Goal: Information Seeking & Learning: Learn about a topic

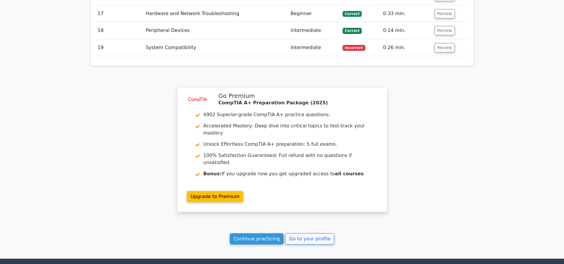
scroll to position [1019, 0]
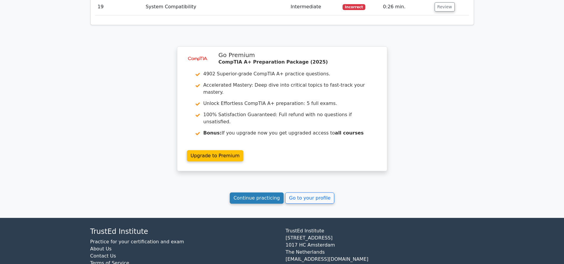
click at [263, 193] on link "Continue practicing" at bounding box center [257, 198] width 54 height 11
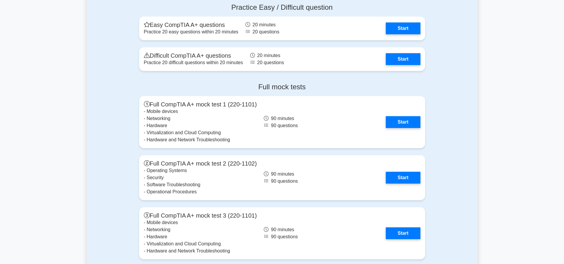
scroll to position [1579, 0]
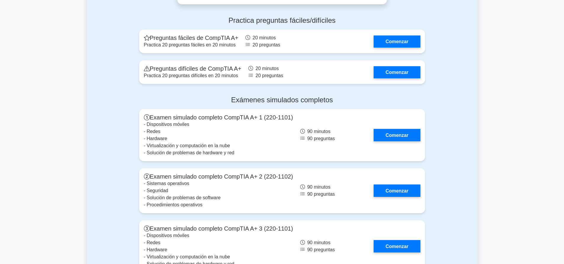
click at [465, 93] on div "Exámenes simulados completos Examen simulado completo CompTIA A+ 1 (220-1101) -…" at bounding box center [282, 267] width 391 height 352
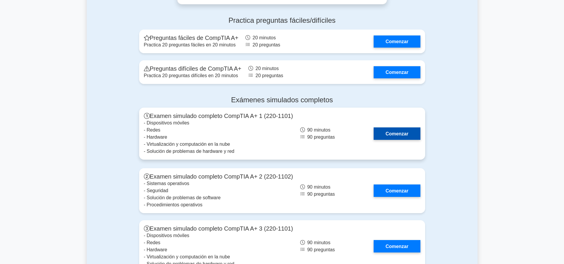
click at [401, 128] on link "Comenzar" at bounding box center [396, 134] width 46 height 12
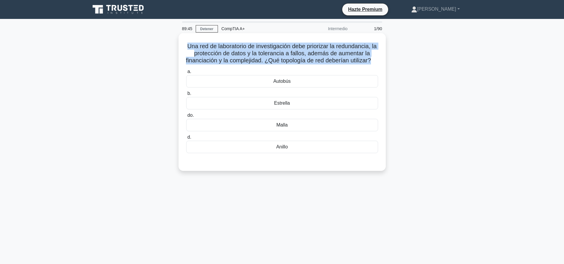
drag, startPoint x: 380, startPoint y: 64, endPoint x: 184, endPoint y: 44, distance: 196.2
click at [184, 44] on div "Una red de laboratorio de investigación debe priorizar la redundancia, la prote…" at bounding box center [282, 102] width 202 height 133
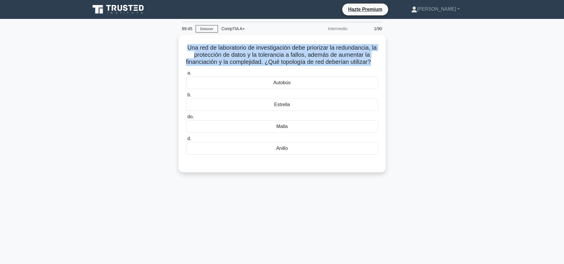
copy font "Una red de laboratorio de investigación debe priorizar la redundancia, la prote…"
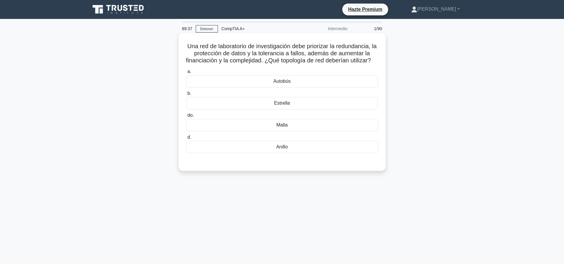
click at [312, 131] on div "Malla" at bounding box center [282, 125] width 192 height 12
click at [186, 117] on input "do. Malla" at bounding box center [186, 116] width 0 height 4
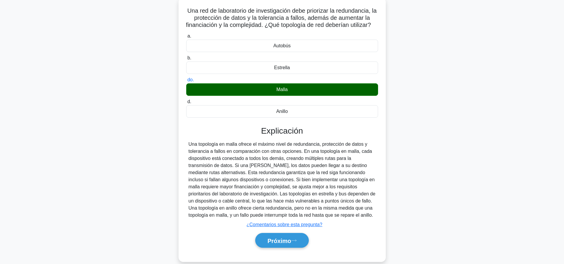
scroll to position [55, 0]
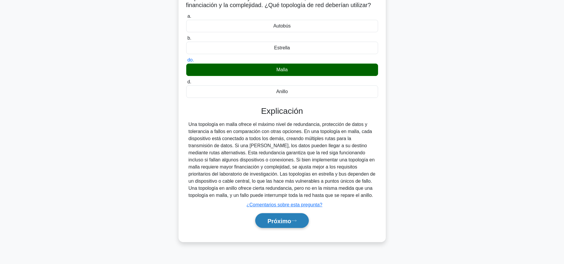
click at [303, 228] on button "Próximo" at bounding box center [281, 220] width 53 height 15
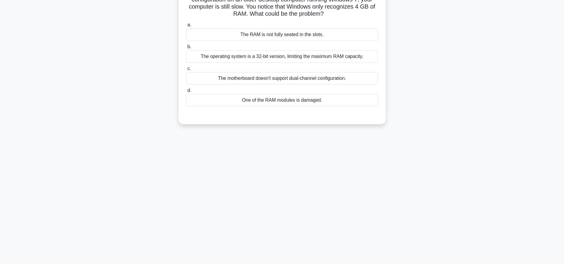
scroll to position [0, 0]
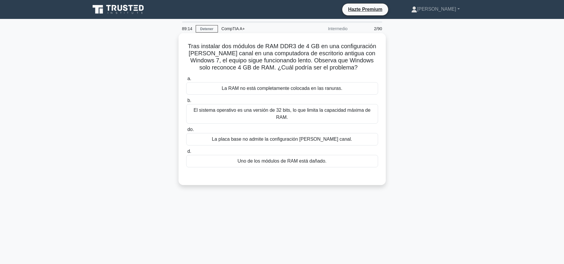
click at [327, 114] on font "El sistema operativo es una versión de 32 bits, lo que limita la capacidad máxi…" at bounding box center [281, 114] width 177 height 12
click at [186, 103] on input "b. El sistema operativo es una versión de 32 bits, lo que limita la capacidad m…" at bounding box center [186, 101] width 0 height 4
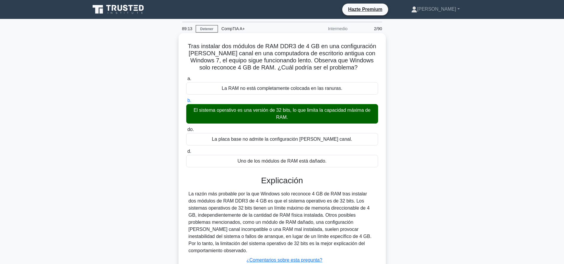
scroll to position [55, 0]
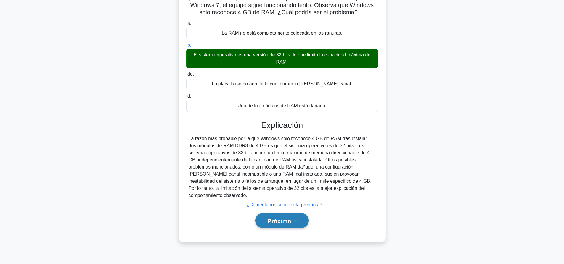
click at [300, 214] on button "Próximo" at bounding box center [281, 220] width 53 height 15
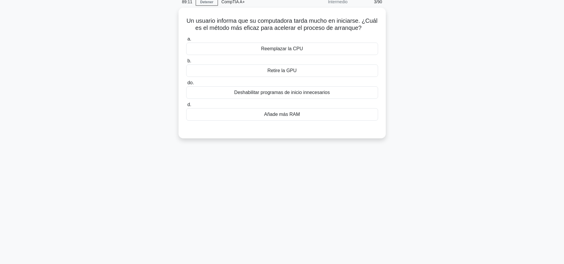
scroll to position [0, 0]
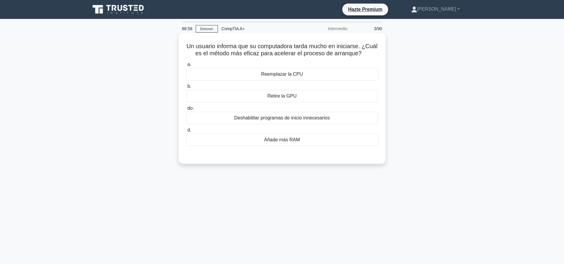
click at [282, 120] on font "Deshabilitar programas de inicio innecesarios" at bounding box center [282, 117] width 96 height 5
click at [186, 110] on input "do. Deshabilitar programas de inicio innecesarios" at bounding box center [186, 109] width 0 height 4
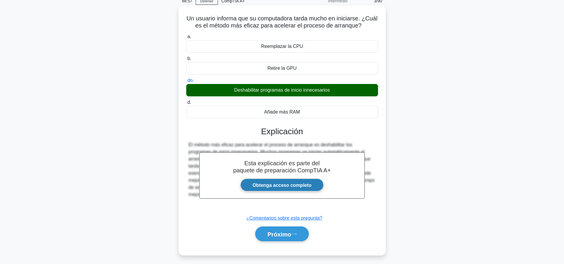
scroll to position [55, 0]
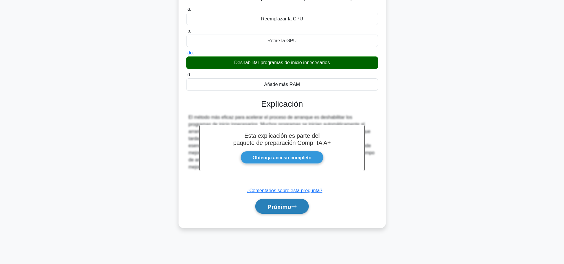
click at [281, 206] on font "Próximo" at bounding box center [279, 207] width 24 height 7
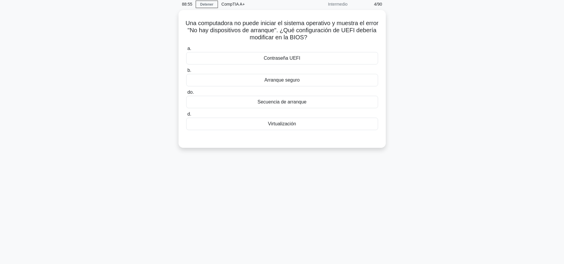
scroll to position [0, 0]
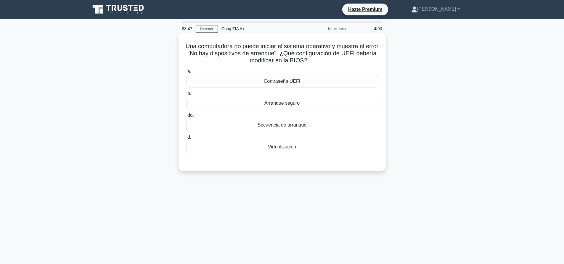
click at [285, 126] on font "Secuencia de arranque" at bounding box center [281, 124] width 49 height 5
click at [186, 117] on input "do. Secuencia de arranque" at bounding box center [186, 116] width 0 height 4
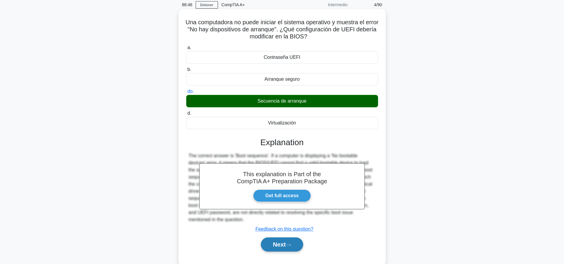
scroll to position [55, 0]
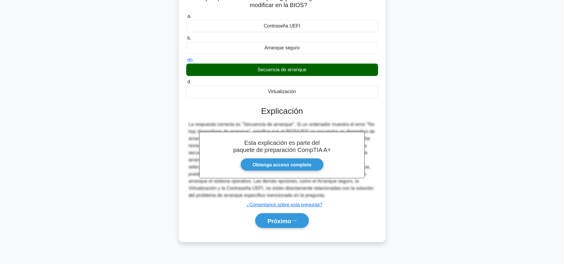
click at [265, 230] on div "Próximo" at bounding box center [282, 221] width 192 height 20
click at [271, 223] on font "Próximo" at bounding box center [279, 221] width 24 height 7
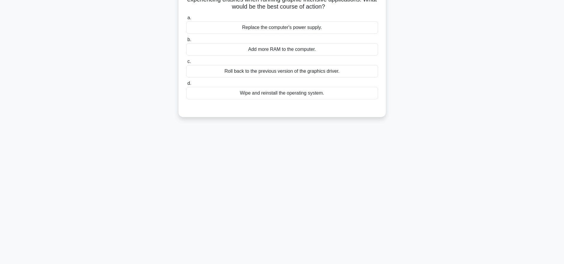
scroll to position [0, 0]
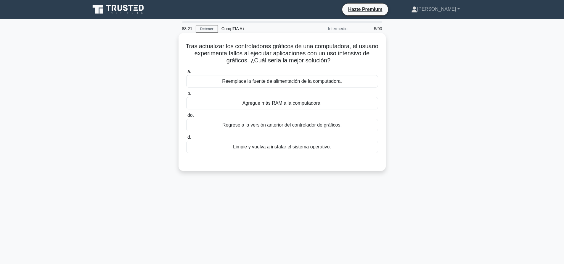
click at [323, 124] on font "Regrese a la versión anterior del controlador de gráficos." at bounding box center [281, 124] width 119 height 5
click at [186, 117] on input "do. Regrese a la versión anterior del controlador de gráficos." at bounding box center [186, 116] width 0 height 4
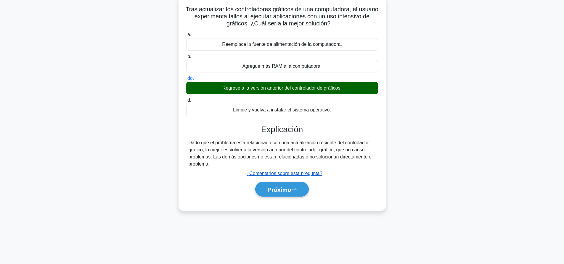
scroll to position [55, 0]
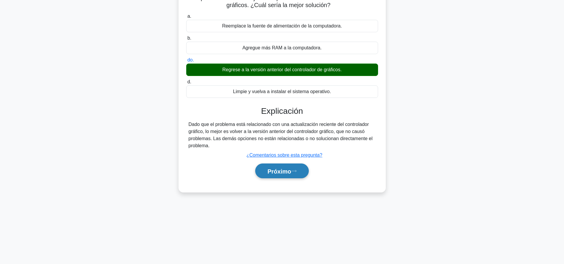
click at [297, 174] on button "Próximo" at bounding box center [281, 171] width 53 height 15
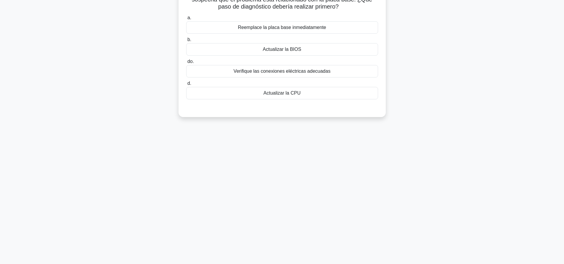
scroll to position [0, 0]
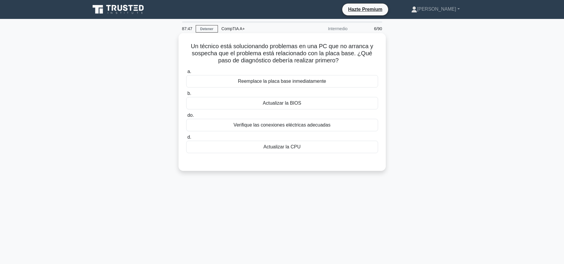
click at [293, 128] on font "Verifique las conexiones eléctricas adecuadas" at bounding box center [281, 124] width 97 height 5
click at [186, 117] on input "do. Verifique las conexiones eléctricas adecuadas" at bounding box center [186, 116] width 0 height 4
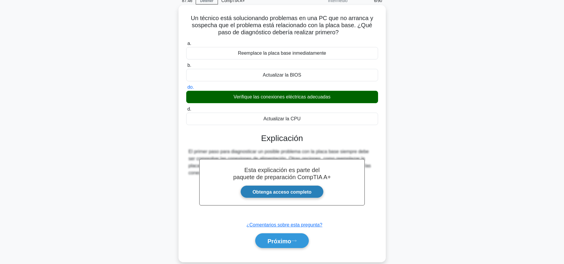
scroll to position [55, 0]
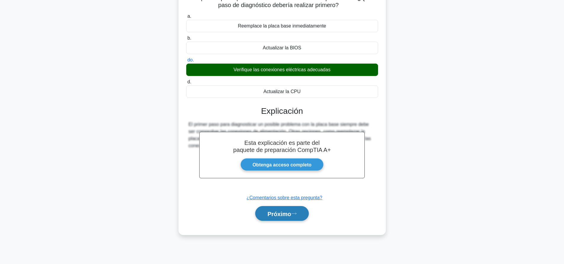
click at [286, 215] on font "Próximo" at bounding box center [279, 214] width 24 height 7
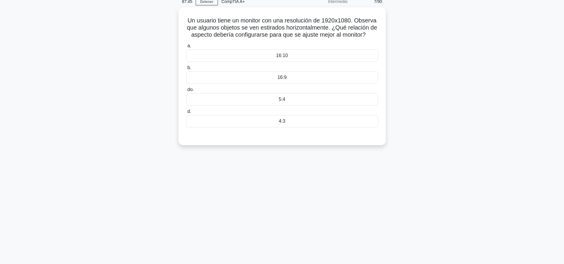
scroll to position [0, 0]
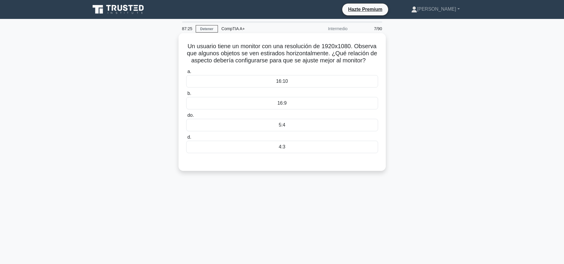
click at [289, 85] on div "16:10" at bounding box center [282, 81] width 192 height 12
click at [186, 74] on input "a. 16:10" at bounding box center [186, 72] width 0 height 4
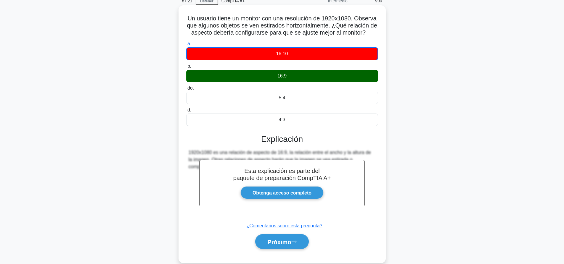
scroll to position [55, 0]
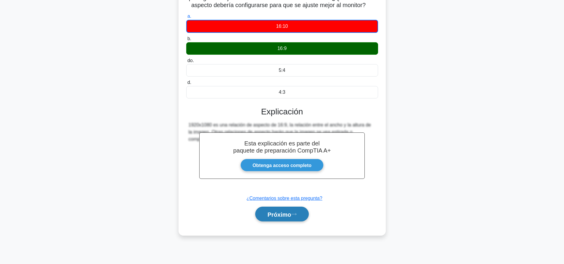
click at [285, 216] on font "Próximo" at bounding box center [279, 214] width 24 height 7
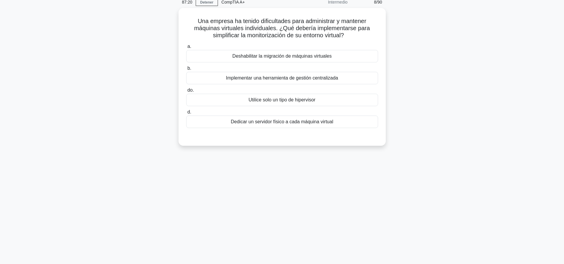
scroll to position [0, 0]
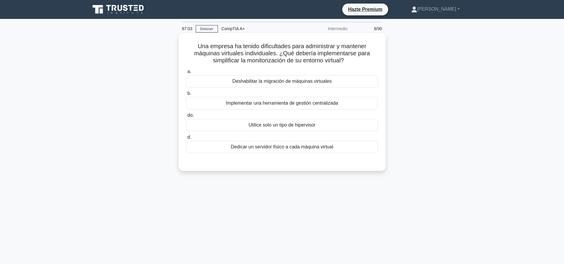
click at [325, 96] on label "b. Implementar una herramienta de gestión centralizada" at bounding box center [282, 100] width 192 height 20
click at [186, 96] on input "b. Implementar una herramienta de gestión centralizada" at bounding box center [186, 94] width 0 height 4
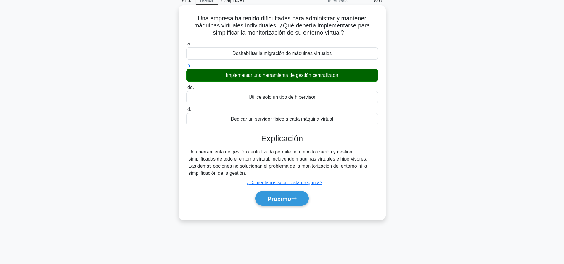
scroll to position [55, 0]
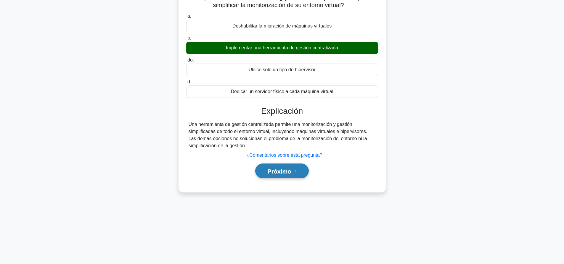
click at [291, 172] on font "Próximo" at bounding box center [279, 171] width 24 height 7
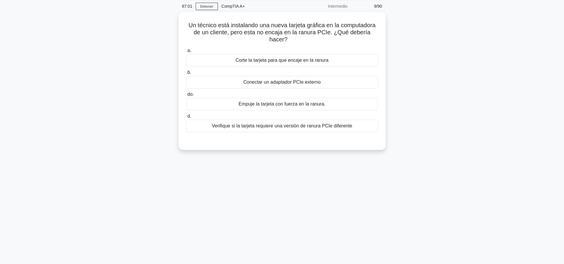
scroll to position [0, 0]
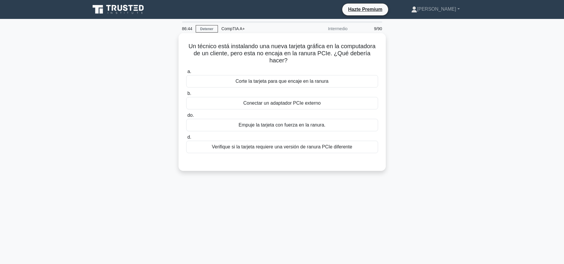
click at [300, 151] on div "Verifique si la tarjeta requiere una versión de ranura PCIe diferente" at bounding box center [282, 147] width 192 height 12
click at [186, 139] on input "d. Verifique si la tarjeta requiere una versión de ranura PCIe diferente" at bounding box center [186, 137] width 0 height 4
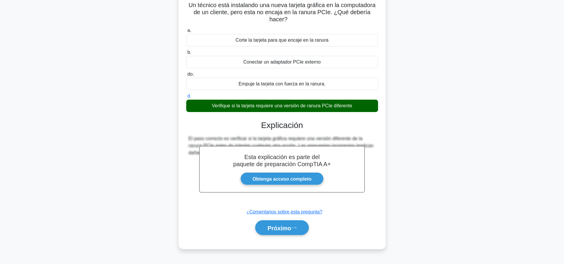
scroll to position [55, 0]
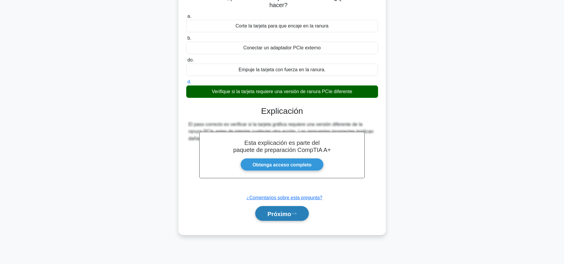
click at [287, 215] on font "Próximo" at bounding box center [279, 214] width 24 height 7
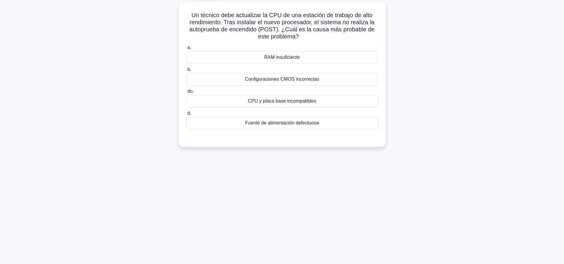
scroll to position [0, 0]
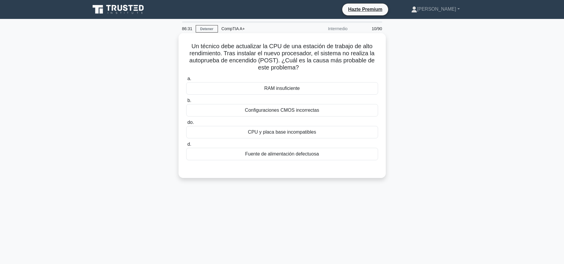
click at [319, 131] on div "CPU y placa base incompatibles" at bounding box center [282, 132] width 192 height 12
click at [186, 125] on input "do. CPU y placa base incompatibles" at bounding box center [186, 123] width 0 height 4
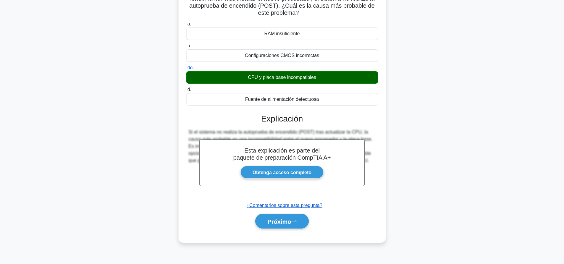
scroll to position [55, 0]
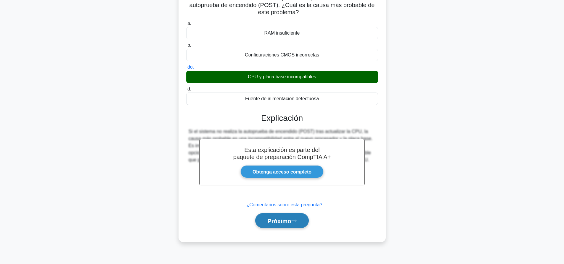
click at [284, 221] on font "Próximo" at bounding box center [279, 221] width 24 height 7
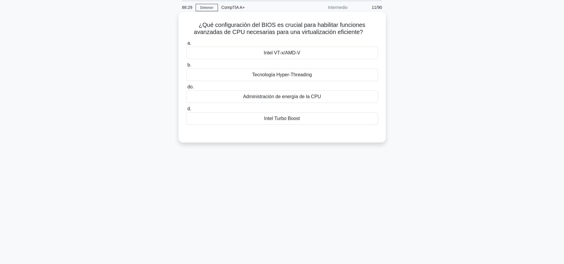
scroll to position [0, 0]
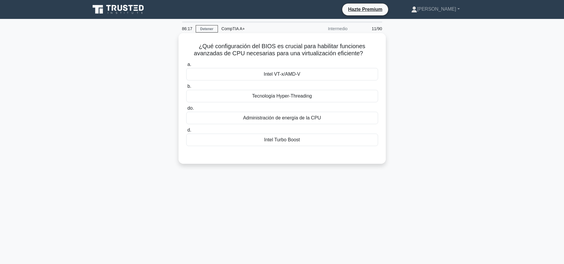
click at [287, 94] on font "Tecnología Hyper-Threading" at bounding box center [282, 95] width 60 height 5
click at [186, 88] on input "b. Tecnología Hyper-Threading" at bounding box center [186, 87] width 0 height 4
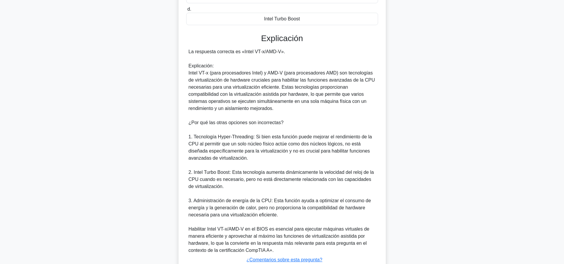
scroll to position [166, 0]
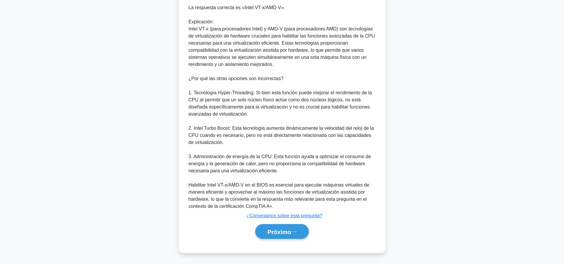
click at [294, 242] on div "a. Intel VT-x/AMD-V b. Tecnología Hyper-Threading do. d." at bounding box center [281, 70] width 193 height 352
click at [296, 230] on icon at bounding box center [293, 231] width 5 height 3
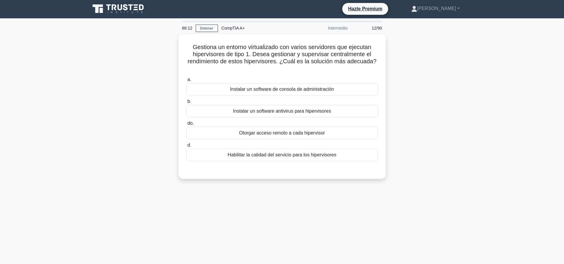
scroll to position [0, 0]
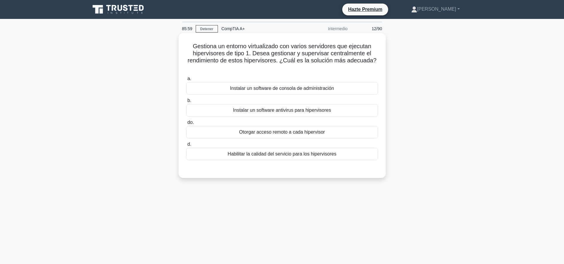
click at [290, 85] on font "Instalar un software de consola de administración" at bounding box center [282, 88] width 104 height 7
click at [186, 81] on input "a. Instalar un software de consola de administración" at bounding box center [186, 79] width 0 height 4
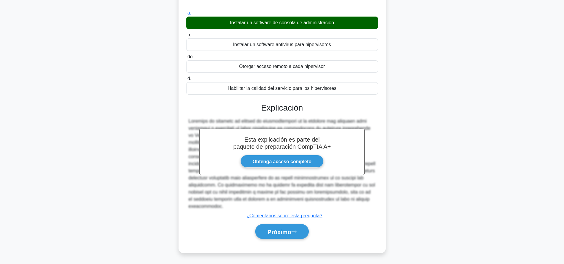
click at [287, 241] on div "a. Instalar un software de consola de administración b. Instalar un software an…" at bounding box center [281, 127] width 193 height 238
click at [290, 233] on font "Próximo" at bounding box center [279, 232] width 24 height 7
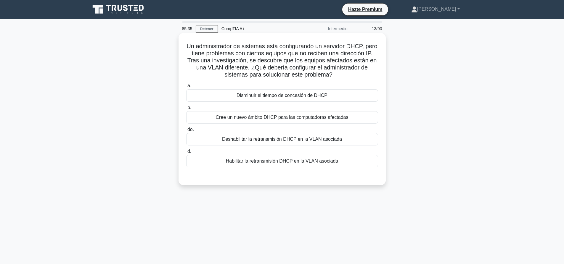
click at [289, 161] on font "Habilitar la retransmisión DHCP en la VLAN asociada" at bounding box center [282, 161] width 112 height 5
click at [186, 154] on input "d. Habilitar la retransmisión DHCP en la VLAN asociada" at bounding box center [186, 152] width 0 height 4
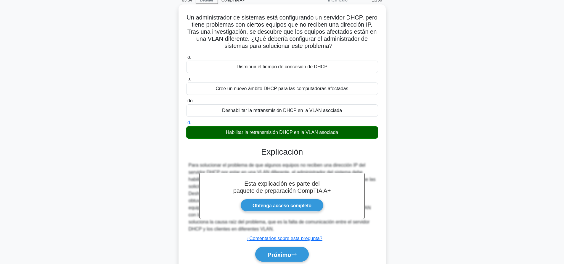
scroll to position [55, 0]
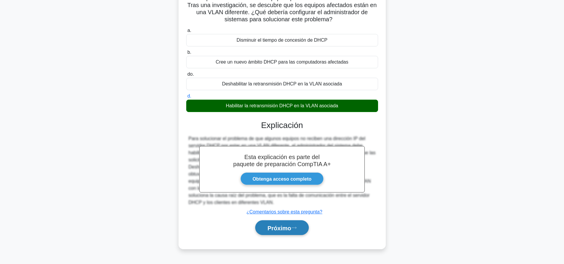
click at [281, 231] on font "Próximo" at bounding box center [279, 228] width 24 height 7
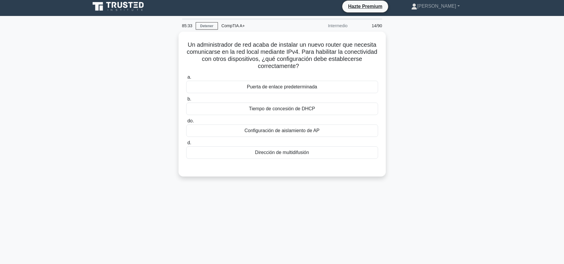
scroll to position [0, 0]
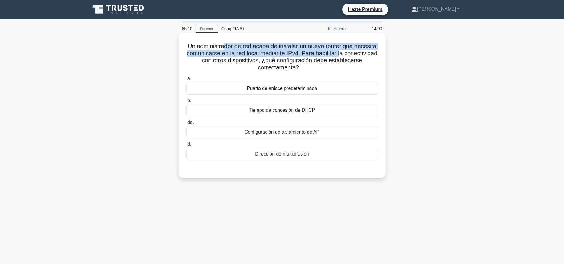
drag, startPoint x: 222, startPoint y: 44, endPoint x: 357, endPoint y: 53, distance: 135.2
click at [357, 53] on font "Un administrador de red acaba de instalar un nuevo router que necesita comunica…" at bounding box center [282, 57] width 191 height 28
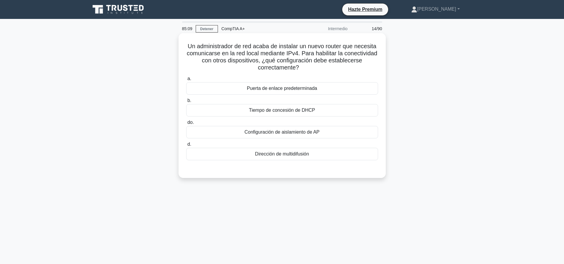
click at [339, 67] on h5 "Un administrador de red acaba de instalar un nuevo router que necesita comunica…" at bounding box center [281, 57] width 193 height 29
click at [263, 81] on label "a. Puerta de enlace predeterminada" at bounding box center [282, 85] width 192 height 20
click at [186, 81] on input "a. Puerta de enlace predeterminada" at bounding box center [186, 79] width 0 height 4
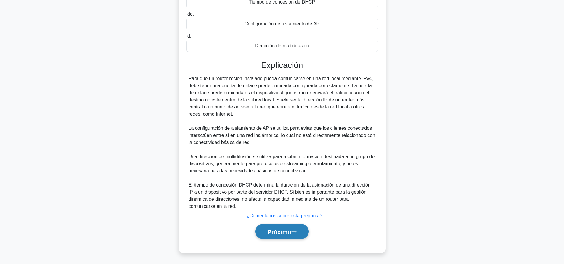
click at [280, 230] on font "Próximo" at bounding box center [279, 232] width 24 height 7
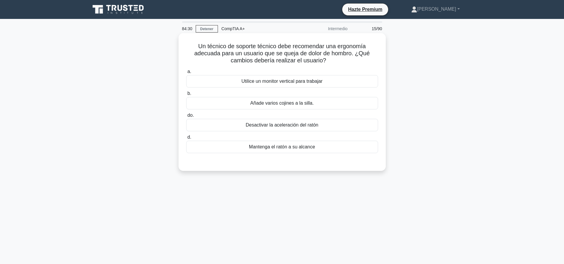
click at [312, 149] on font "Mantenga el ratón a su alcance" at bounding box center [282, 146] width 66 height 5
click at [186, 139] on input "d. Mantenga el ratón a su alcance" at bounding box center [186, 137] width 0 height 4
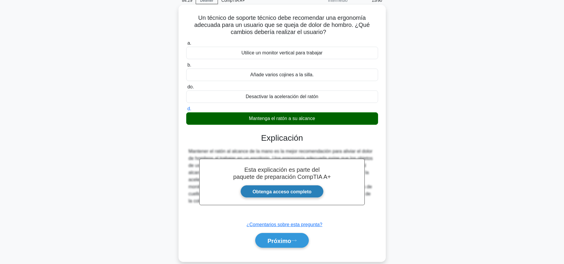
scroll to position [55, 0]
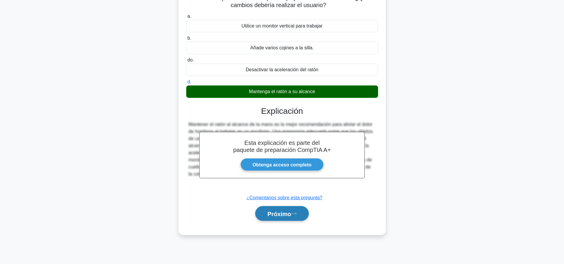
click at [295, 217] on button "Próximo" at bounding box center [281, 213] width 53 height 15
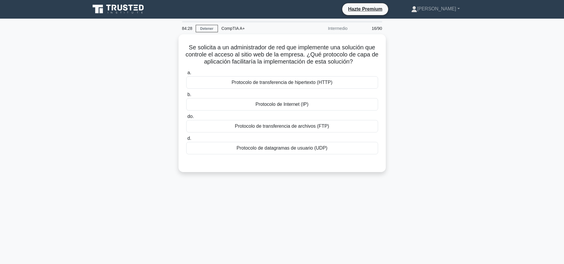
scroll to position [0, 0]
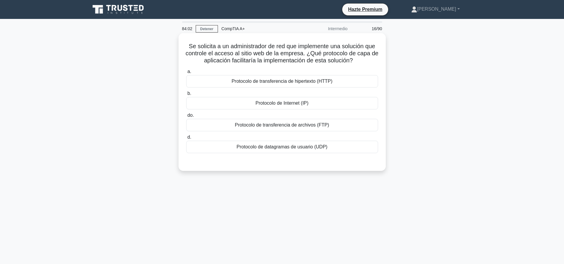
click at [317, 106] on div "Protocolo de Internet (IP)" at bounding box center [282, 103] width 192 height 12
click at [186, 96] on input "b. Protocolo de Internet (IP)" at bounding box center [186, 94] width 0 height 4
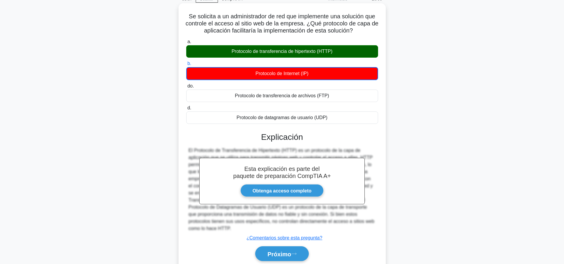
scroll to position [55, 0]
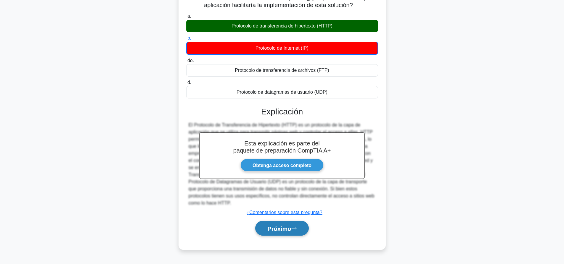
click at [294, 231] on button "Próximo" at bounding box center [281, 228] width 53 height 15
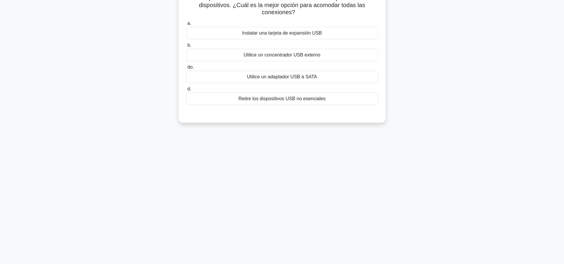
scroll to position [0, 0]
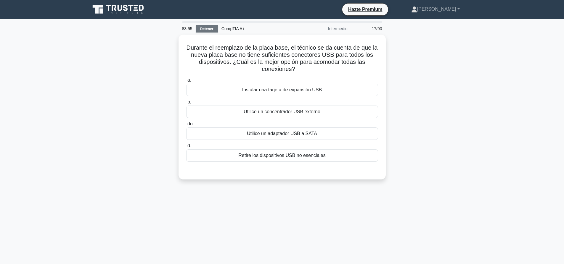
click at [211, 29] on font "Detener" at bounding box center [206, 29] width 13 height 4
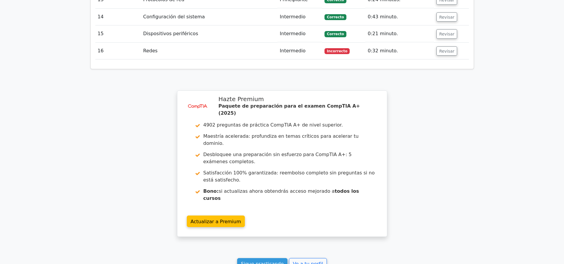
scroll to position [1025, 0]
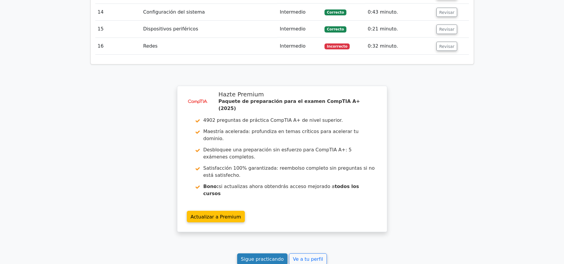
click at [257, 254] on link "Sigue practicando" at bounding box center [262, 260] width 51 height 12
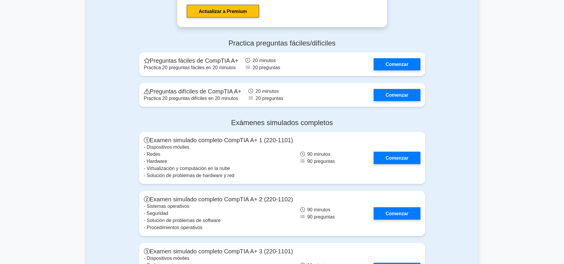
scroll to position [1568, 0]
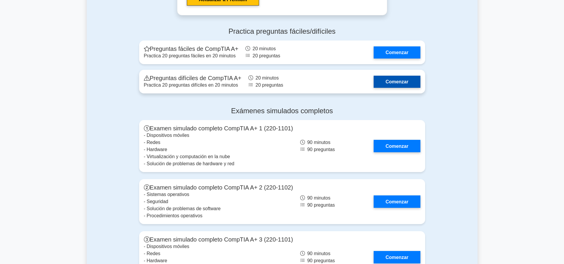
click at [388, 76] on link "Comenzar" at bounding box center [396, 82] width 46 height 12
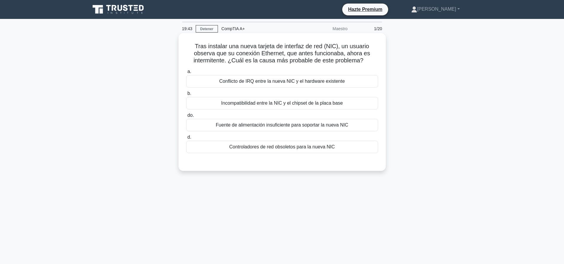
click at [315, 81] on font "Conflicto de IRQ entre la nueva NIC y el hardware existente" at bounding box center [281, 81] width 125 height 5
click at [186, 74] on input "a. Conflicto de IRQ entre la nueva NIC y el hardware existente" at bounding box center [186, 72] width 0 height 4
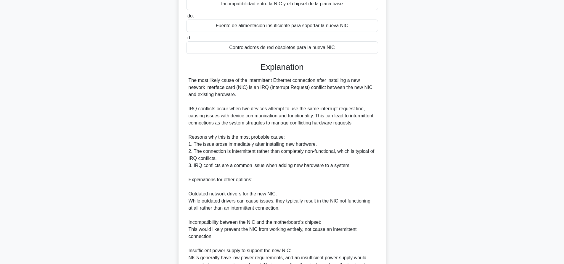
scroll to position [165, 0]
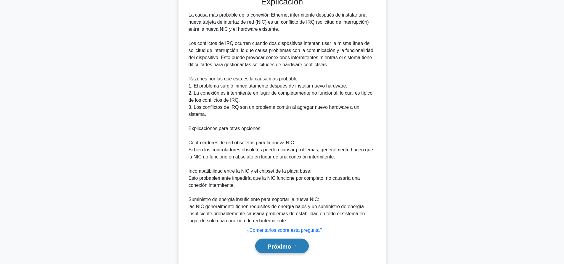
click at [289, 243] on font "Próximo" at bounding box center [279, 246] width 24 height 7
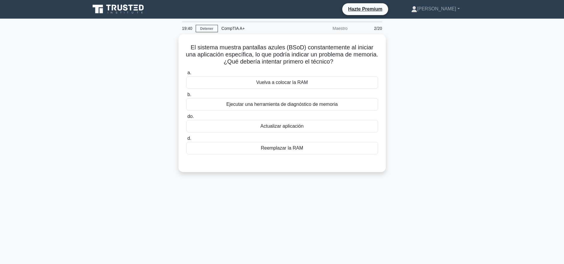
scroll to position [0, 0]
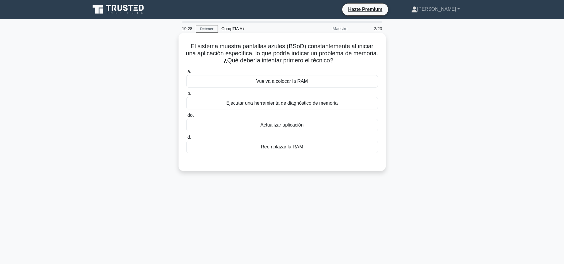
click at [297, 101] on font "Ejecutar una herramienta de diagnóstico de memoria" at bounding box center [281, 103] width 111 height 5
click at [186, 96] on input "b. Ejecutar una herramienta de diagnóstico de memoria" at bounding box center [186, 94] width 0 height 4
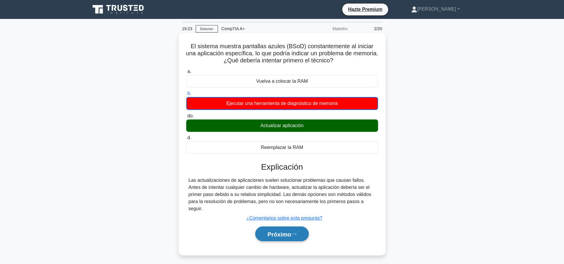
click at [287, 231] on font "Próximo" at bounding box center [279, 234] width 24 height 7
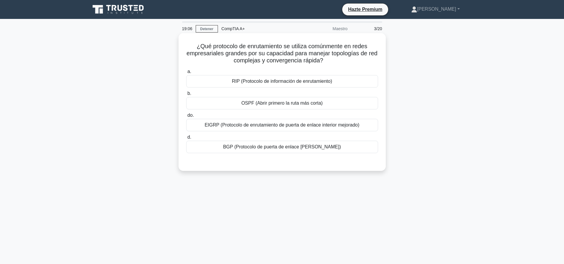
click at [301, 149] on font "BGP (Protocolo de puerta de enlace de frontera)" at bounding box center [282, 146] width 118 height 5
click at [186, 139] on input "d. BGP (Protocolo de puerta de enlace de frontera)" at bounding box center [186, 137] width 0 height 4
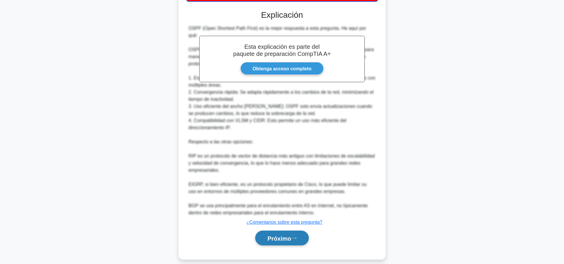
click at [294, 237] on icon at bounding box center [293, 238] width 5 height 3
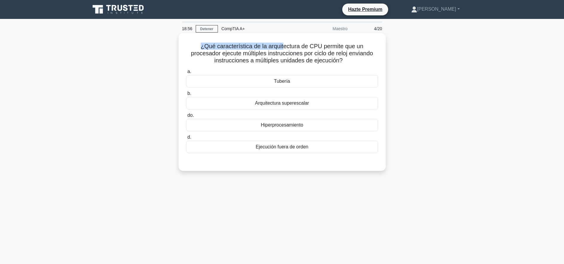
drag, startPoint x: 200, startPoint y: 45, endPoint x: 282, endPoint y: 45, distance: 81.9
click at [282, 45] on h5 "¿Qué característica de la arquitectura de CPU permite que un procesador ejecute…" at bounding box center [281, 54] width 193 height 22
click at [293, 51] on font "¿Qué característica de la arquitectura de CPU permite que un procesador ejecute…" at bounding box center [282, 53] width 182 height 21
click at [303, 124] on font "Hiperprocesamiento" at bounding box center [282, 124] width 42 height 5
click at [186, 117] on input "do. Hiperprocesamiento" at bounding box center [186, 116] width 0 height 4
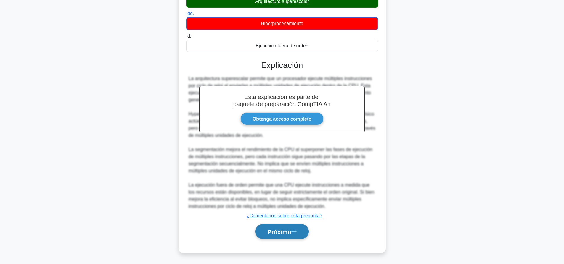
click at [299, 234] on button "Próximo" at bounding box center [281, 231] width 53 height 15
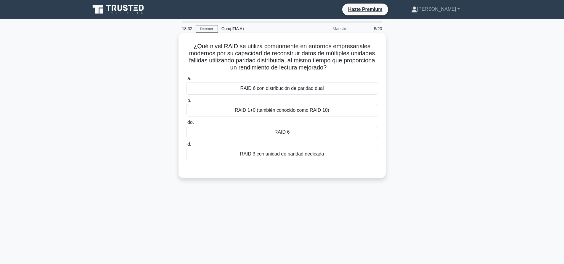
click at [275, 110] on font "RAID 1+0 (también conocido como RAID 10)" at bounding box center [282, 110] width 94 height 5
click at [186, 103] on input "b. RAID 1+0 (también conocido como RAID 10)" at bounding box center [186, 101] width 0 height 4
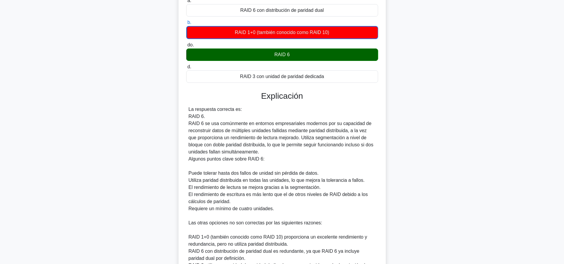
scroll to position [145, 0]
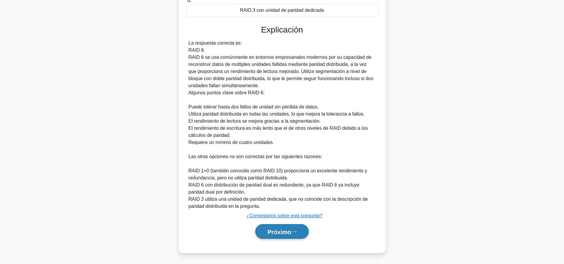
click at [287, 237] on button "Próximo" at bounding box center [281, 231] width 53 height 15
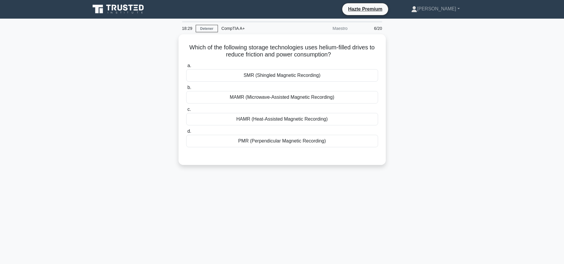
scroll to position [0, 0]
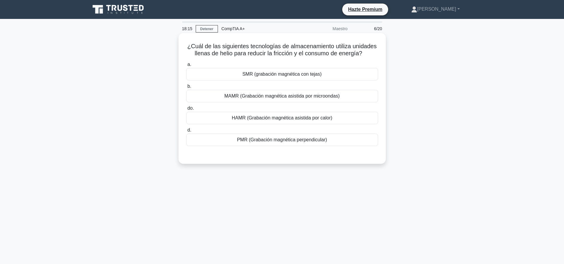
click at [269, 120] on font "HAMR (Grabación magnética asistida por calor)" at bounding box center [282, 117] width 101 height 5
click at [186, 110] on input "do. HAMR (Grabación magnética asistida por calor)" at bounding box center [186, 109] width 0 height 4
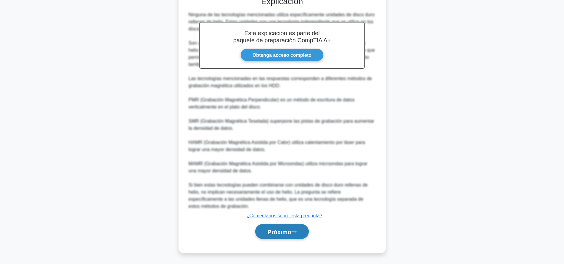
click at [283, 228] on button "Próximo" at bounding box center [281, 231] width 53 height 15
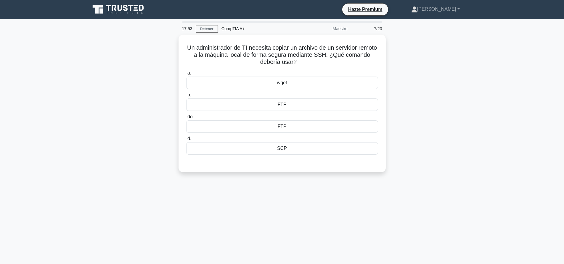
drag, startPoint x: 319, startPoint y: 105, endPoint x: 348, endPoint y: 182, distance: 82.9
click at [319, 105] on div "FTP" at bounding box center [282, 105] width 192 height 12
click at [186, 97] on input "b. FTP" at bounding box center [186, 95] width 0 height 4
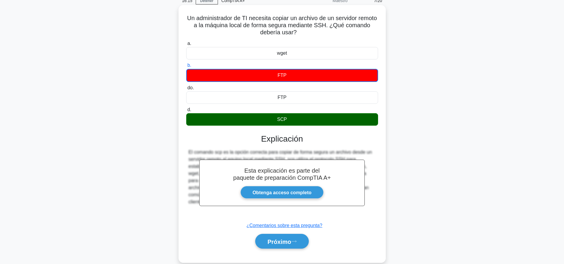
scroll to position [55, 0]
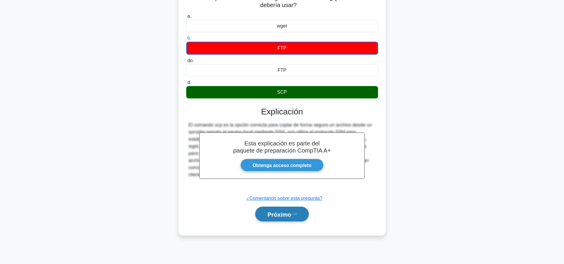
click at [293, 213] on icon at bounding box center [293, 214] width 5 height 3
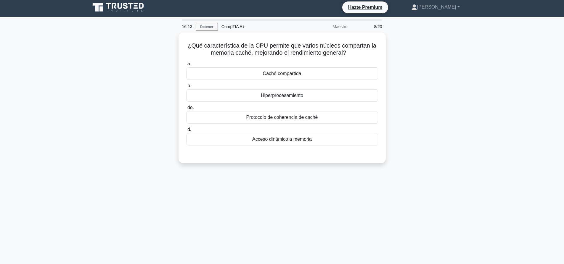
scroll to position [0, 0]
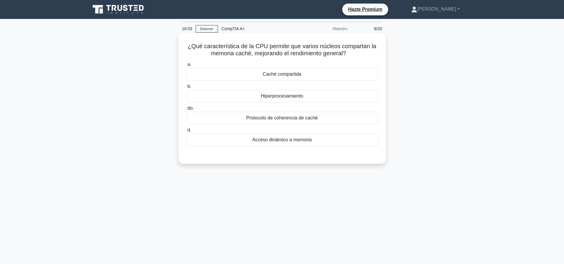
click at [328, 73] on div "Caché compartida" at bounding box center [282, 74] width 192 height 12
click at [186, 67] on input "a. Caché compartida" at bounding box center [186, 65] width 0 height 4
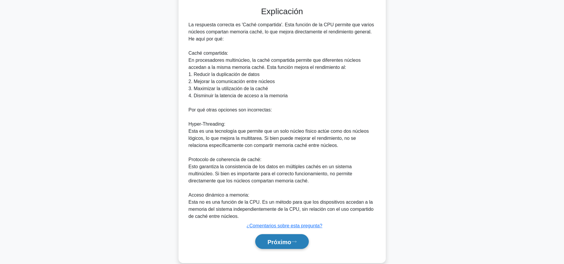
click at [283, 243] on font "Próximo" at bounding box center [279, 242] width 24 height 7
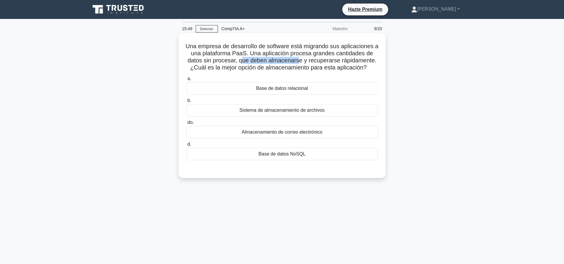
drag, startPoint x: 243, startPoint y: 61, endPoint x: 314, endPoint y: 58, distance: 71.6
click at [307, 60] on font "Una empresa de desarrollo de software está migrando sus aplicaciones a una plat…" at bounding box center [281, 57] width 193 height 28
click at [350, 57] on font "Una empresa de desarrollo de software está migrando sus aplicaciones a una plat…" at bounding box center [281, 57] width 193 height 28
click at [316, 155] on div "Base de datos NoSQL" at bounding box center [282, 154] width 192 height 12
click at [186, 146] on input "d. Base de datos NoSQL" at bounding box center [186, 145] width 0 height 4
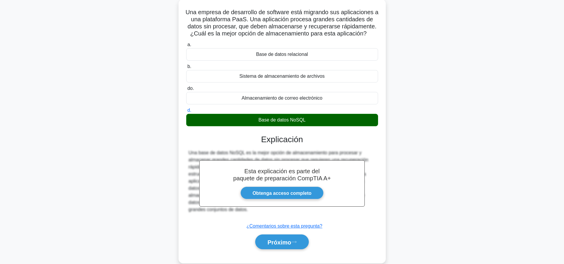
scroll to position [55, 0]
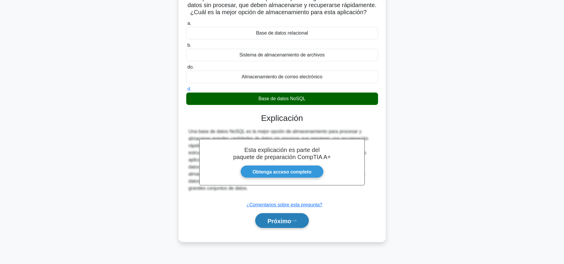
click at [285, 222] on font "Próximo" at bounding box center [279, 221] width 24 height 7
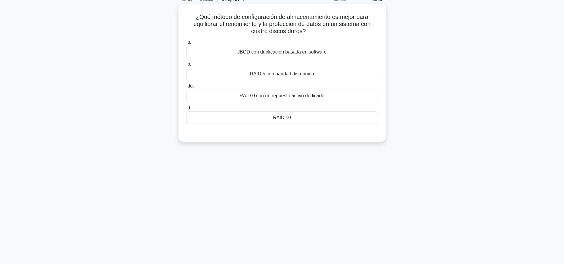
scroll to position [0, 0]
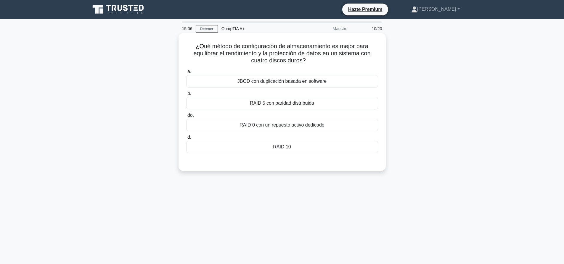
click at [315, 114] on label "do. RAID 0 con un repuesto activo dedicado" at bounding box center [282, 122] width 192 height 20
click at [186, 114] on input "do. RAID 0 con un repuesto activo dedicado" at bounding box center [186, 116] width 0 height 4
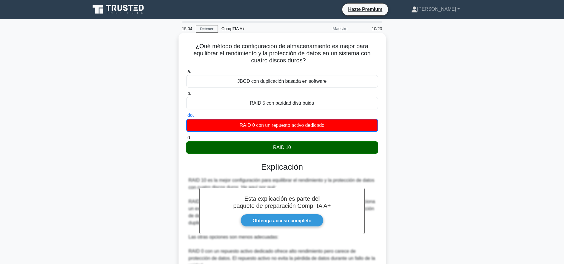
drag, startPoint x: 312, startPoint y: 103, endPoint x: 316, endPoint y: 113, distance: 11.2
click at [316, 113] on div "a. JBOD con duplicación basada en software b. RAID 5 con paridad distribuida do." at bounding box center [282, 111] width 199 height 88
click at [316, 113] on label "do. RAID 0 con un repuesto activo dedicado" at bounding box center [282, 122] width 192 height 20
click at [186, 114] on input "do. RAID 0 con un repuesto activo dedicado" at bounding box center [186, 116] width 0 height 4
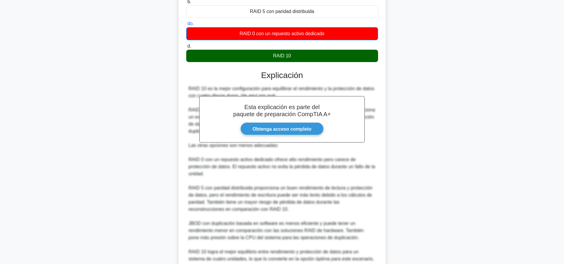
scroll to position [145, 0]
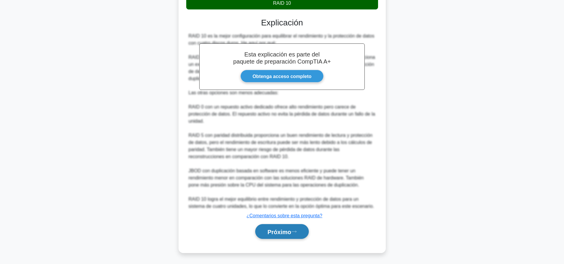
click at [285, 237] on button "Próximo" at bounding box center [281, 231] width 53 height 15
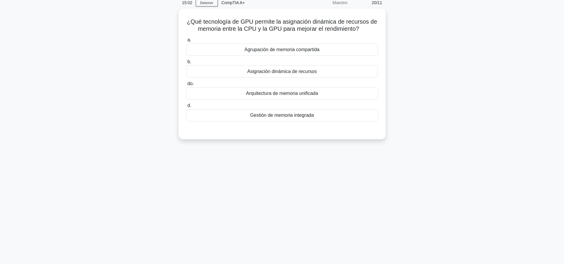
scroll to position [0, 0]
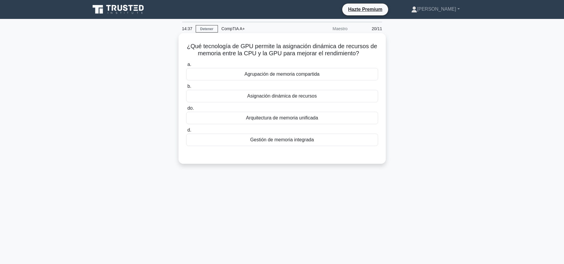
click at [295, 120] on font "Arquitectura de memoria unificada" at bounding box center [282, 117] width 72 height 5
click at [186, 110] on input "do. Arquitectura de memoria unificada" at bounding box center [186, 109] width 0 height 4
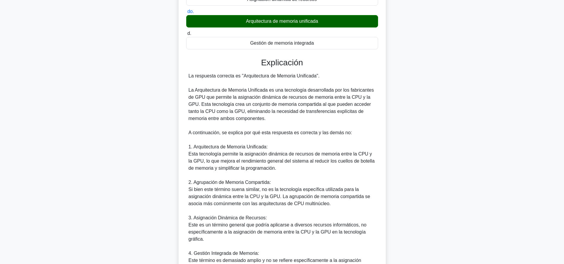
scroll to position [187, 0]
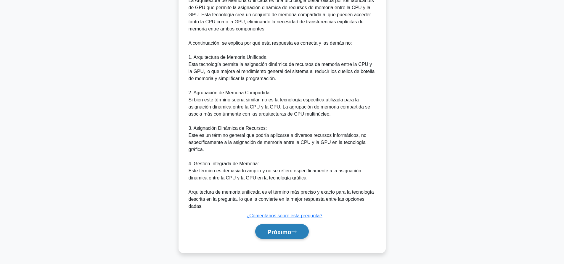
click at [295, 235] on button "Próximo" at bounding box center [281, 231] width 53 height 15
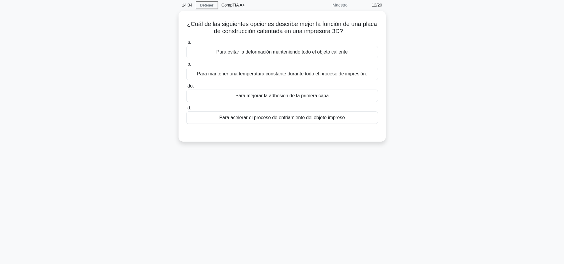
scroll to position [0, 0]
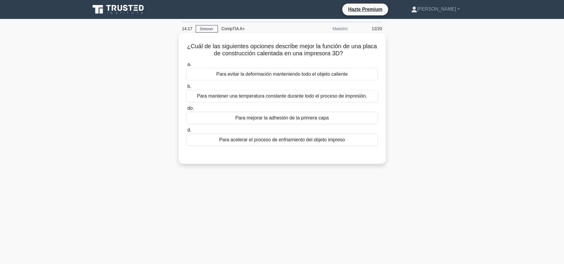
click at [340, 97] on font "Para mantener una temperatura constante durante todo el proceso de impresión." at bounding box center [282, 95] width 170 height 5
click at [186, 88] on input "b. Para mantener una temperatura constante durante todo el proceso de impresión." at bounding box center [186, 87] width 0 height 4
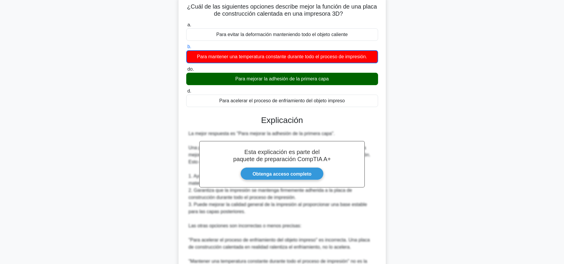
scroll to position [152, 0]
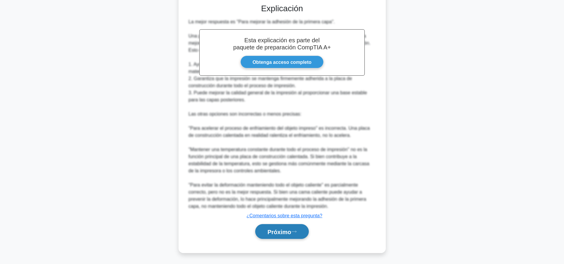
click at [287, 233] on font "Próximo" at bounding box center [279, 232] width 24 height 7
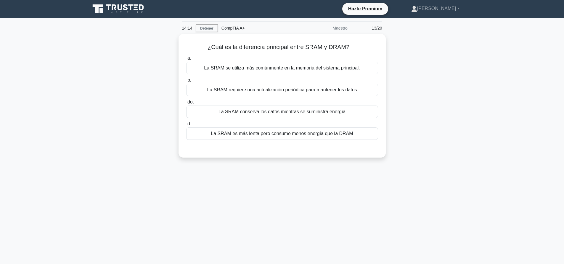
scroll to position [0, 0]
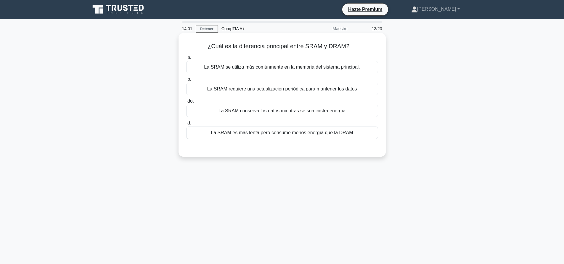
click at [364, 133] on div "La SRAM es más lenta pero consume menos energía que la DRAM" at bounding box center [282, 133] width 192 height 12
click at [186, 125] on input "d. La SRAM es más lenta pero consume menos energía que la DRAM" at bounding box center [186, 123] width 0 height 4
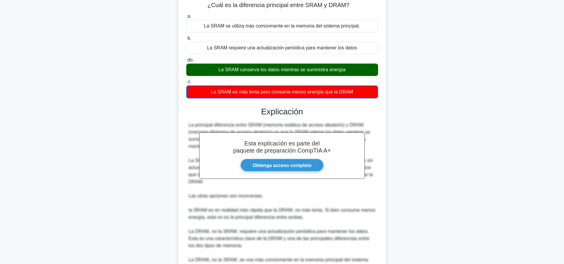
scroll to position [102, 0]
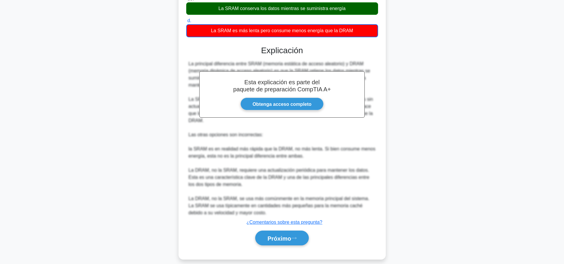
click at [295, 240] on div "Próximo" at bounding box center [282, 238] width 192 height 20
click at [296, 236] on button "Próximo" at bounding box center [281, 238] width 53 height 15
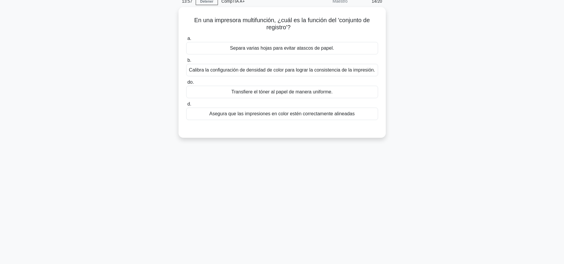
scroll to position [0, 0]
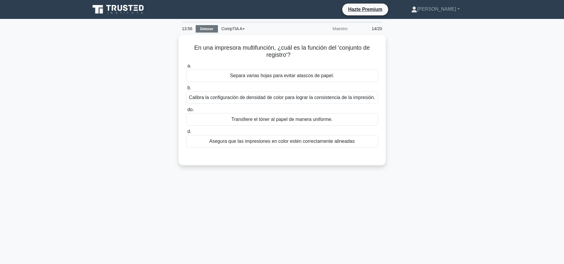
click at [207, 31] on link "Detener" at bounding box center [207, 28] width 22 height 7
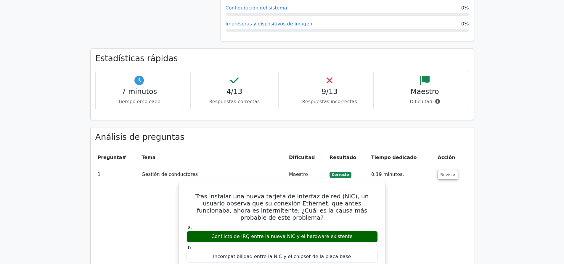
click at [401, 105] on div "Estadísticas rápidas 7 minutos Tiempo empleado 4/13 Respuestas correctas 9/13 R…" at bounding box center [282, 88] width 391 height 79
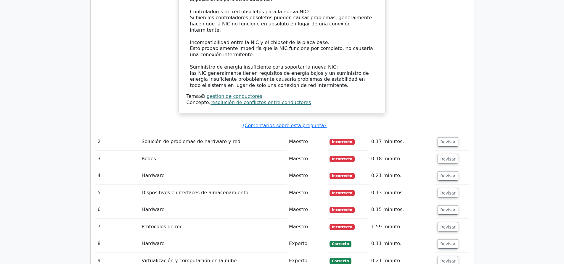
scroll to position [858, 0]
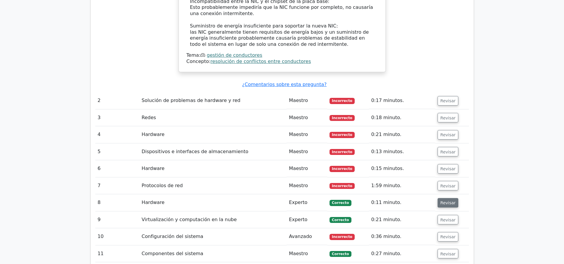
click at [438, 198] on button "Revisar" at bounding box center [447, 202] width 21 height 9
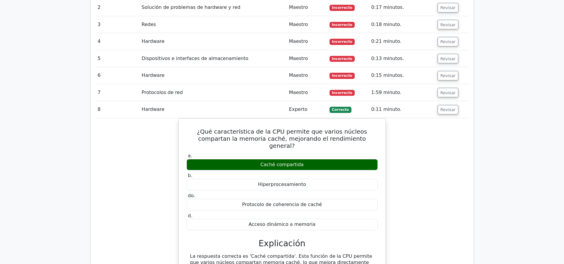
scroll to position [1476, 0]
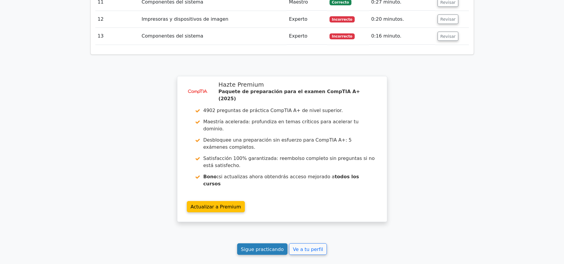
click at [258, 246] on font "Sigue practicando" at bounding box center [262, 249] width 43 height 6
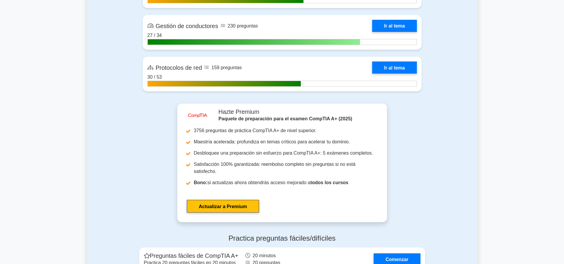
scroll to position [1598, 0]
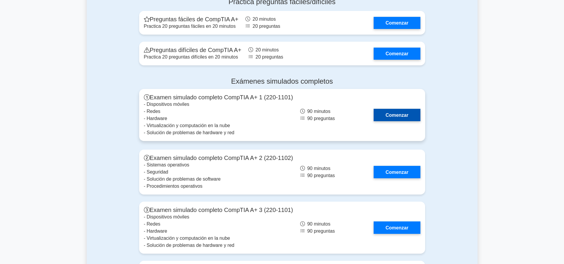
click at [393, 109] on link "Comenzar" at bounding box center [396, 115] width 46 height 12
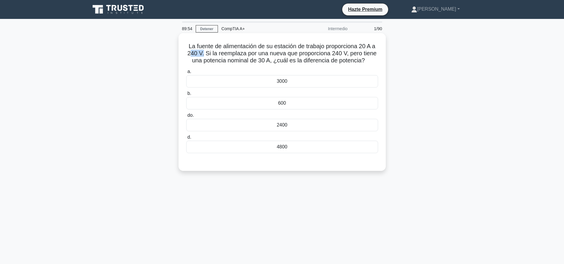
drag, startPoint x: 190, startPoint y: 52, endPoint x: 203, endPoint y: 52, distance: 12.7
click at [203, 52] on font "La fuente de alimentación de su estación de trabajo proporciona 20 A a 240 V. S…" at bounding box center [281, 53] width 189 height 21
click at [223, 54] on font "La fuente de alimentación de su estación de trabajo proporciona 20 A a 240 V. S…" at bounding box center [281, 53] width 189 height 21
click at [276, 85] on div "3000" at bounding box center [282, 81] width 192 height 12
click at [186, 74] on input "a. 3000" at bounding box center [186, 72] width 0 height 4
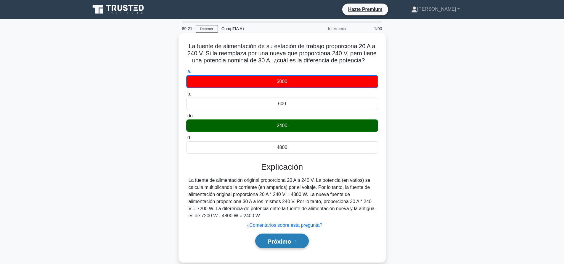
click at [291, 245] on font "Próximo" at bounding box center [279, 241] width 24 height 7
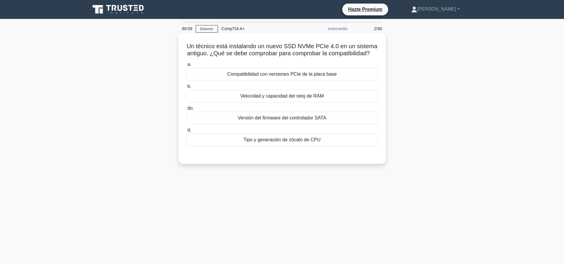
click at [267, 77] on font "Compatibilidad con versiones PCIe de la placa base" at bounding box center [281, 74] width 109 height 5
click at [186, 67] on input "a. Compatibilidad con versiones PCIe de la placa base" at bounding box center [186, 65] width 0 height 4
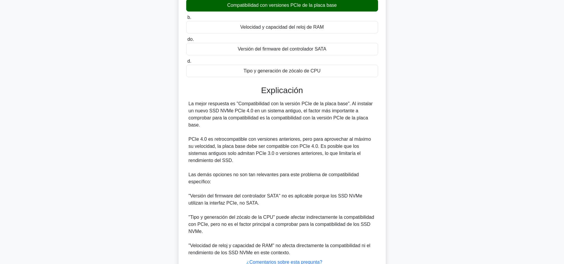
scroll to position [116, 0]
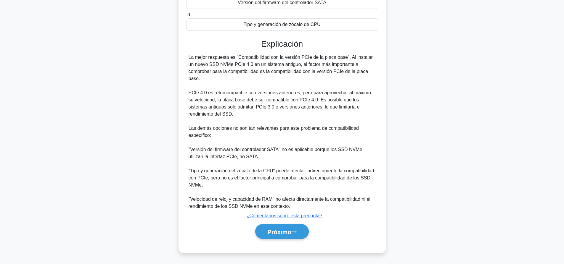
click at [284, 243] on div "a. Compatibilidad con versiones PCIe de la placa base b. Velocidad y capacidad …" at bounding box center [281, 95] width 193 height 302
click at [285, 238] on button "Próximo" at bounding box center [281, 231] width 53 height 15
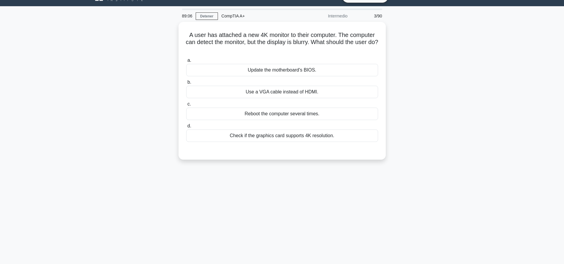
scroll to position [0, 0]
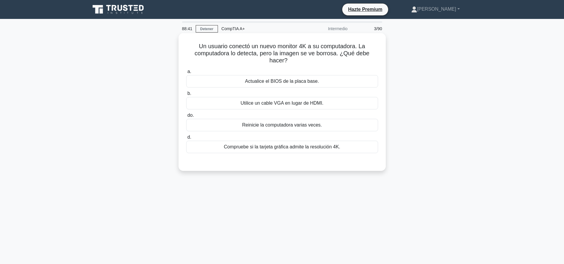
click at [309, 146] on font "Compruebe si la tarjeta gráfica admite la resolución 4K." at bounding box center [282, 146] width 116 height 5
click at [186, 139] on input "d. Compruebe si la tarjeta gráfica admite la resolución 4K." at bounding box center [186, 137] width 0 height 4
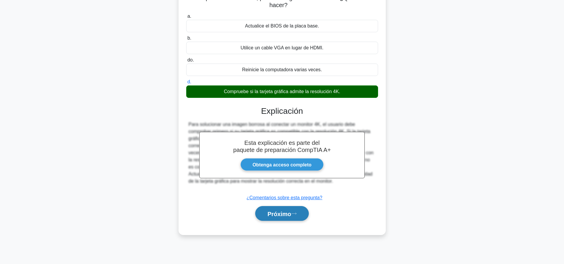
click at [296, 215] on icon at bounding box center [293, 213] width 5 height 3
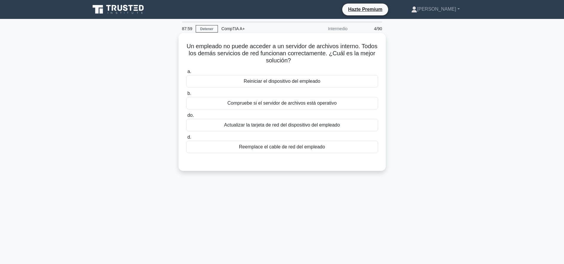
click at [282, 104] on font "Compruebe si el servidor de archivos está operativo" at bounding box center [281, 103] width 109 height 5
click at [186, 96] on input "b. Compruebe si el servidor de archivos está operativo" at bounding box center [186, 94] width 0 height 4
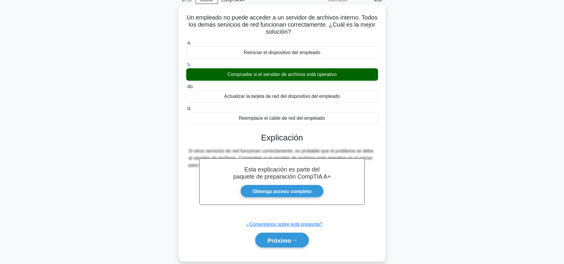
scroll to position [55, 0]
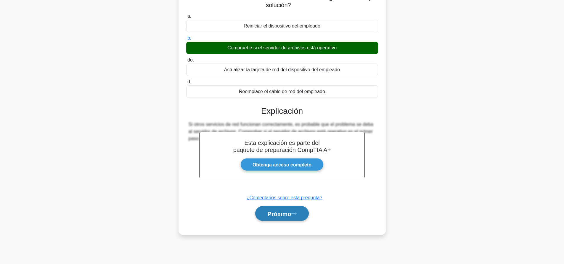
click at [291, 216] on font "Próximo" at bounding box center [279, 214] width 24 height 7
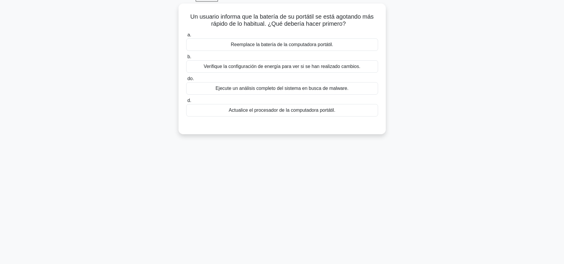
scroll to position [0, 0]
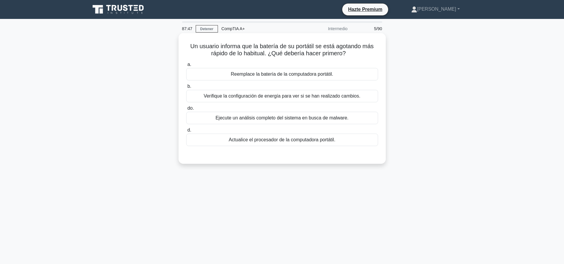
click at [233, 98] on font "Verifique la configuración de energía para ver si se han realizado cambios." at bounding box center [282, 95] width 156 height 5
click at [186, 88] on input "b. Verifique la configuración de energía para ver si se han realizado cambios." at bounding box center [186, 87] width 0 height 4
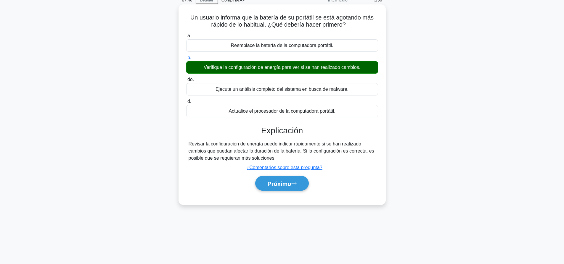
scroll to position [55, 0]
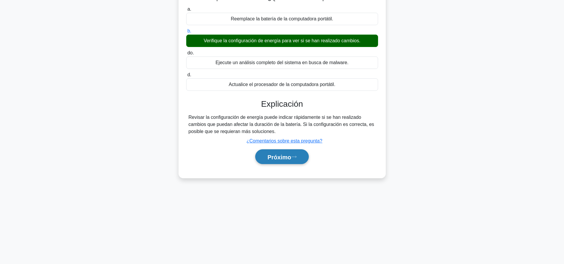
click at [291, 155] on font "Próximo" at bounding box center [279, 157] width 24 height 7
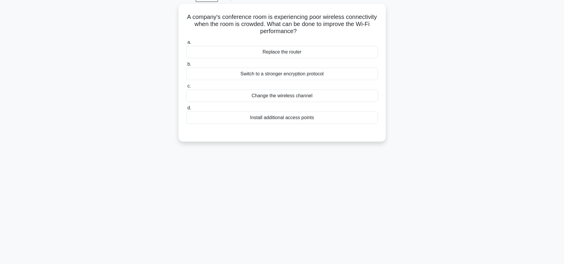
scroll to position [0, 0]
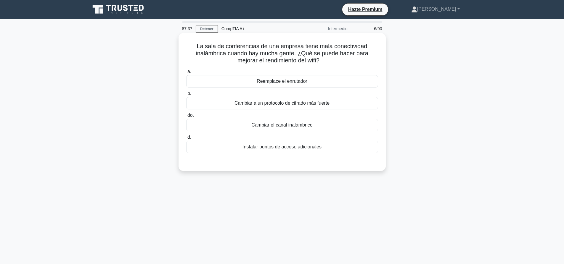
click at [329, 67] on div "La sala de conferencias de una empresa tiene mala conectividad inalámbrica cuan…" at bounding box center [282, 102] width 202 height 133
click at [263, 148] on font "Instalar puntos de acceso adicionales" at bounding box center [281, 146] width 79 height 5
click at [186, 139] on input "d. Instalar puntos de acceso adicionales" at bounding box center [186, 137] width 0 height 4
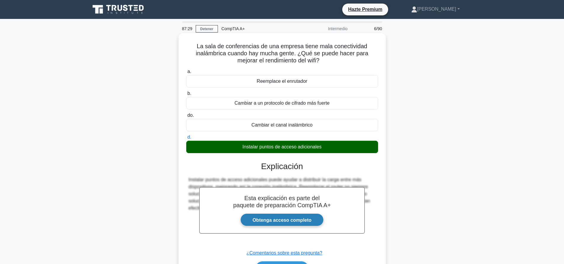
scroll to position [55, 0]
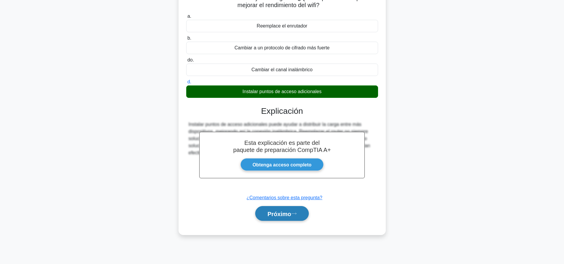
click at [278, 214] on font "Próximo" at bounding box center [279, 214] width 24 height 7
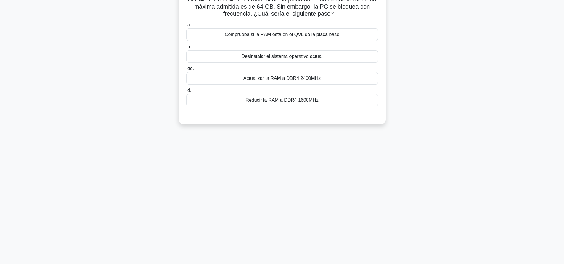
scroll to position [0, 0]
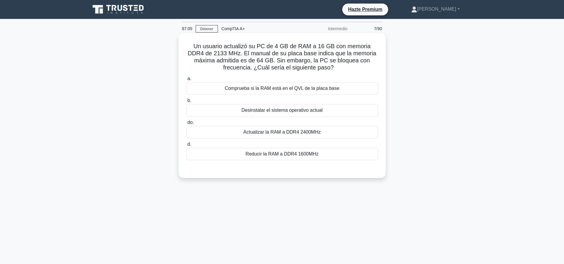
click at [297, 89] on font "Comprueba si la RAM está en el QVL de la placa base" at bounding box center [282, 88] width 114 height 5
click at [186, 81] on input "a. Comprueba si la RAM está en el QVL de la placa base" at bounding box center [186, 79] width 0 height 4
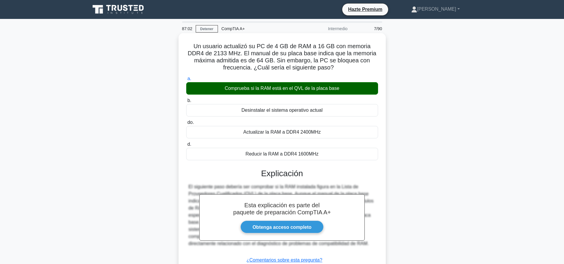
scroll to position [55, 0]
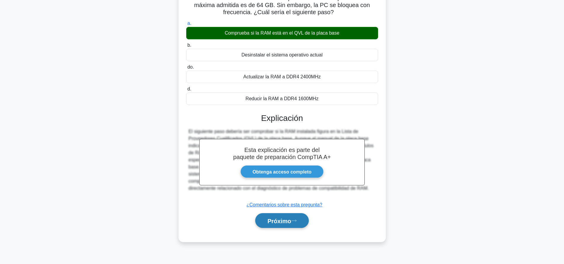
click at [290, 226] on button "Próximo" at bounding box center [281, 220] width 53 height 15
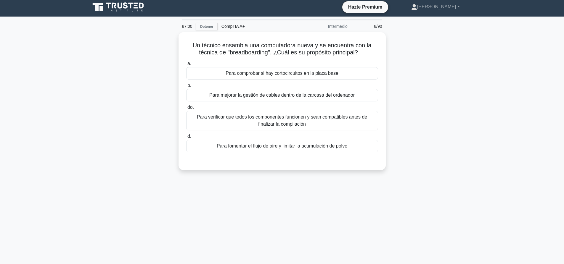
scroll to position [0, 0]
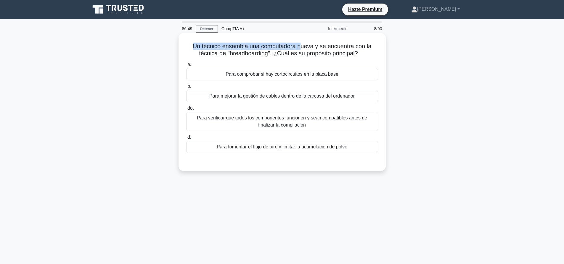
drag, startPoint x: 191, startPoint y: 47, endPoint x: 303, endPoint y: 43, distance: 111.3
click at [303, 43] on font "Un técnico ensambla una computadora nueva y se encuentra con la técnica de "bre…" at bounding box center [282, 50] width 179 height 14
drag, startPoint x: 228, startPoint y: 46, endPoint x: 372, endPoint y: 45, distance: 143.8
click at [362, 44] on font "Un técnico ensambla una computadora nueva y se encuentra con la técnica de "bre…" at bounding box center [282, 50] width 179 height 14
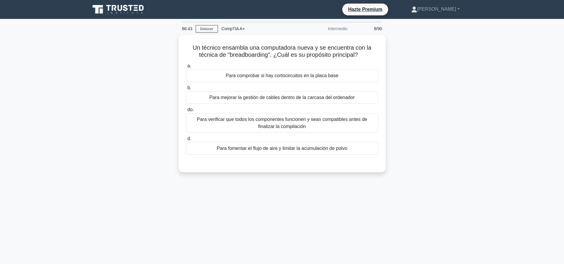
drag, startPoint x: 372, startPoint y: 45, endPoint x: 392, endPoint y: 54, distance: 21.1
click at [374, 46] on h5 "Un técnico ensambla una computadora nueva y se encuentra con la técnica de "bre…" at bounding box center [281, 51] width 193 height 15
click at [395, 56] on div "Un técnico ensambla una computadora nueva y se encuentra con la técnica de "bre…" at bounding box center [282, 107] width 391 height 145
click at [322, 125] on font "Para verificar que todos los componentes funcionen y sean compatibles antes de …" at bounding box center [282, 121] width 186 height 14
click at [186, 110] on input "do. Para verificar que todos los componentes funcionen y sean compatibles antes…" at bounding box center [186, 109] width 0 height 4
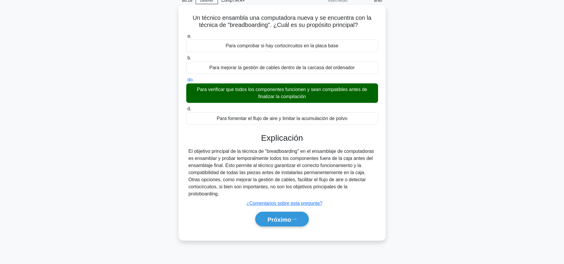
scroll to position [55, 0]
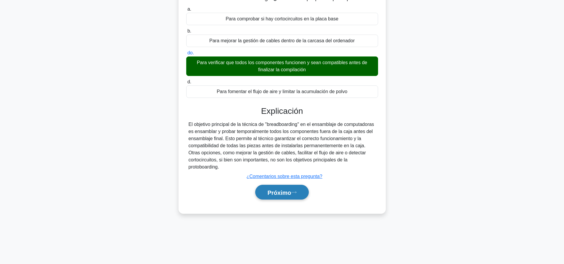
click at [291, 195] on font "Próximo" at bounding box center [279, 192] width 24 height 7
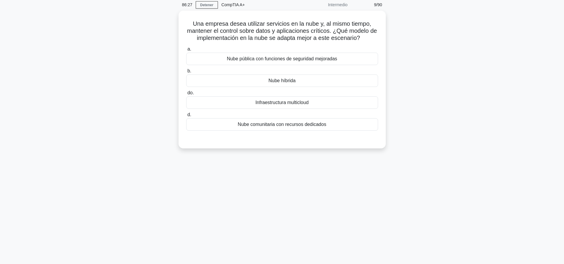
scroll to position [0, 0]
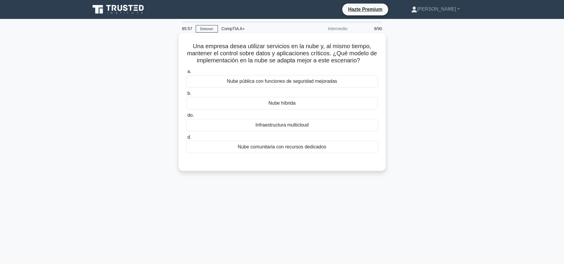
click at [302, 83] on font "Nube pública con funciones de seguridad mejoradas" at bounding box center [282, 81] width 110 height 5
click at [186, 74] on input "a. Nube pública con funciones de seguridad mejoradas" at bounding box center [186, 72] width 0 height 4
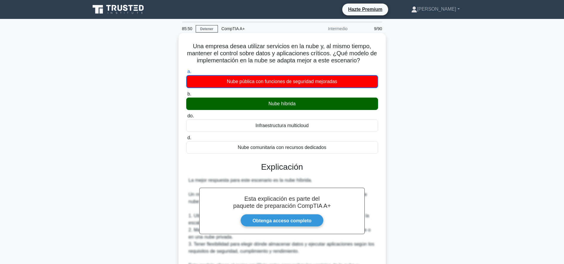
scroll to position [152, 0]
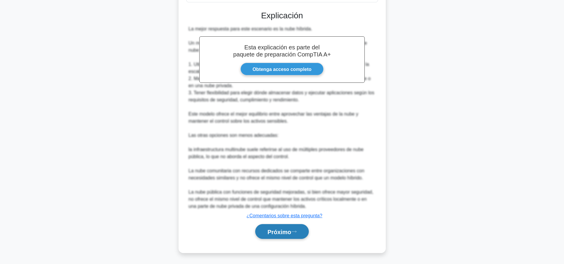
click at [296, 232] on icon at bounding box center [293, 232] width 5 height 2
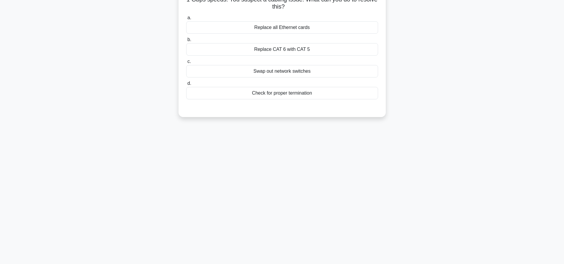
scroll to position [0, 0]
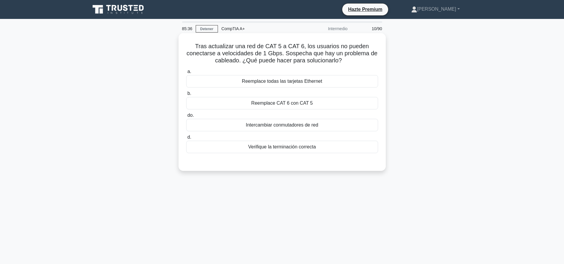
click at [311, 149] on font "Verifique la terminación correcta" at bounding box center [282, 146] width 68 height 5
click at [186, 139] on input "d. Verifique la terminación correcta" at bounding box center [186, 137] width 0 height 4
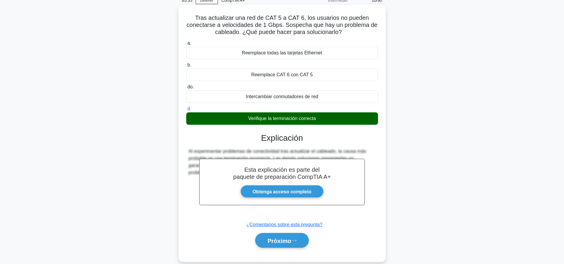
scroll to position [55, 0]
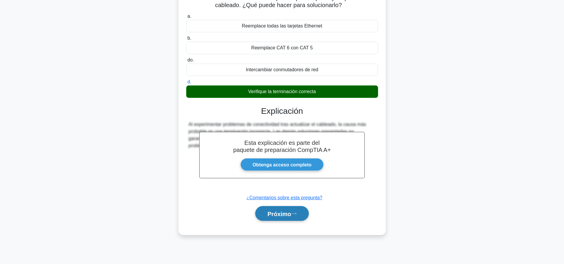
click at [286, 212] on font "Próximo" at bounding box center [279, 214] width 24 height 7
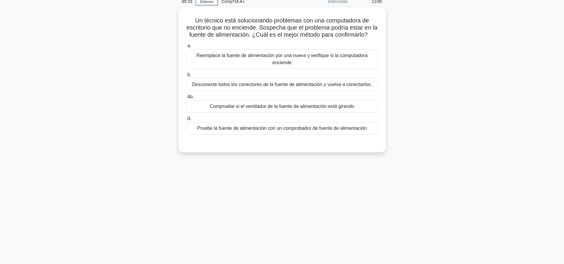
scroll to position [0, 0]
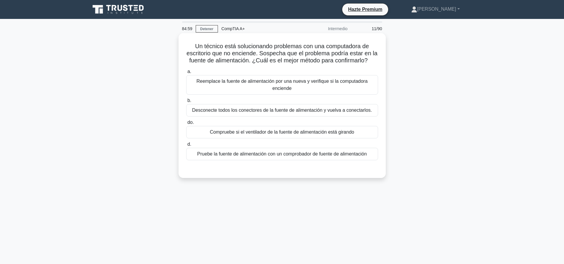
click at [325, 160] on div "Pruebe la fuente de alimentación con un comprobador de fuente de alimentación" at bounding box center [282, 154] width 192 height 12
click at [186, 146] on input "d. Pruebe la fuente de alimentación con un comprobador de fuente de alimentación" at bounding box center [186, 145] width 0 height 4
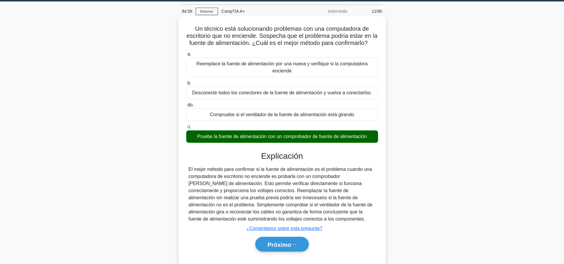
scroll to position [55, 0]
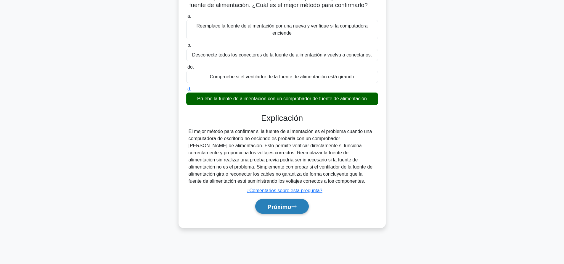
click at [286, 210] on font "Próximo" at bounding box center [279, 207] width 24 height 7
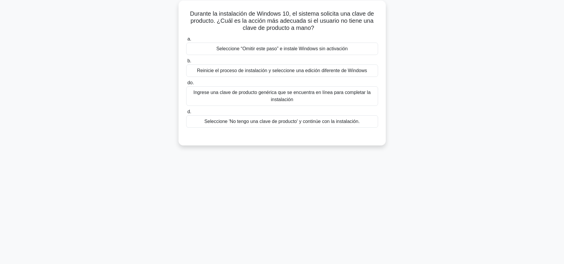
scroll to position [0, 0]
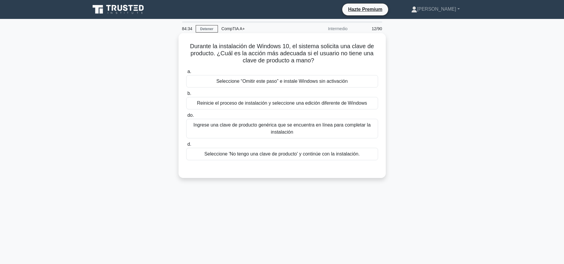
click at [296, 155] on font "Seleccione 'No tengo una clave de producto' y continúe con la instalación." at bounding box center [281, 153] width 155 height 5
click at [186, 146] on input "d. Seleccione 'No tengo una clave de producto' y continúe con la instalación." at bounding box center [186, 145] width 0 height 4
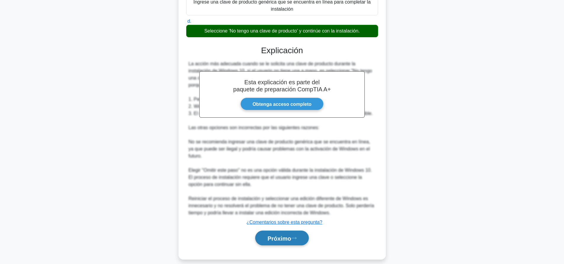
click at [294, 231] on button "Próximo" at bounding box center [281, 238] width 53 height 15
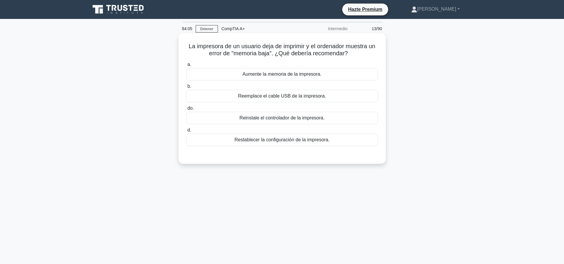
click at [306, 70] on div "Aumente la memoria de la impresora." at bounding box center [282, 74] width 192 height 12
click at [186, 67] on input "a. Aumente la memoria de la impresora." at bounding box center [186, 65] width 0 height 4
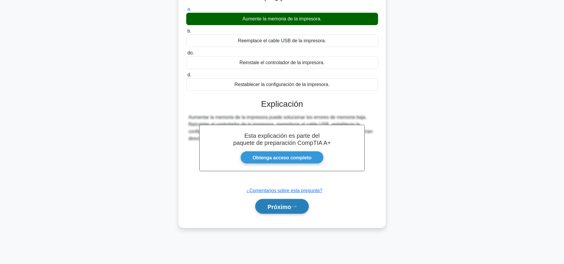
click at [279, 206] on font "Próximo" at bounding box center [279, 207] width 24 height 7
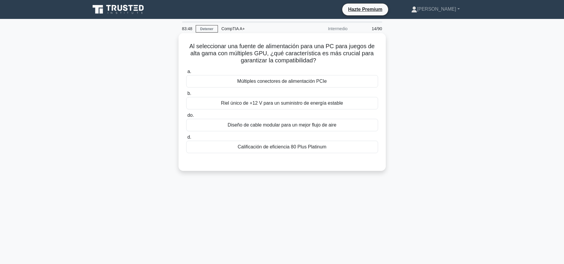
click at [305, 148] on font "Calificación de eficiencia 80 Plus Platinum" at bounding box center [282, 146] width 89 height 5
click at [186, 139] on input "d. Calificación de eficiencia 80 Plus Platinum" at bounding box center [186, 137] width 0 height 4
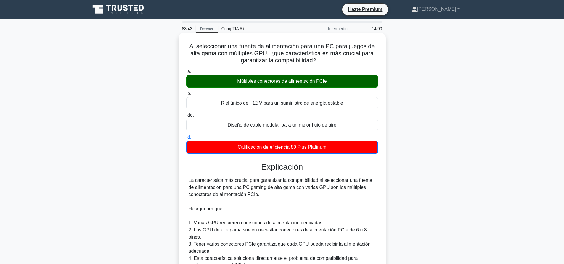
scroll to position [152, 0]
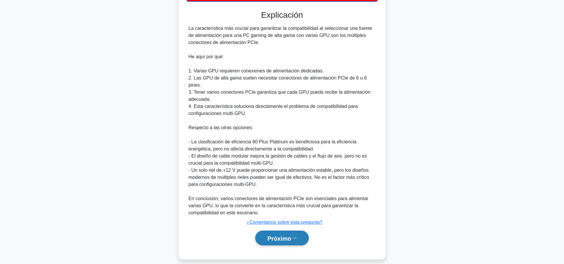
click at [280, 235] on font "Próximo" at bounding box center [279, 238] width 24 height 7
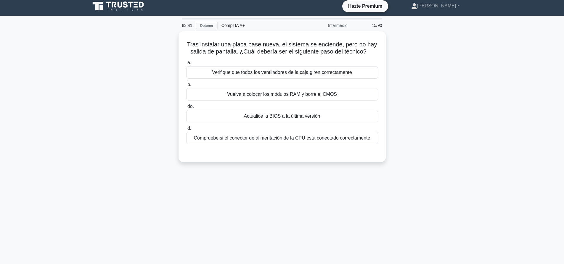
scroll to position [0, 0]
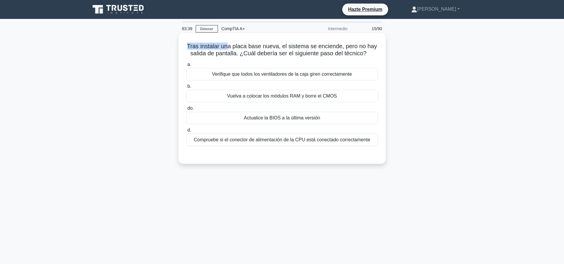
drag, startPoint x: 186, startPoint y: 44, endPoint x: 237, endPoint y: 46, distance: 50.9
click at [234, 45] on h5 "Tras instalar una placa base nueva, el sistema se enciende, pero no hay salida …" at bounding box center [281, 50] width 193 height 15
click at [238, 46] on font "Tras instalar una placa base nueva, el sistema se enciende, pero no hay salida …" at bounding box center [282, 50] width 190 height 14
drag, startPoint x: 301, startPoint y: 140, endPoint x: 302, endPoint y: 153, distance: 13.4
click at [302, 153] on div "a. Verifique que todos los ventiladores de la caja giren correctamente b. Vuelv…" at bounding box center [281, 108] width 193 height 97
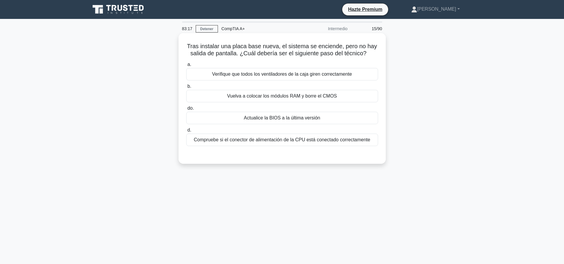
click at [302, 153] on div at bounding box center [282, 152] width 192 height 5
click at [297, 137] on font "Compruebe si el conector de alimentación de la CPU está conectado correctamente" at bounding box center [282, 139] width 176 height 5
click at [186, 132] on input "d. Compruebe si el conector de alimentación de la CPU está conectado correctame…" at bounding box center [186, 130] width 0 height 4
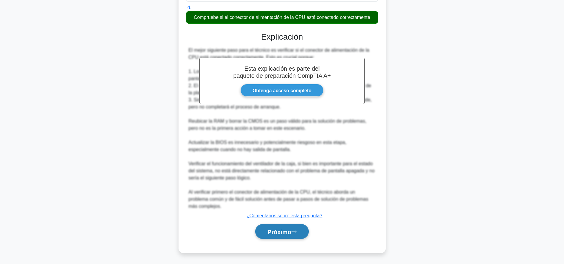
click at [280, 235] on button "Próximo" at bounding box center [281, 231] width 53 height 15
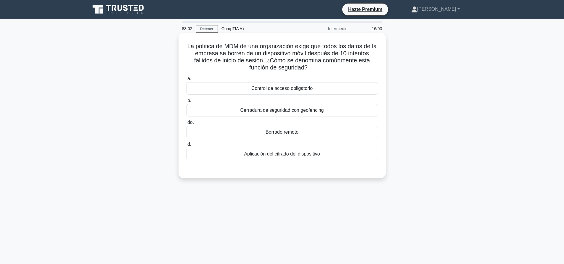
click at [302, 111] on font "Cerradura de seguridad con geofencing" at bounding box center [281, 110] width 83 height 5
click at [186, 103] on input "b. Cerradura de seguridad con geofencing" at bounding box center [186, 101] width 0 height 4
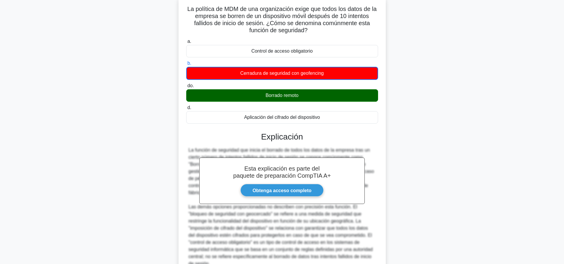
scroll to position [88, 0]
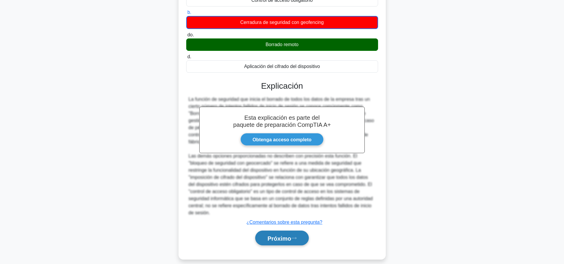
click at [288, 236] on button "Próximo" at bounding box center [281, 238] width 53 height 15
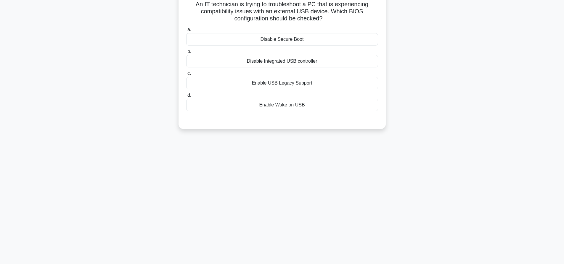
scroll to position [0, 0]
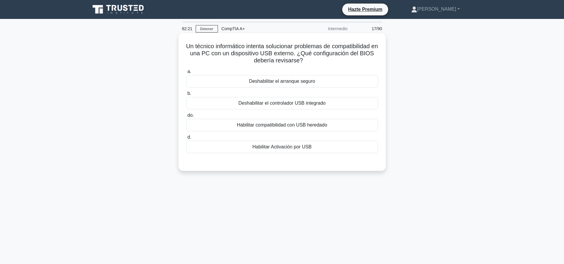
click at [297, 122] on div "Habilitar compatibilidad con USB heredado" at bounding box center [282, 125] width 192 height 12
click at [186, 117] on input "do. Habilitar compatibilidad con USB heredado" at bounding box center [186, 116] width 0 height 4
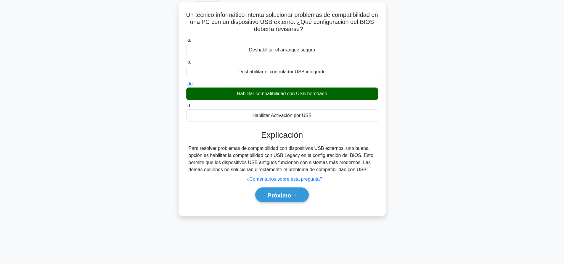
scroll to position [55, 0]
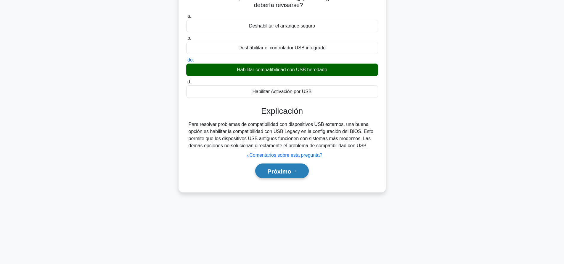
click at [291, 169] on font "Próximo" at bounding box center [279, 171] width 24 height 7
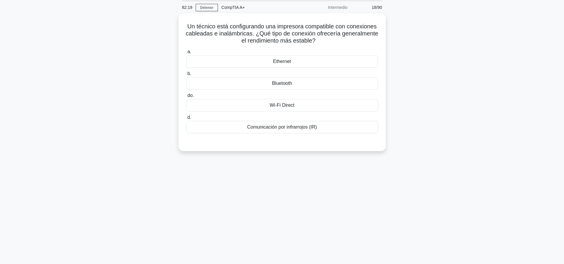
scroll to position [0, 0]
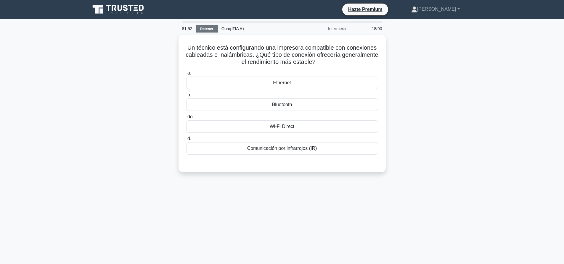
click at [206, 27] on font "Detener" at bounding box center [206, 29] width 13 height 4
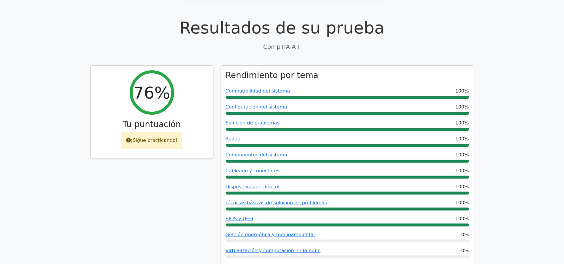
scroll to position [237, 0]
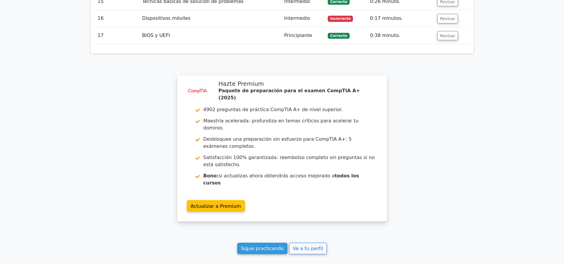
scroll to position [1083, 0]
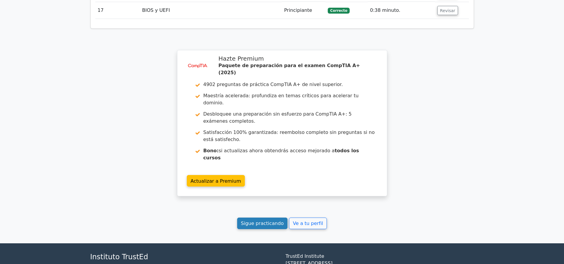
click at [268, 221] on font "Sigue practicando" at bounding box center [262, 224] width 43 height 6
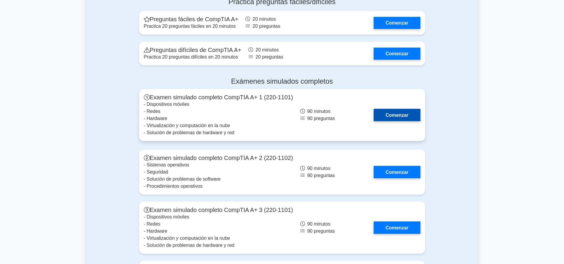
scroll to position [1805, 0]
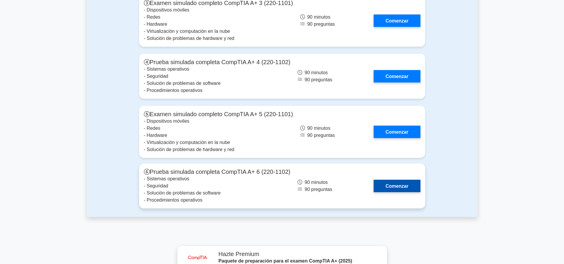
click at [399, 180] on link "Comenzar" at bounding box center [396, 186] width 46 height 12
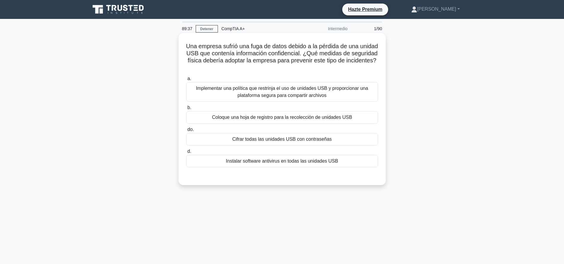
click at [311, 89] on font "Implementar una política que restrinja el uso de unidades USB y proporcionar un…" at bounding box center [282, 92] width 172 height 12
click at [186, 81] on input "a. Implementar una política que restrinja el uso de unidades USB y proporcionar…" at bounding box center [186, 79] width 0 height 4
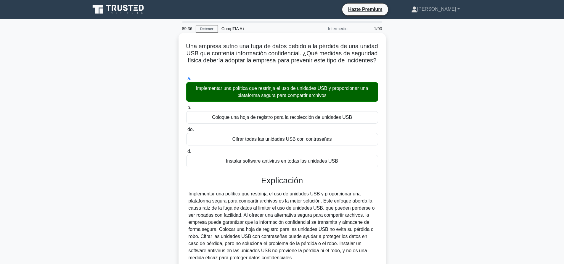
scroll to position [55, 0]
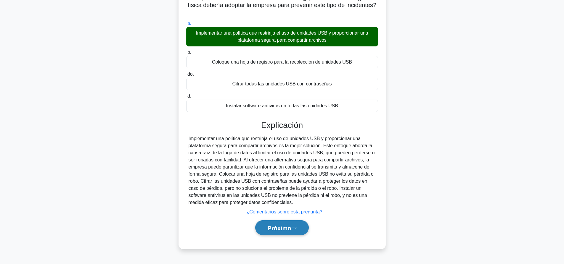
click at [286, 228] on font "Próximo" at bounding box center [279, 228] width 24 height 7
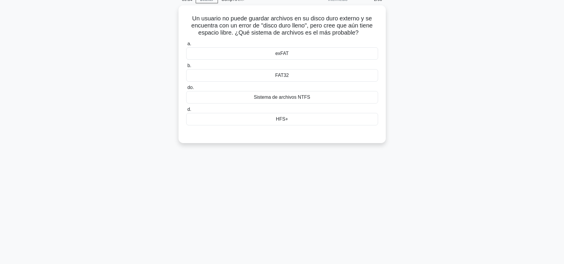
scroll to position [0, 0]
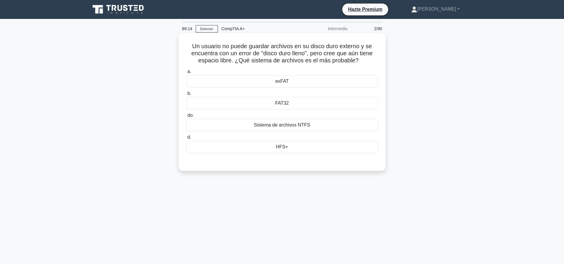
click at [284, 107] on div "FAT32" at bounding box center [282, 103] width 192 height 12
click at [186, 96] on input "b. FAT32" at bounding box center [186, 94] width 0 height 4
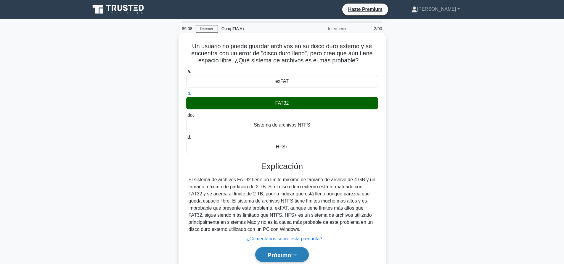
click at [278, 251] on button "Próximo" at bounding box center [281, 254] width 53 height 15
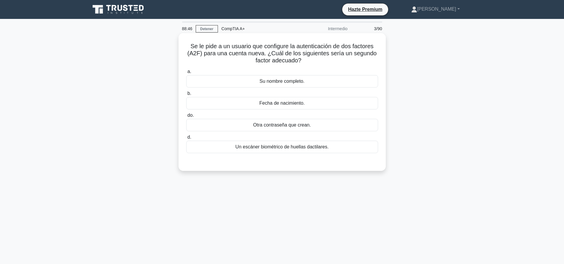
click at [292, 152] on div "Un escáner biométrico de huellas dactilares." at bounding box center [282, 147] width 192 height 12
click at [186, 139] on input "d. Un escáner biométrico de huellas dactilares." at bounding box center [186, 137] width 0 height 4
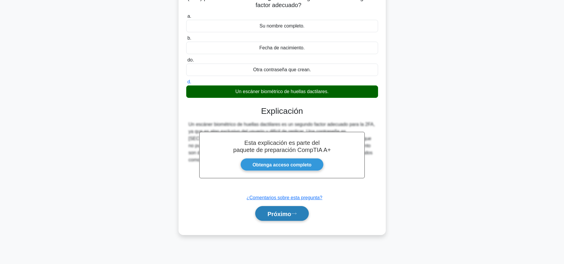
click at [263, 216] on button "Próximo" at bounding box center [281, 213] width 53 height 15
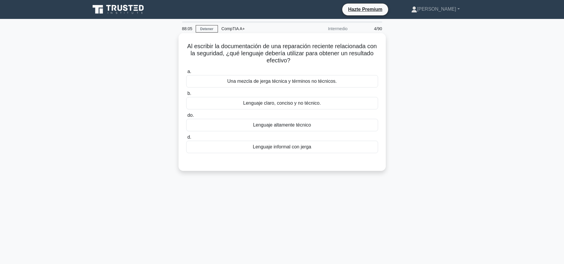
click at [283, 102] on font "Lenguaje claro, conciso y no técnico." at bounding box center [282, 103] width 78 height 5
click at [186, 96] on input "b. Lenguaje claro, conciso y no técnico." at bounding box center [186, 94] width 0 height 4
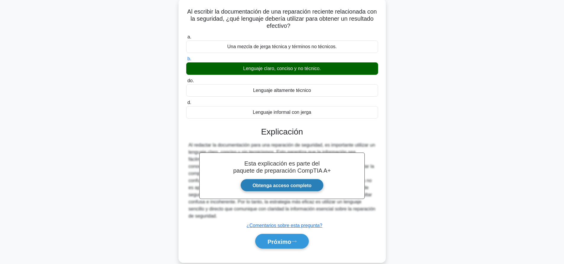
scroll to position [55, 0]
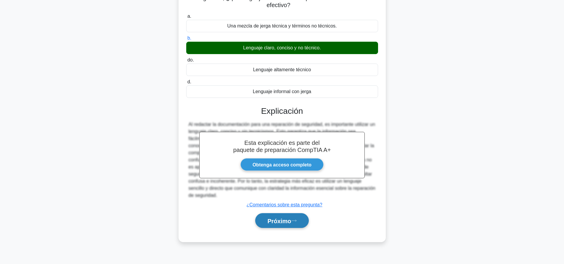
click at [286, 218] on font "Próximo" at bounding box center [279, 221] width 24 height 7
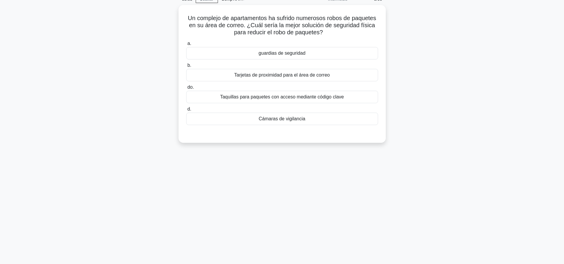
scroll to position [0, 0]
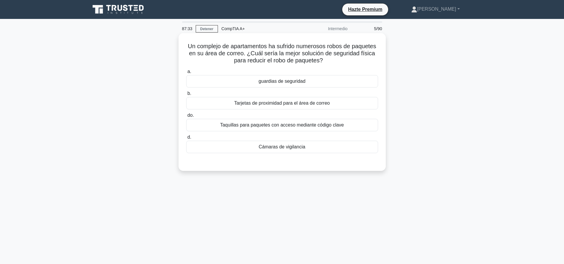
click at [309, 87] on div "guardias de seguridad" at bounding box center [282, 81] width 192 height 12
click at [186, 74] on input "a. guardias de seguridad" at bounding box center [186, 72] width 0 height 4
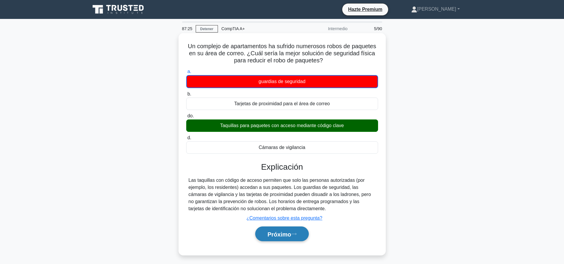
click at [284, 235] on font "Próximo" at bounding box center [279, 234] width 24 height 7
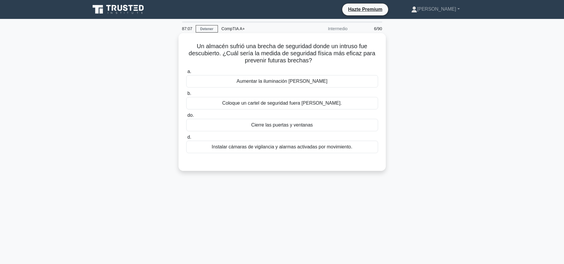
click at [316, 150] on font "Instalar cámaras de vigilancia y alarmas activadas por movimiento." at bounding box center [282, 146] width 141 height 7
click at [186, 139] on input "d. Instalar cámaras de vigilancia y alarmas activadas por movimiento." at bounding box center [186, 137] width 0 height 4
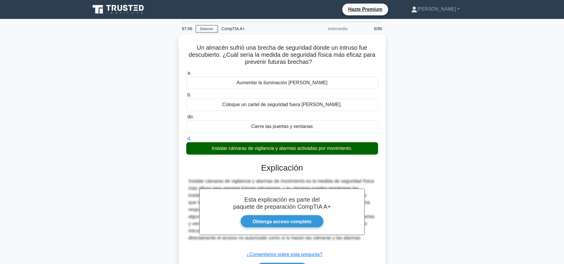
scroll to position [55, 0]
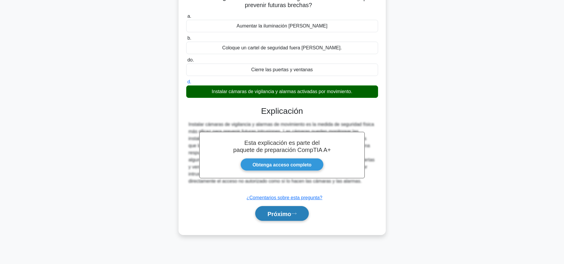
click at [291, 215] on font "Próximo" at bounding box center [279, 214] width 24 height 7
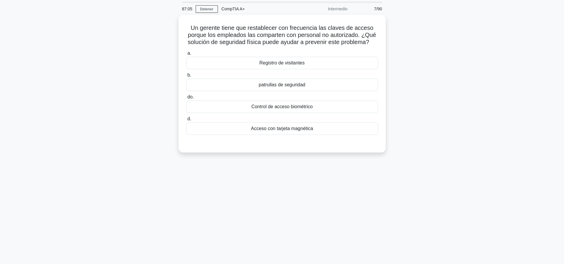
scroll to position [0, 0]
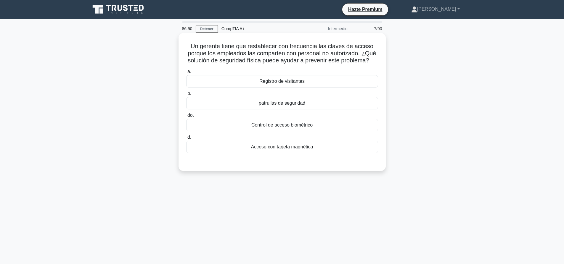
click at [324, 122] on div "Control de acceso biométrico" at bounding box center [282, 125] width 192 height 12
click at [186, 117] on input "do. Control de acceso biométrico" at bounding box center [186, 116] width 0 height 4
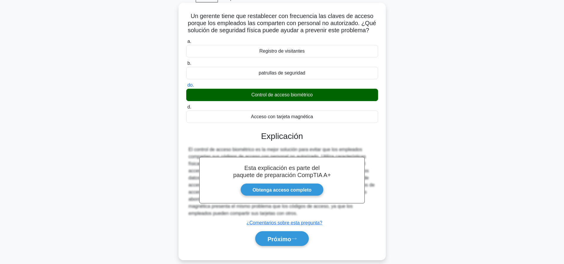
scroll to position [55, 0]
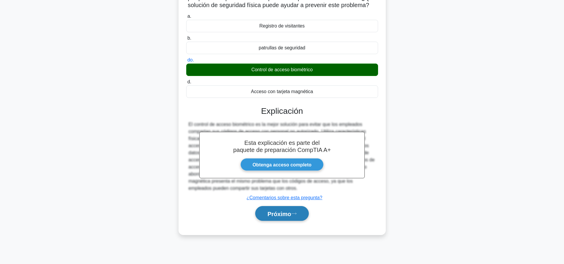
click at [304, 218] on button "Próximo" at bounding box center [281, 213] width 53 height 15
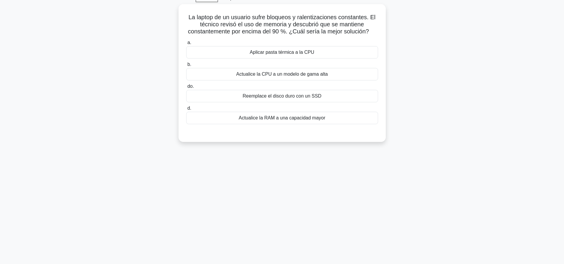
scroll to position [0, 0]
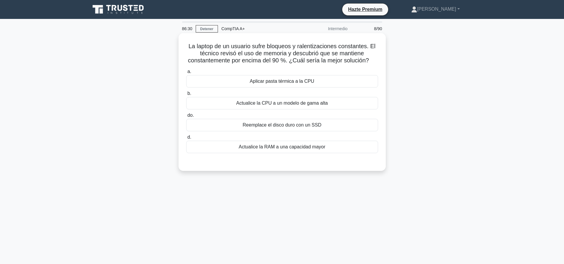
click at [338, 154] on div "a. Aplicar pasta térmica a la CPU b. Actualice la CPU a un modelo de gama alta …" at bounding box center [282, 111] width 199 height 88
click at [338, 143] on div "Actualice la RAM a una capacidad mayor" at bounding box center [282, 147] width 192 height 12
click at [186, 139] on input "d. Actualice la RAM a una capacidad mayor" at bounding box center [186, 137] width 0 height 4
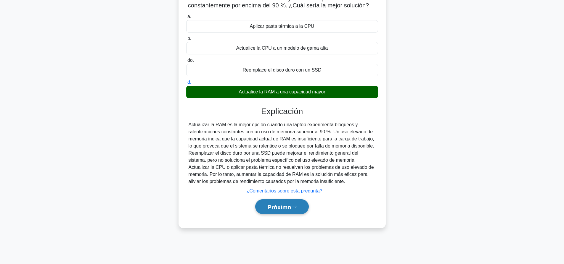
scroll to position [55, 0]
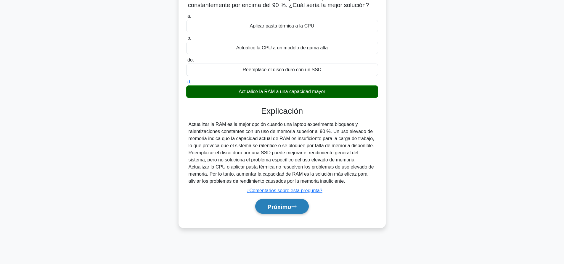
click at [296, 211] on button "Próximo" at bounding box center [281, 206] width 53 height 15
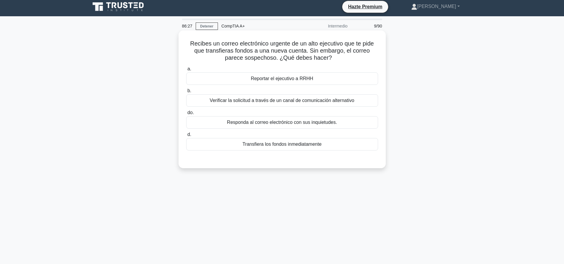
scroll to position [0, 0]
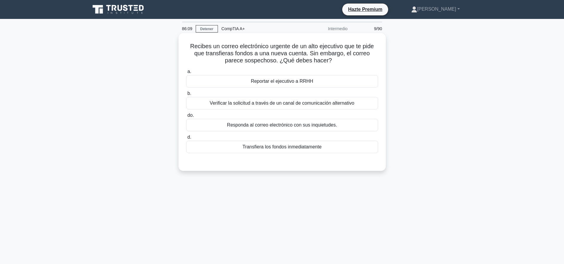
click at [314, 108] on div "Verificar la solicitud a través de un canal de comunicación alternativo" at bounding box center [282, 103] width 192 height 12
click at [322, 103] on font "Verificar la solicitud a través de un canal de comunicación alternativo" at bounding box center [281, 103] width 144 height 5
click at [186, 96] on input "b. Verificar la solicitud a través de un canal de comunicación alternativo" at bounding box center [186, 94] width 0 height 4
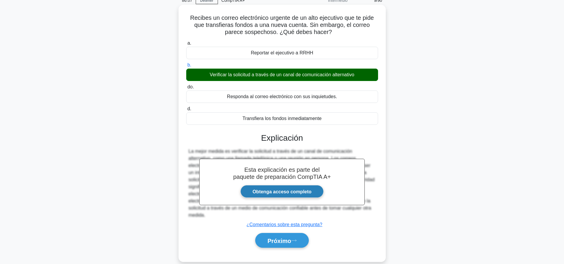
scroll to position [55, 0]
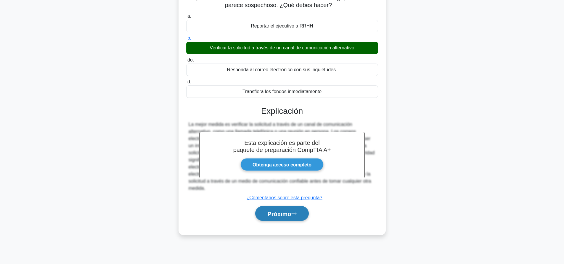
click at [287, 217] on font "Próximo" at bounding box center [279, 214] width 24 height 7
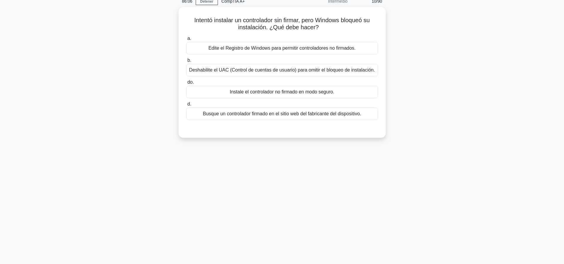
scroll to position [0, 0]
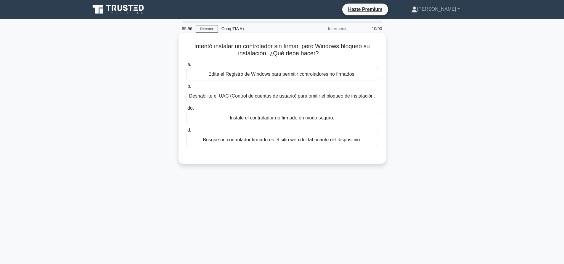
click at [330, 137] on font "Busque un controlador firmado en el sitio web del fabricante del dispositivo." at bounding box center [282, 139] width 158 height 5
click at [186, 132] on input "d. Busque un controlador firmado en el sitio web del fabricante del dispositivo." at bounding box center [186, 130] width 0 height 4
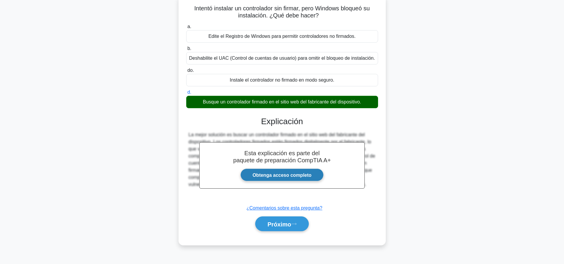
scroll to position [55, 0]
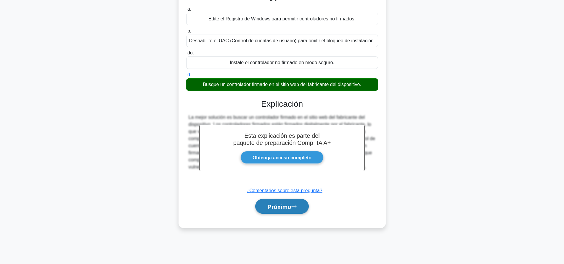
click at [303, 202] on button "Próximo" at bounding box center [281, 206] width 53 height 15
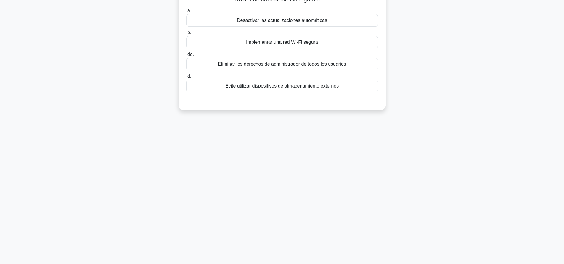
scroll to position [0, 0]
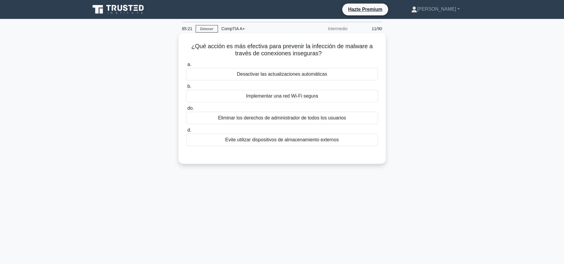
click at [292, 95] on font "Implementar una red Wi-Fi segura" at bounding box center [282, 95] width 72 height 5
click at [186, 88] on input "b. Implementar una red Wi-Fi segura" at bounding box center [186, 87] width 0 height 4
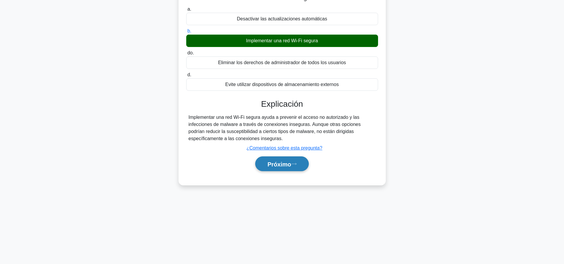
click at [286, 167] on font "Próximo" at bounding box center [279, 164] width 24 height 7
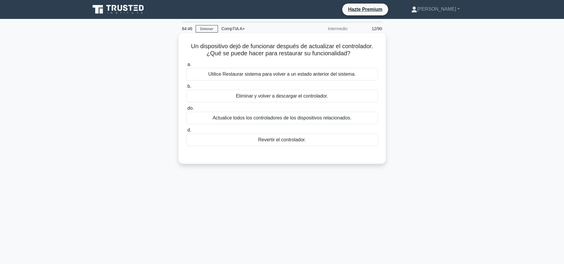
click at [326, 140] on div "Revertir el controlador." at bounding box center [282, 140] width 192 height 12
click at [186, 132] on input "d. Revertir el controlador." at bounding box center [186, 130] width 0 height 4
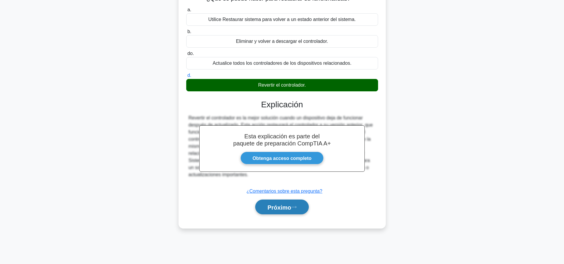
scroll to position [55, 0]
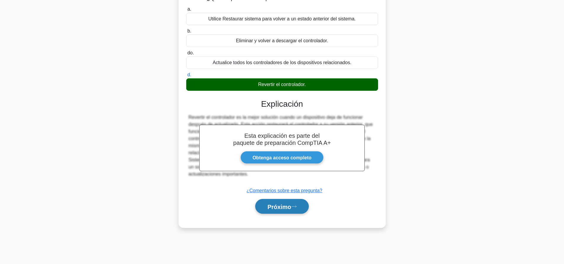
click at [264, 212] on button "Próximo" at bounding box center [281, 206] width 53 height 15
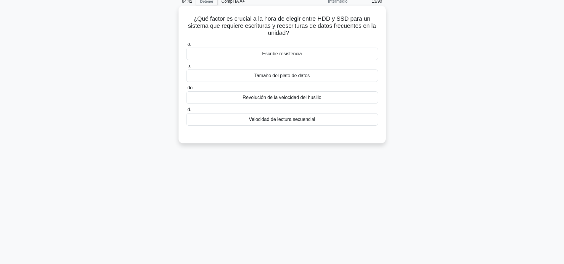
scroll to position [0, 0]
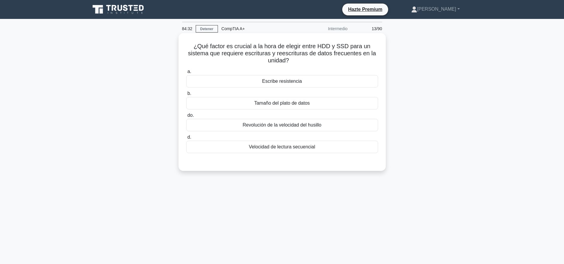
click at [329, 150] on div "Velocidad de lectura secuencial" at bounding box center [282, 147] width 192 height 12
click at [186, 139] on input "d. Velocidad de lectura secuencial" at bounding box center [186, 137] width 0 height 4
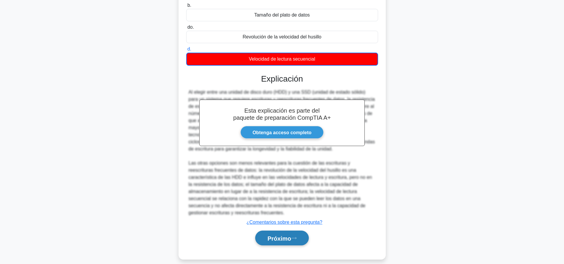
click at [298, 231] on button "Próximo" at bounding box center [281, 238] width 53 height 15
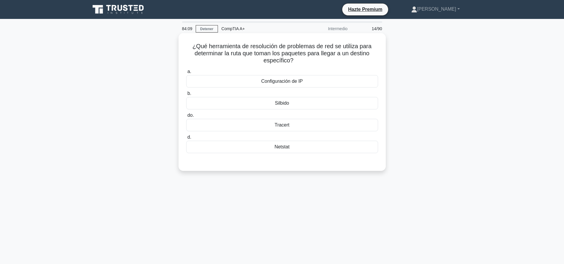
click at [254, 127] on div "Tracert" at bounding box center [282, 125] width 192 height 12
click at [186, 117] on input "do. Tracert" at bounding box center [186, 116] width 0 height 4
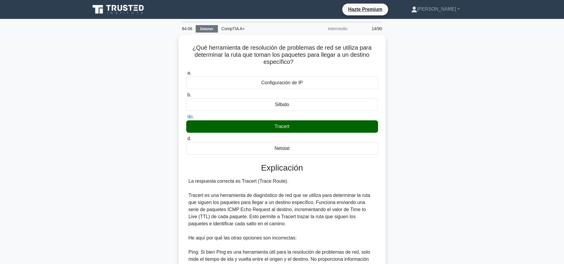
click at [208, 30] on font "Detener" at bounding box center [206, 29] width 13 height 4
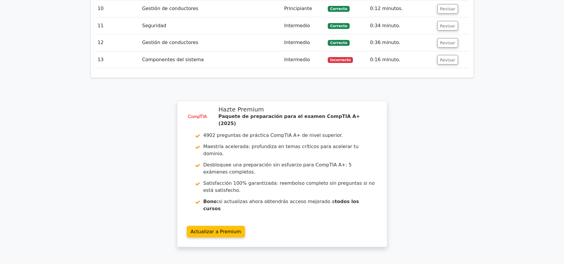
scroll to position [957, 0]
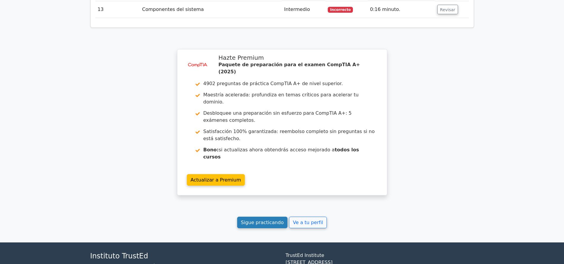
click at [256, 220] on font "Sigue practicando" at bounding box center [262, 223] width 43 height 6
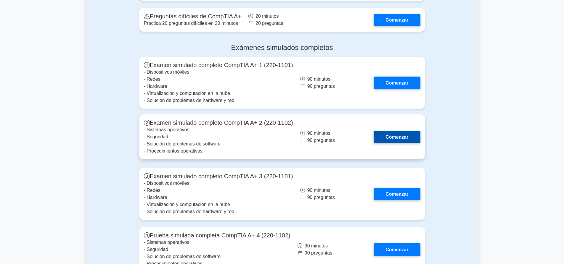
scroll to position [1598, 0]
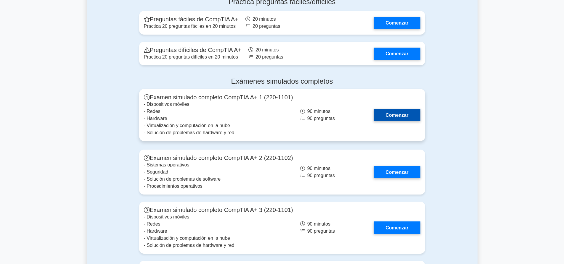
click at [386, 109] on link "Comenzar" at bounding box center [396, 115] width 46 height 12
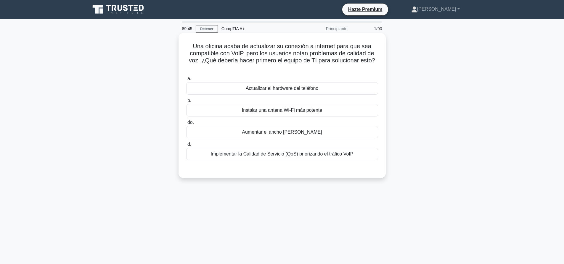
click at [294, 100] on label "b. Instalar una antena Wi-Fi más potente" at bounding box center [282, 107] width 192 height 20
click at [186, 100] on input "b. Instalar una antena Wi-Fi más potente" at bounding box center [186, 101] width 0 height 4
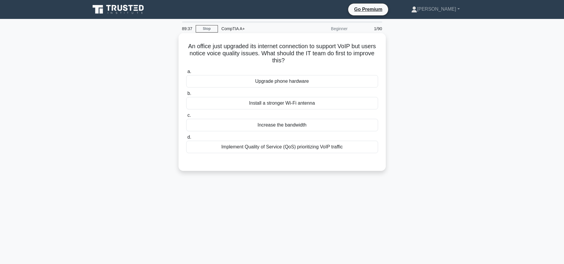
click at [321, 151] on div "Implement Quality of Service (QoS) prioritizing VoIP traffic" at bounding box center [282, 147] width 192 height 12
click at [186, 139] on input "d. Implement Quality of Service (QoS) prioritizing VoIP traffic" at bounding box center [186, 137] width 0 height 4
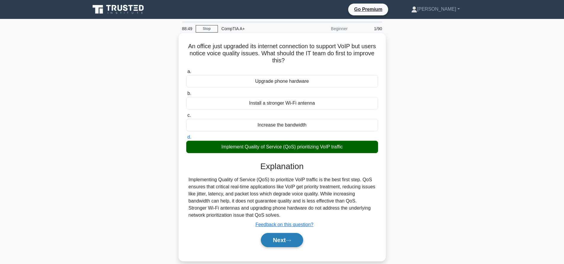
click at [292, 234] on button "Next" at bounding box center [282, 240] width 42 height 14
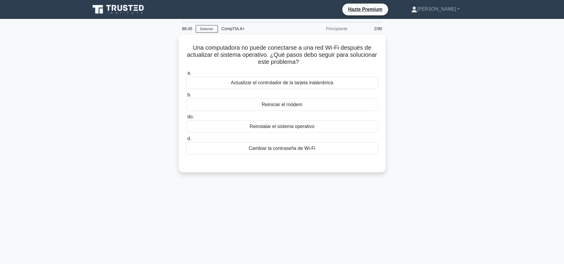
click at [469, 110] on div "Una computadora no puede conectarse a una red Wi-Fi después de actualizar el si…" at bounding box center [282, 107] width 391 height 145
click at [288, 86] on div "Actualizar el controlador de la tarjeta inalámbrica" at bounding box center [282, 81] width 192 height 12
click at [186, 74] on input "a. Actualizar el controlador de la tarjeta inalámbrica" at bounding box center [186, 72] width 0 height 4
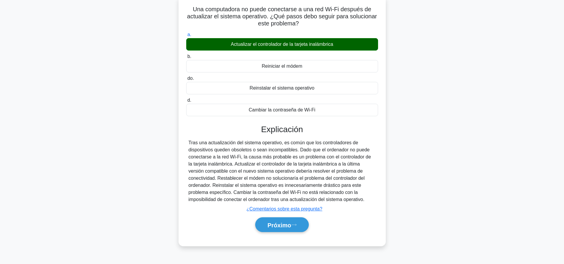
scroll to position [55, 0]
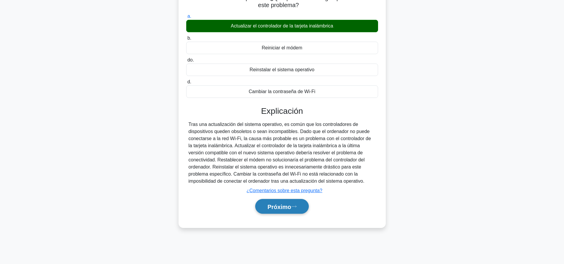
click at [302, 212] on button "Próximo" at bounding box center [281, 206] width 53 height 15
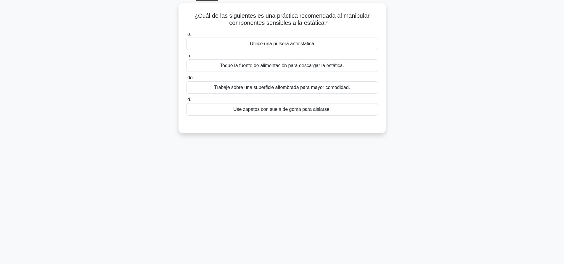
scroll to position [0, 0]
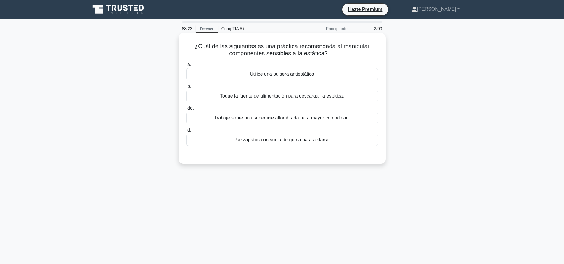
click at [318, 69] on div "Utilice una pulsera antiestática" at bounding box center [282, 74] width 192 height 12
click at [186, 67] on input "a. Utilice una pulsera antiestática" at bounding box center [186, 65] width 0 height 4
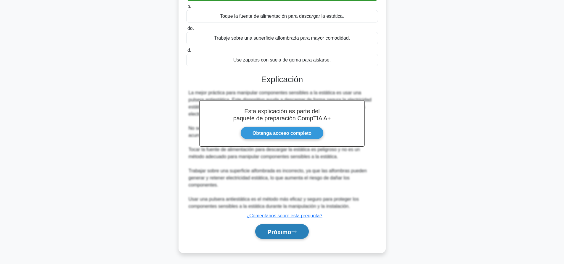
click at [293, 233] on icon at bounding box center [293, 231] width 5 height 3
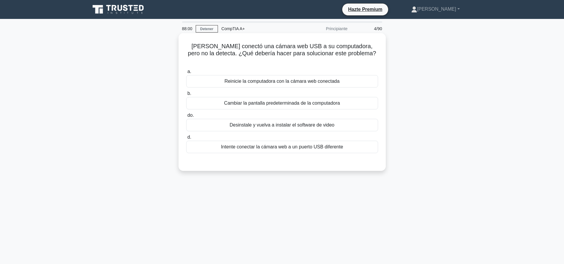
click at [317, 144] on font "Intente conectar la cámara web a un puerto USB diferente" at bounding box center [282, 146] width 122 height 5
click at [186, 139] on input "d. Intente conectar la cámara web a un puerto USB diferente" at bounding box center [186, 137] width 0 height 4
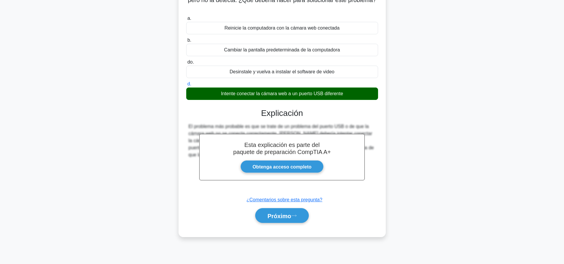
scroll to position [55, 0]
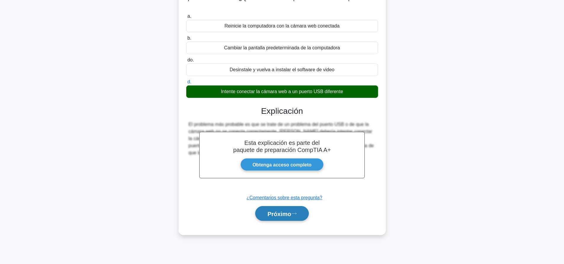
click at [280, 211] on button "Próximo" at bounding box center [281, 213] width 53 height 15
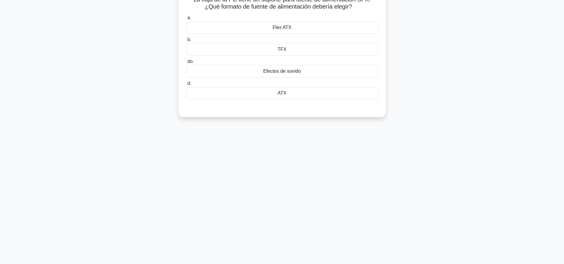
scroll to position [0, 0]
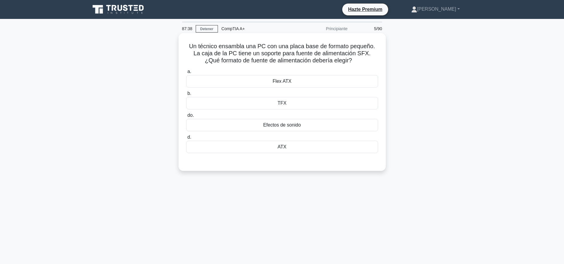
click at [285, 83] on font "Flex ATX" at bounding box center [281, 81] width 19 height 5
click at [186, 74] on input "a. Flex ATX" at bounding box center [186, 72] width 0 height 4
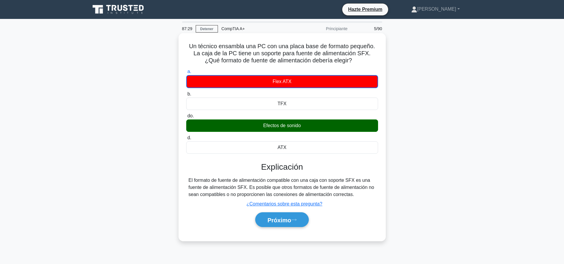
click at [480, 94] on main "87:29 Detener CompTIA A+ Principiante 5/90 Un técnico ensambla una PC con una p…" at bounding box center [282, 169] width 564 height 301
click at [277, 222] on font "Próximo" at bounding box center [279, 220] width 24 height 7
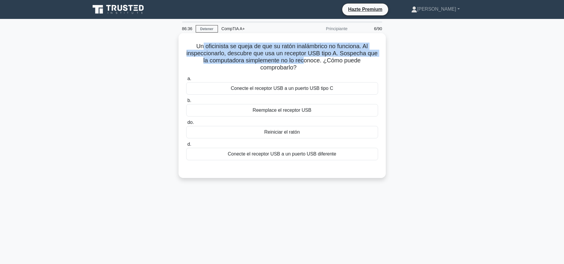
drag, startPoint x: 202, startPoint y: 42, endPoint x: 350, endPoint y: 59, distance: 149.2
click at [322, 60] on font "Un oficinista se queja de que su ratón inalámbrico no funciona. Al inspeccionar…" at bounding box center [281, 57] width 191 height 28
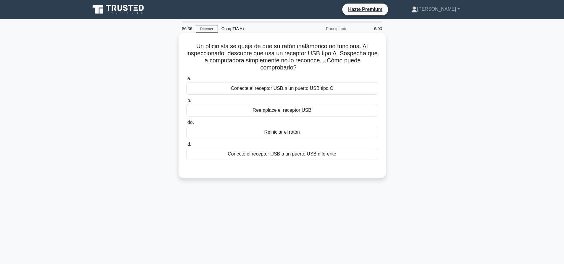
click at [376, 59] on h5 "Un oficinista se queja de que su ratón inalámbrico no funciona. Al inspeccionar…" at bounding box center [281, 57] width 193 height 29
click at [285, 156] on font "Conecte el receptor USB a un puerto USB diferente" at bounding box center [282, 153] width 108 height 5
click at [186, 146] on input "d. Conecte el receptor USB a un puerto USB diferente" at bounding box center [186, 145] width 0 height 4
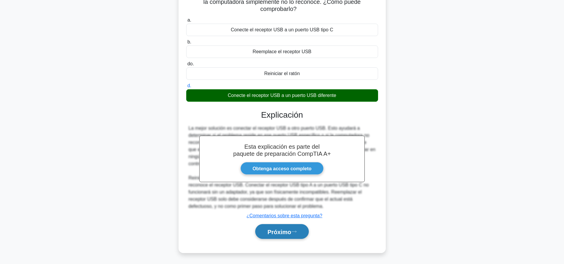
click at [272, 236] on button "Próximo" at bounding box center [281, 231] width 53 height 15
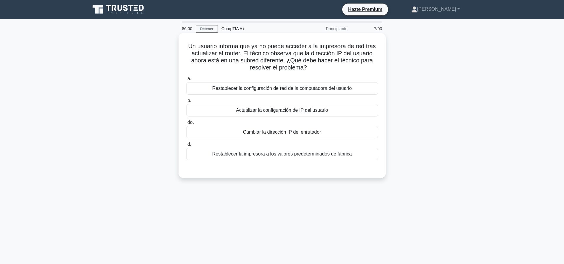
click at [291, 107] on font "Actualizar la configuración de IP del usuario" at bounding box center [282, 110] width 92 height 7
click at [186, 103] on input "b. Actualizar la configuración de IP del usuario" at bounding box center [186, 101] width 0 height 4
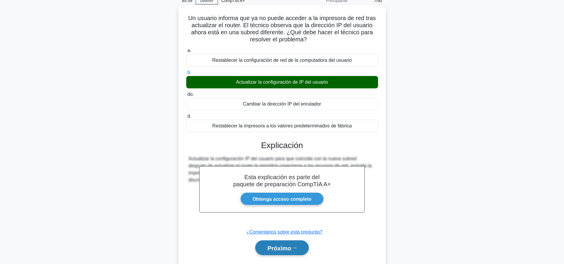
scroll to position [55, 0]
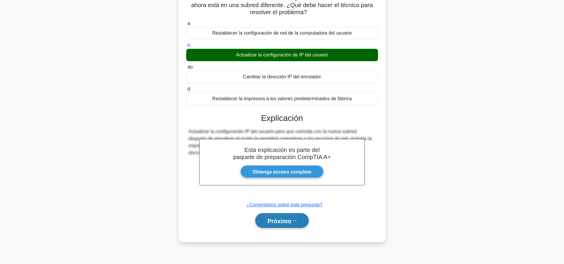
click at [286, 219] on font "Próximo" at bounding box center [279, 221] width 24 height 7
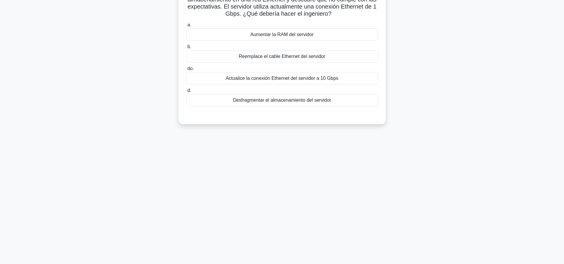
scroll to position [0, 0]
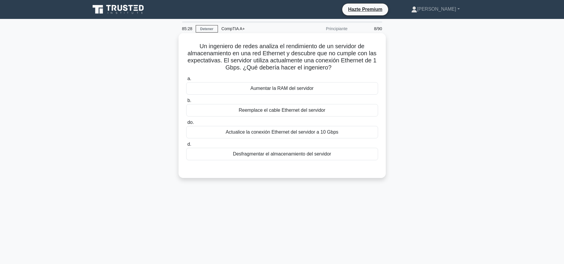
click at [327, 129] on font "Actualice la conexión Ethernet del servidor a 10 Gbps" at bounding box center [281, 132] width 113 height 7
click at [186, 125] on input "do. Actualice la conexión Ethernet del servidor a 10 Gbps" at bounding box center [186, 123] width 0 height 4
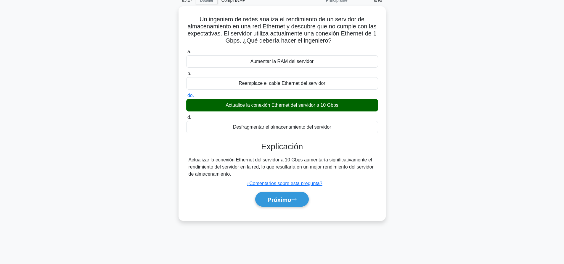
scroll to position [55, 0]
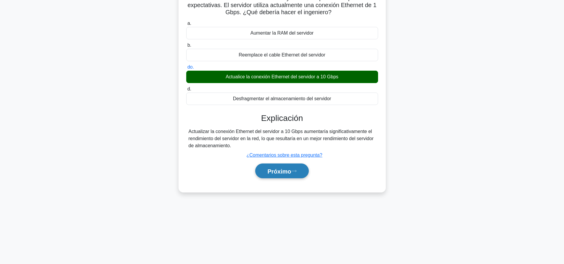
click at [295, 174] on button "Próximo" at bounding box center [281, 171] width 53 height 15
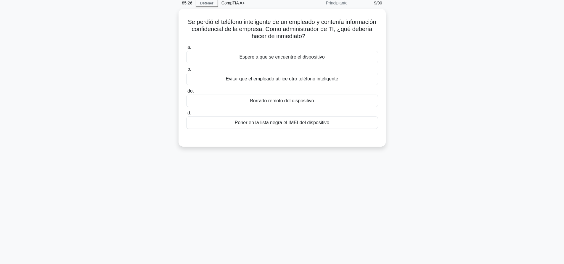
scroll to position [0, 0]
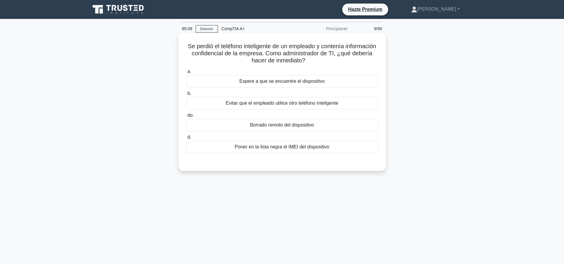
click at [341, 129] on div "Borrado remoto del dispositivo" at bounding box center [282, 125] width 192 height 12
click at [186, 117] on input "do. Borrado remoto del dispositivo" at bounding box center [186, 116] width 0 height 4
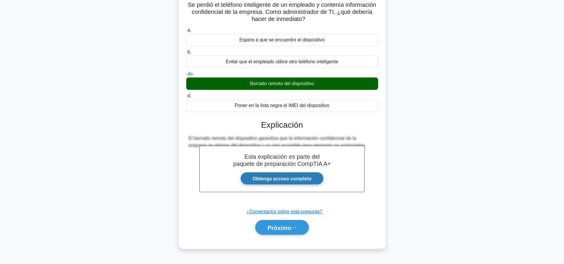
scroll to position [55, 0]
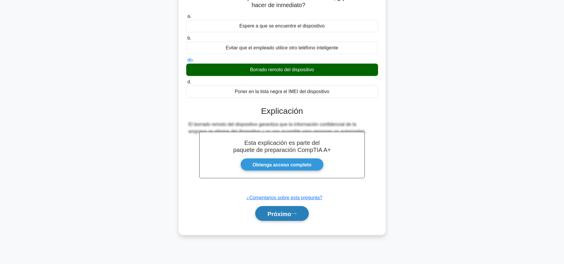
click at [291, 215] on font "Próximo" at bounding box center [279, 214] width 24 height 7
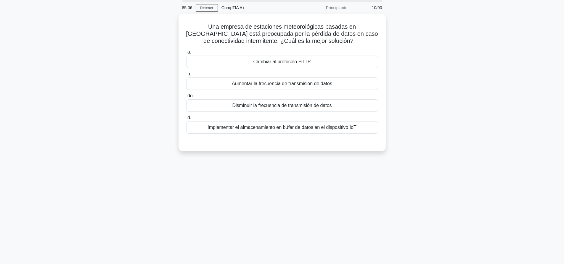
scroll to position [0, 0]
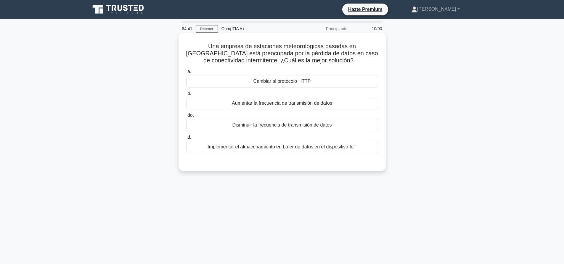
click at [352, 146] on font "Implementar el almacenamiento en búfer de datos en el dispositivo IoT" at bounding box center [281, 146] width 149 height 5
click at [186, 139] on input "d. Implementar el almacenamiento en búfer de datos en el dispositivo IoT" at bounding box center [186, 137] width 0 height 4
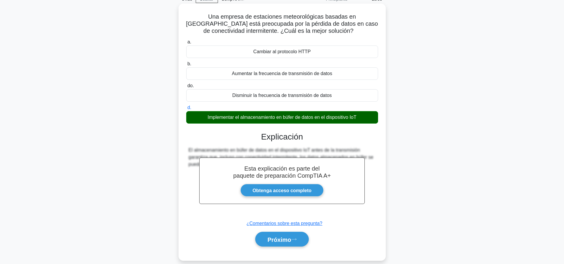
scroll to position [55, 0]
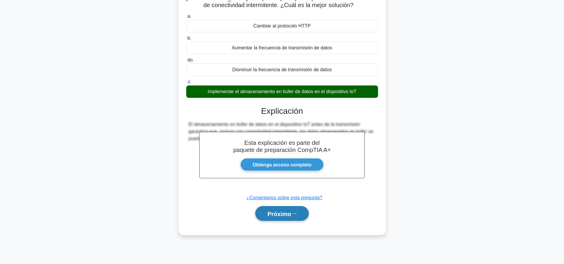
click at [285, 216] on font "Próximo" at bounding box center [279, 214] width 24 height 7
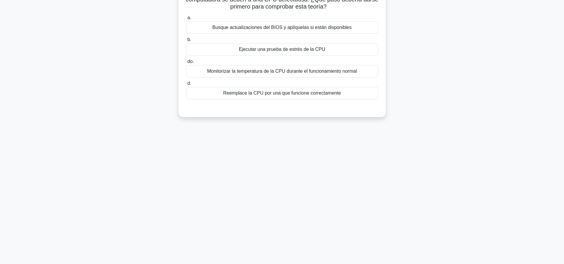
scroll to position [0, 0]
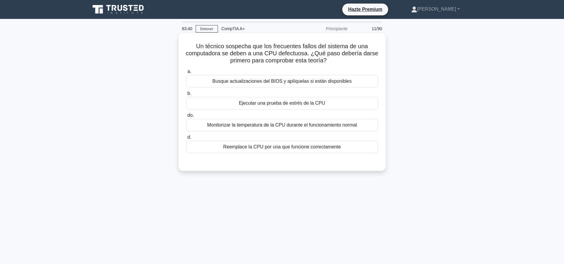
click at [291, 105] on font "Ejecutar una prueba de estrés de la CPU" at bounding box center [282, 103] width 86 height 5
click at [186, 96] on input "b. Ejecutar una prueba de estrés de la CPU" at bounding box center [186, 94] width 0 height 4
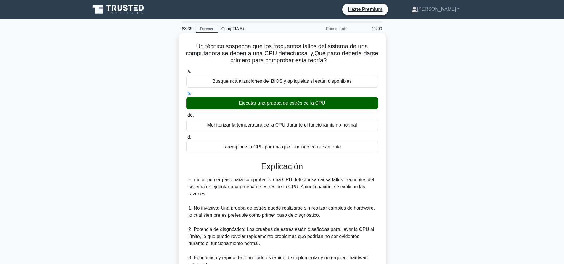
scroll to position [194, 0]
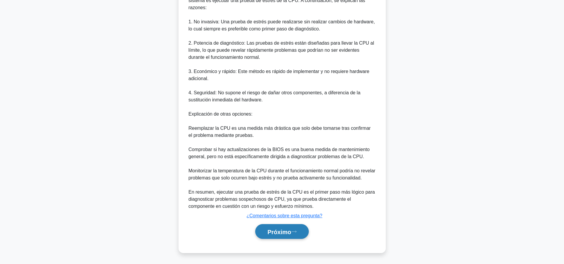
click at [299, 232] on button "Próximo" at bounding box center [281, 231] width 53 height 15
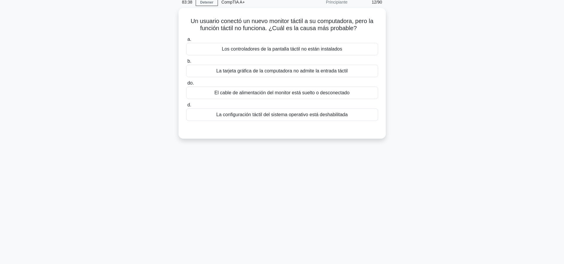
scroll to position [0, 0]
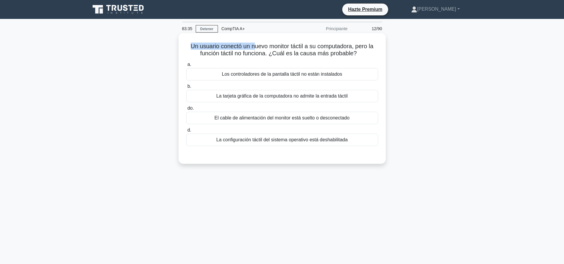
drag, startPoint x: 189, startPoint y: 44, endPoint x: 254, endPoint y: 49, distance: 65.6
click at [254, 49] on font "Un usuario conectó un nuevo monitor táctil a su computadora, pero la función tá…" at bounding box center [282, 50] width 183 height 14
click at [263, 45] on font "Un usuario conectó un nuevo monitor táctil a su computadora, pero la función tá…" at bounding box center [282, 50] width 183 height 14
click at [314, 145] on div "La configuración táctil del sistema operativo está deshabilitada" at bounding box center [282, 140] width 192 height 12
click at [186, 132] on input "d. La configuración táctil del sistema operativo está deshabilitada" at bounding box center [186, 130] width 0 height 4
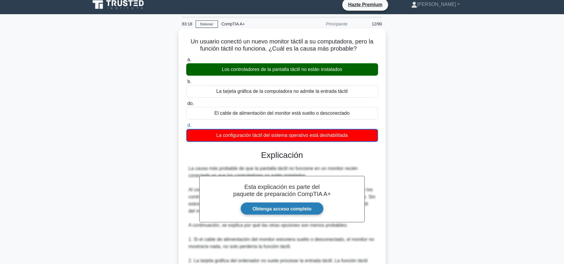
scroll to position [131, 0]
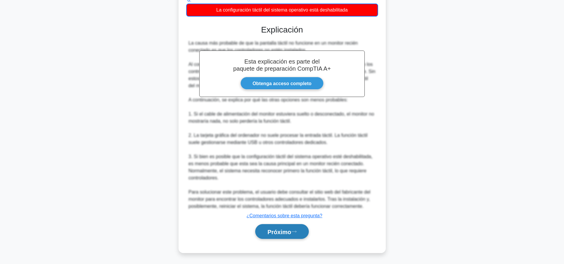
click at [285, 229] on font "Próximo" at bounding box center [279, 232] width 24 height 7
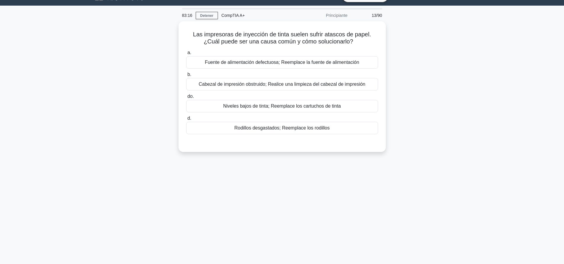
scroll to position [0, 0]
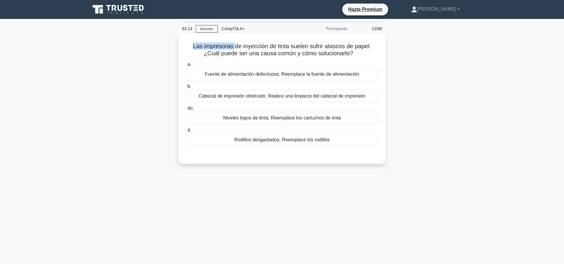
drag, startPoint x: 193, startPoint y: 48, endPoint x: 270, endPoint y: 51, distance: 77.3
click at [237, 49] on font "Las impresoras de inyección de tinta suelen sufrir atascos de papel. ¿Cuál pued…" at bounding box center [282, 50] width 178 height 14
click at [297, 52] on font "Las impresoras de inyección de tinta suelen sufrir atascos de papel. ¿Cuál pued…" at bounding box center [282, 50] width 178 height 14
click at [312, 101] on div "Cabezal de impresión obstruido; Realice una limpieza del cabezal de impresión" at bounding box center [282, 96] width 192 height 12
click at [186, 88] on input "b. Cabezal de impresión obstruido; Realice una limpieza del cabezal de impresión" at bounding box center [186, 87] width 0 height 4
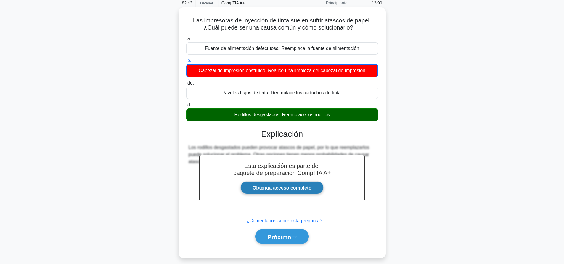
scroll to position [55, 0]
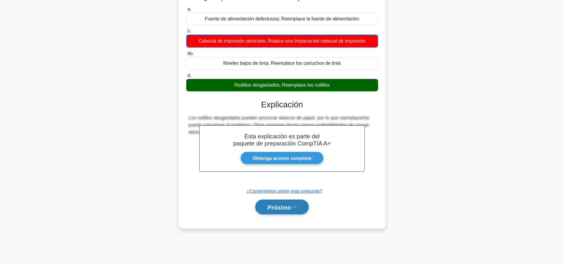
click at [300, 208] on button "Próximo" at bounding box center [281, 207] width 53 height 15
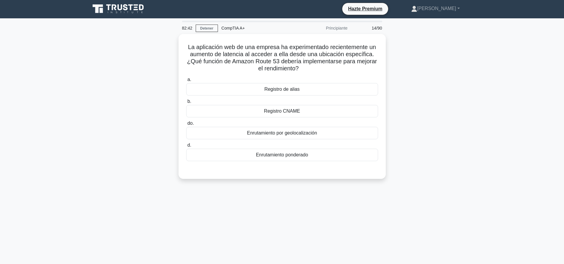
scroll to position [0, 0]
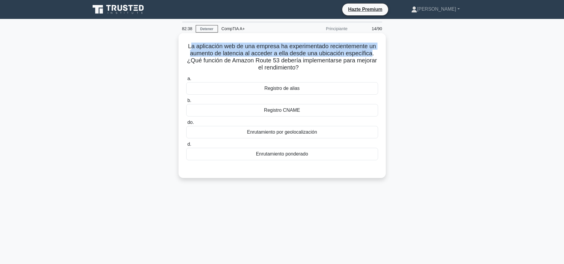
drag, startPoint x: 188, startPoint y: 44, endPoint x: 372, endPoint y: 50, distance: 184.7
click at [372, 50] on font "La aplicación web de una empresa ha experimentado recientemente un aumento de l…" at bounding box center [282, 57] width 190 height 28
click at [351, 55] on font "La aplicación web de una empresa ha experimentado recientemente un aumento de l…" at bounding box center [282, 57] width 190 height 28
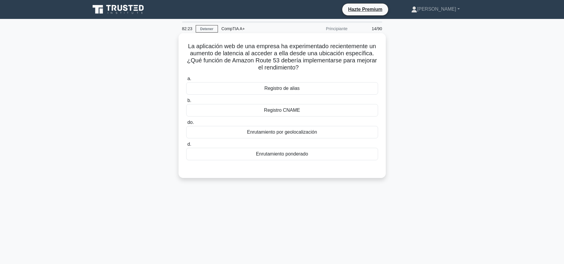
click at [319, 135] on div "Enrutamiento por geolocalización" at bounding box center [282, 132] width 192 height 12
click at [186, 125] on input "do. Enrutamiento por geolocalización" at bounding box center [186, 123] width 0 height 4
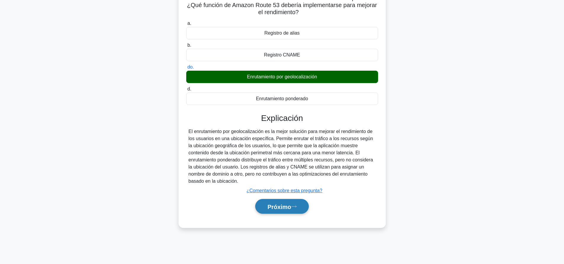
click at [290, 205] on font "Próximo" at bounding box center [279, 207] width 24 height 7
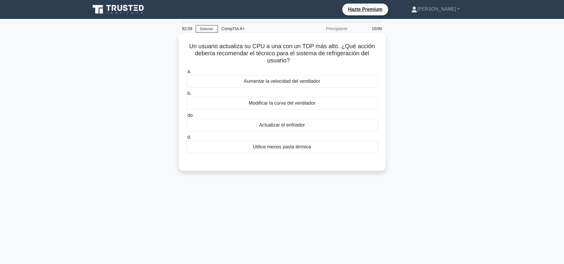
click at [307, 128] on div "Actualizar el enfriador" at bounding box center [282, 125] width 192 height 12
click at [186, 117] on input "do. Actualizar el enfriador" at bounding box center [186, 116] width 0 height 4
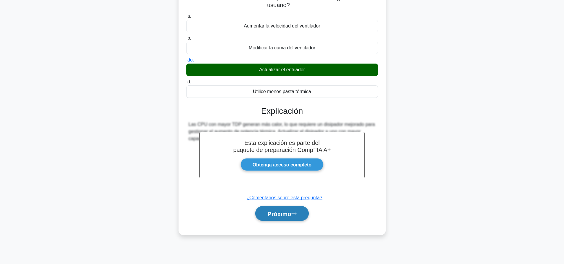
click at [278, 214] on font "Próximo" at bounding box center [279, 214] width 24 height 7
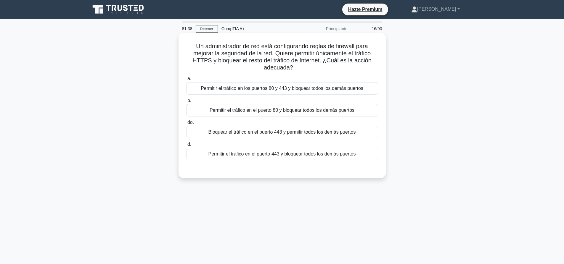
click at [296, 158] on div "Permitir el tráfico en el puerto 443 y bloquear todos los demás puertos" at bounding box center [282, 154] width 192 height 12
click at [186, 146] on input "d. Permitir el tráfico en el puerto 443 y bloquear todos los demás puertos" at bounding box center [186, 145] width 0 height 4
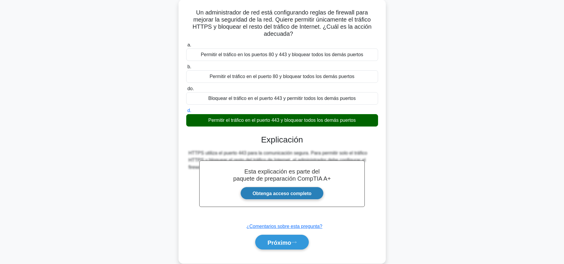
scroll to position [55, 0]
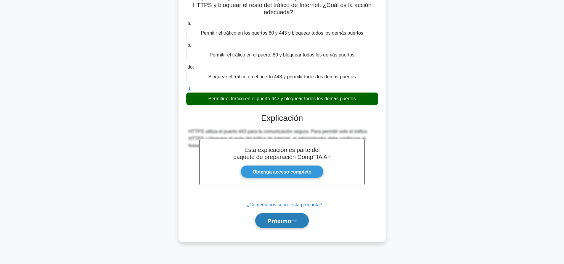
click at [289, 222] on font "Próximo" at bounding box center [279, 221] width 24 height 7
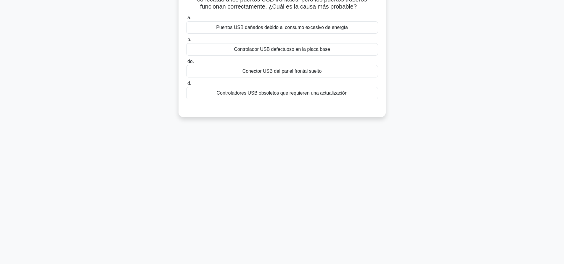
scroll to position [0, 0]
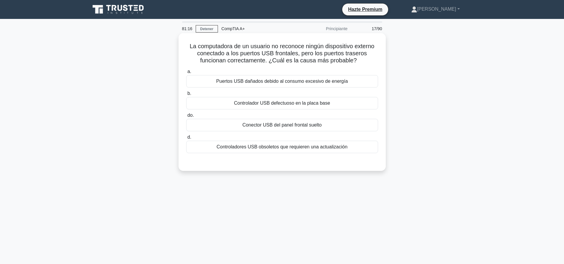
drag, startPoint x: 320, startPoint y: 124, endPoint x: 320, endPoint y: 177, distance: 53.3
click at [320, 124] on font "Conector USB del panel frontal suelto" at bounding box center [281, 124] width 79 height 5
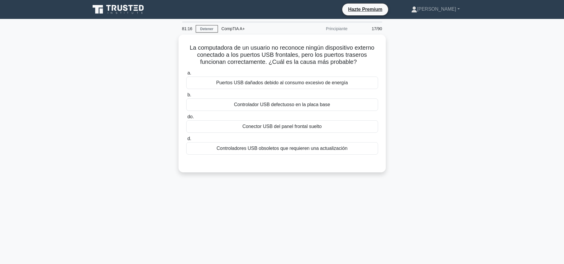
click at [186, 119] on input "do. Conector USB del panel frontal suelto" at bounding box center [186, 117] width 0 height 4
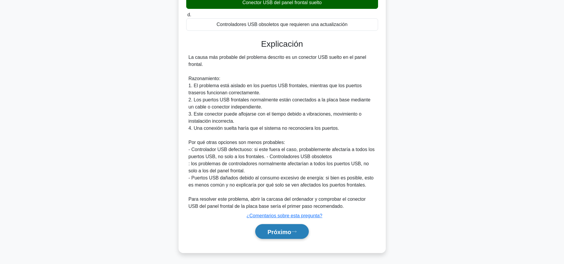
click at [268, 233] on font "Próximo" at bounding box center [279, 232] width 24 height 7
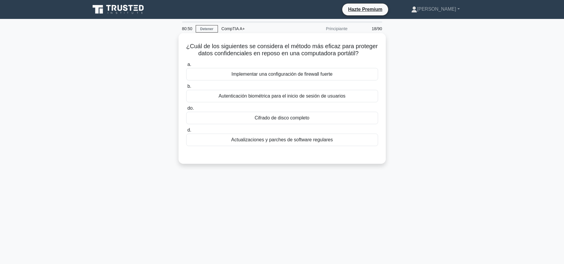
click at [333, 100] on div "Autenticación biométrica para el inicio de sesión de usuarios" at bounding box center [282, 96] width 192 height 12
click at [186, 88] on input "b. Autenticación biométrica para el inicio de sesión de usuarios" at bounding box center [186, 87] width 0 height 4
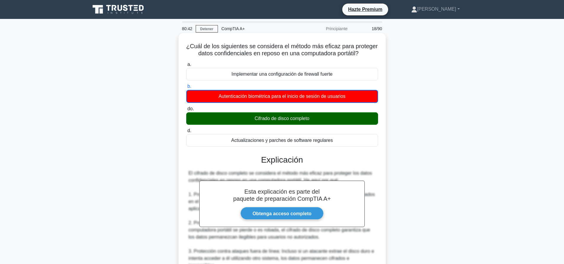
scroll to position [138, 0]
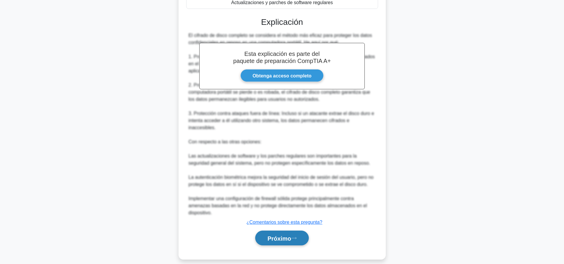
click at [298, 231] on button "Próximo" at bounding box center [281, 238] width 53 height 15
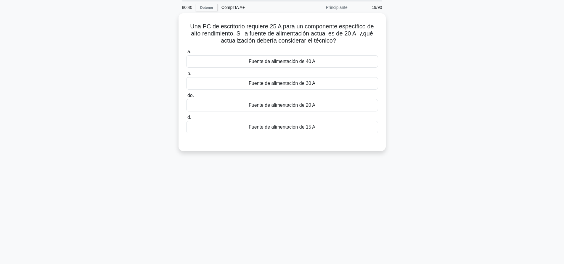
scroll to position [0, 0]
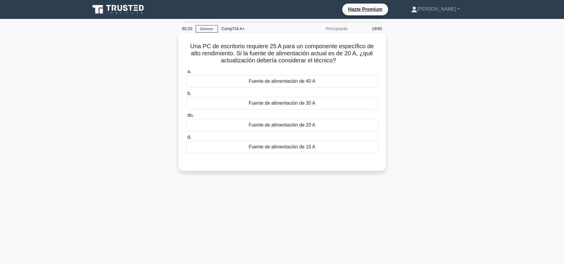
click at [324, 105] on div "Fuente de alimentación de 30 A" at bounding box center [282, 103] width 192 height 12
click at [186, 96] on input "b. Fuente de alimentación de 30 A" at bounding box center [186, 94] width 0 height 4
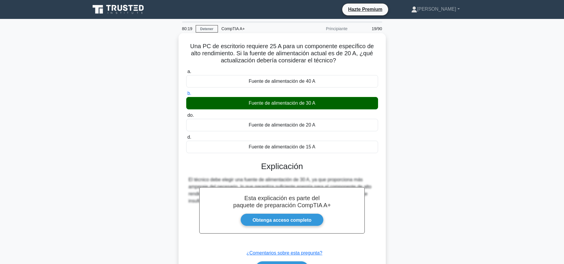
scroll to position [55, 0]
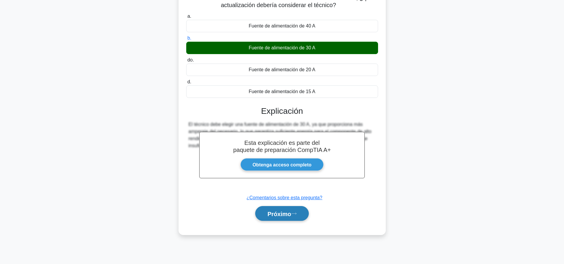
click at [286, 216] on font "Próximo" at bounding box center [279, 214] width 24 height 7
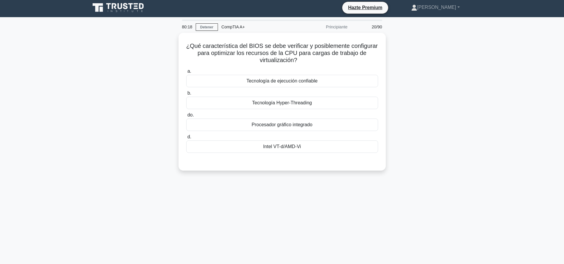
scroll to position [0, 0]
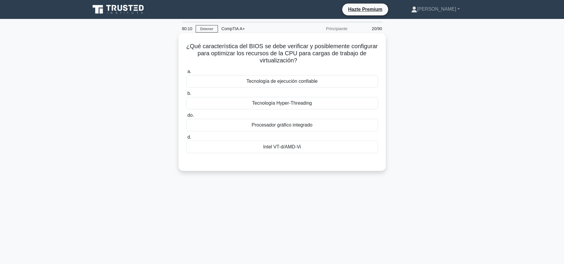
click at [297, 147] on font "Intel VT-d/AMD-Vi" at bounding box center [282, 146] width 38 height 5
click at [186, 139] on input "d. Intel VT-d/AMD-Vi" at bounding box center [186, 137] width 0 height 4
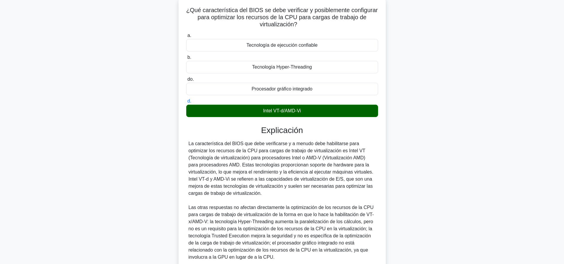
scroll to position [88, 0]
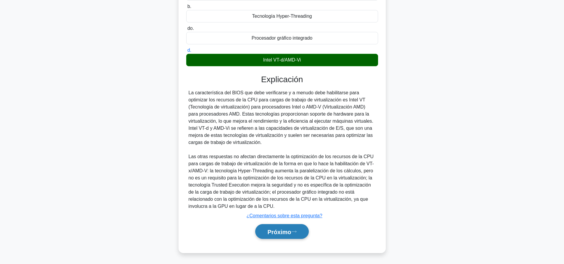
click at [285, 225] on button "Próximo" at bounding box center [281, 231] width 53 height 15
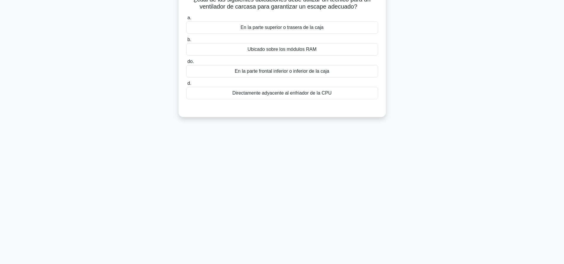
scroll to position [0, 0]
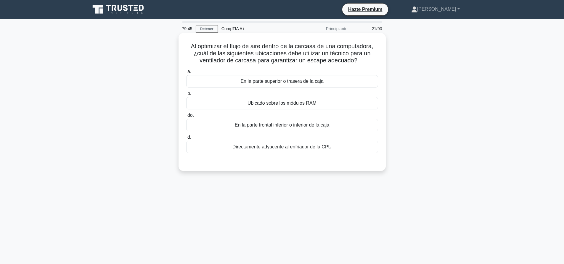
click at [335, 82] on div "En la parte superior o trasera de la caja" at bounding box center [282, 81] width 192 height 12
click at [186, 74] on input "a. En la parte superior o trasera de la caja" at bounding box center [186, 72] width 0 height 4
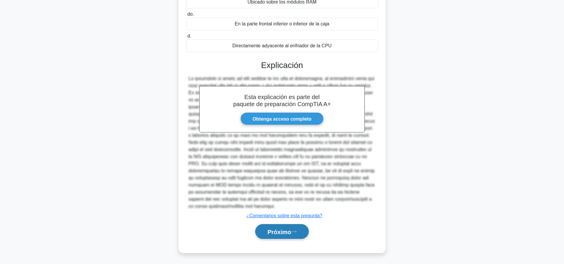
click at [291, 235] on font "Próximo" at bounding box center [279, 232] width 24 height 7
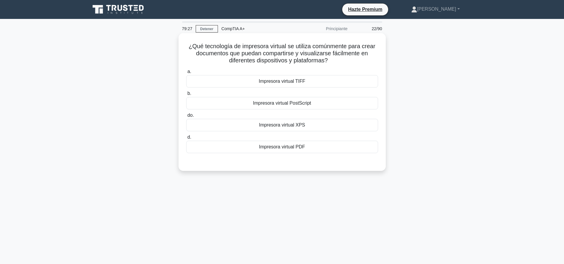
click at [294, 140] on label "d. Impresora virtual PDF" at bounding box center [282, 144] width 192 height 20
click at [186, 139] on input "d. Impresora virtual PDF" at bounding box center [186, 137] width 0 height 4
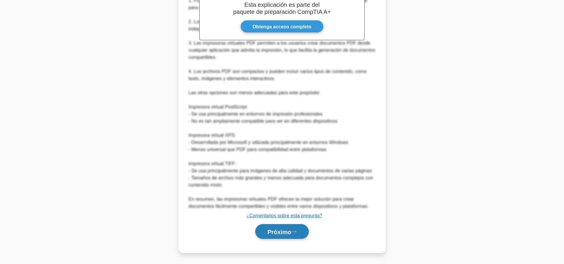
click at [286, 238] on button "Próximo" at bounding box center [281, 231] width 53 height 15
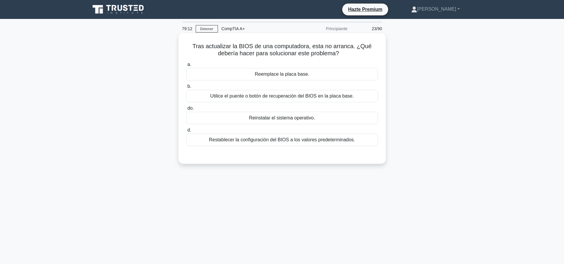
click at [345, 98] on font "Utilice el puente o botón de recuperación del BIOS en la placa base." at bounding box center [281, 95] width 143 height 5
click at [186, 88] on input "b. Utilice el puente o botón de recuperación del BIOS en la placa base." at bounding box center [186, 87] width 0 height 4
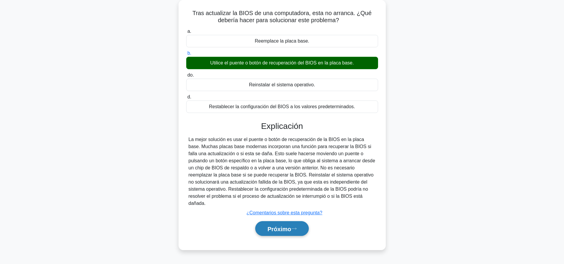
scroll to position [55, 0]
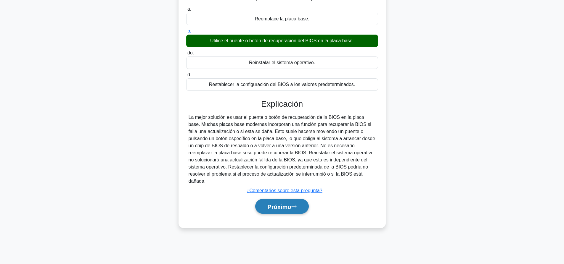
click at [272, 204] on font "Próximo" at bounding box center [279, 207] width 24 height 7
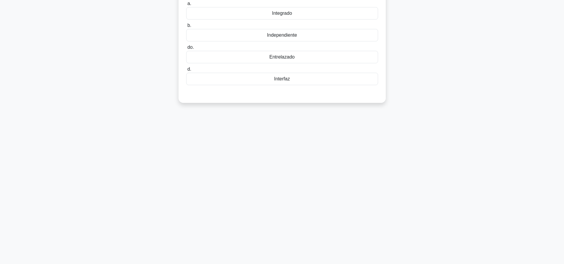
scroll to position [0, 0]
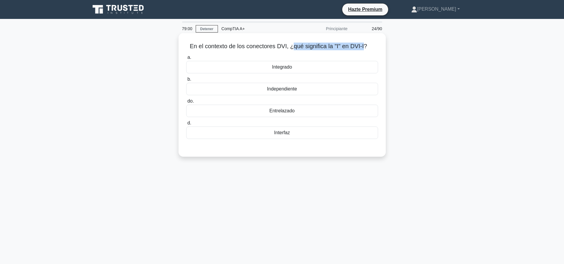
drag, startPoint x: 291, startPoint y: 44, endPoint x: 364, endPoint y: 46, distance: 74.0
click at [364, 46] on font "En el contexto de los conectores DVI, ¿qué significa la "I" en DVI-I?" at bounding box center [278, 46] width 177 height 7
copy font "qué significa la "I" en DVI-I"
click at [295, 70] on div "Integrado" at bounding box center [282, 67] width 192 height 12
click at [186, 59] on input "a. Integrado" at bounding box center [186, 58] width 0 height 4
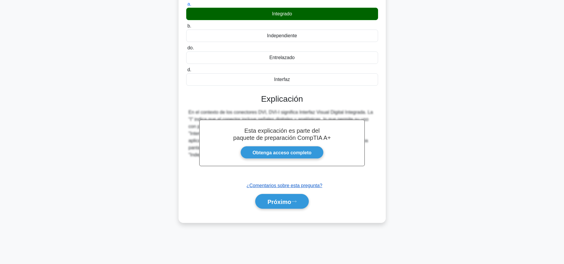
scroll to position [55, 0]
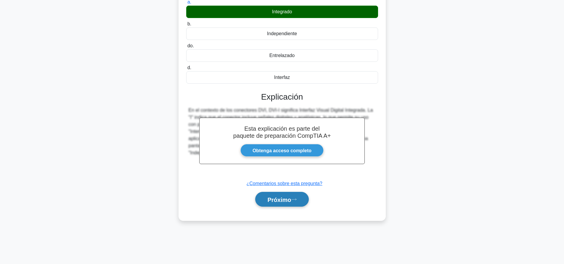
click at [294, 201] on icon at bounding box center [293, 199] width 5 height 3
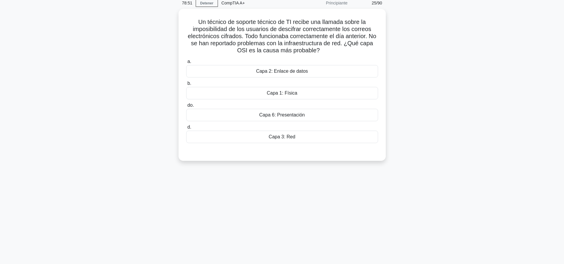
scroll to position [0, 0]
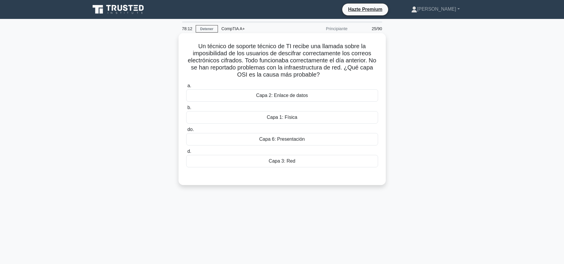
drag, startPoint x: 326, startPoint y: 78, endPoint x: 189, endPoint y: 47, distance: 140.2
click at [189, 47] on h5 "Un técnico de soporte técnico de TI recibe una llamada sobre la imposibilidad d…" at bounding box center [281, 61] width 193 height 36
copy font "Un técnico de soporte técnico de TI recibe una llamada sobre la imposibilidad d…"
click at [320, 190] on div "Un técnico de soporte técnico de TI recibe una llamada sobre la imposibilidad d…" at bounding box center [282, 114] width 391 height 159
click at [313, 167] on div "Capa 3: Red" at bounding box center [282, 161] width 192 height 12
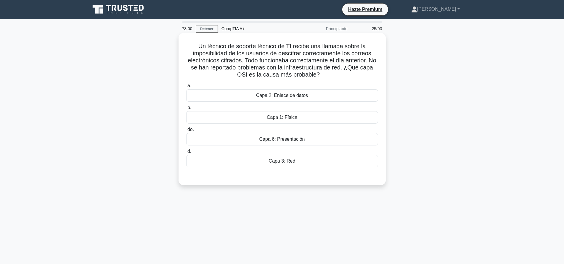
click at [186, 154] on input "d. Capa 3: Red" at bounding box center [186, 152] width 0 height 4
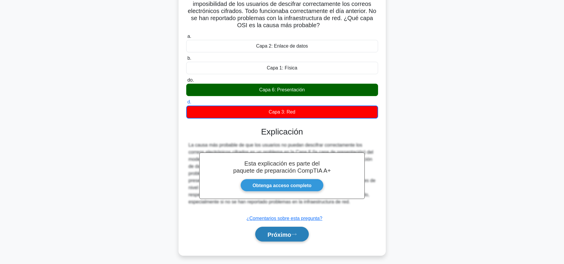
scroll to position [55, 0]
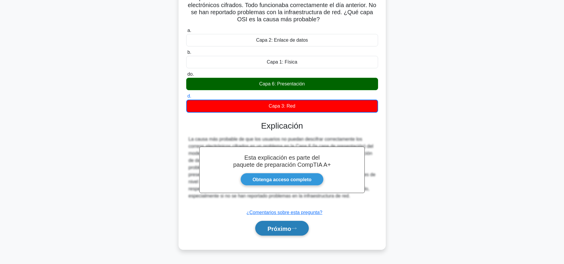
click at [296, 230] on icon at bounding box center [293, 228] width 5 height 3
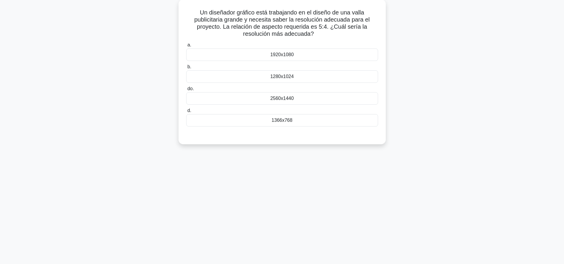
scroll to position [0, 0]
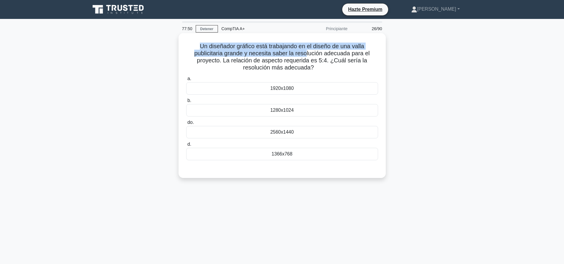
drag, startPoint x: 198, startPoint y: 50, endPoint x: 307, endPoint y: 54, distance: 108.9
click at [307, 54] on font "Un diseñador gráfico está trabajando en el diseño de una valla publicitaria gra…" at bounding box center [281, 57] width 175 height 28
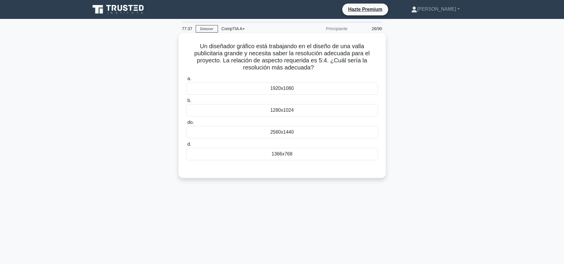
click at [287, 113] on font "1280x1024" at bounding box center [281, 110] width 23 height 5
click at [186, 103] on input "b. 1280x1024" at bounding box center [186, 101] width 0 height 4
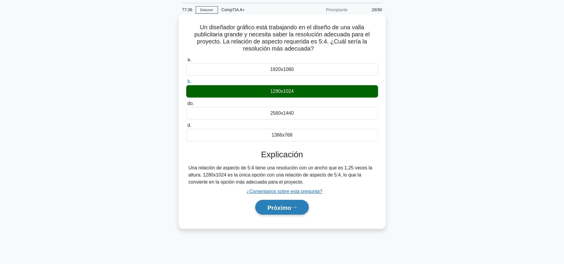
scroll to position [30, 0]
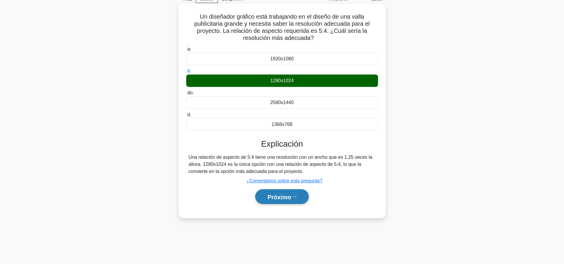
click at [281, 196] on font "Próximo" at bounding box center [279, 197] width 24 height 7
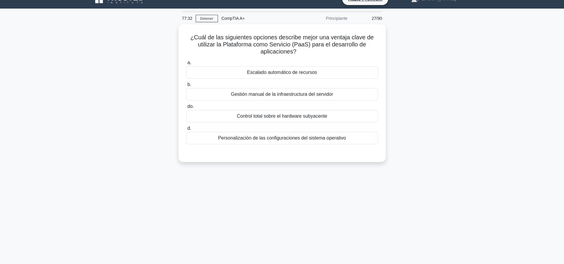
scroll to position [0, 0]
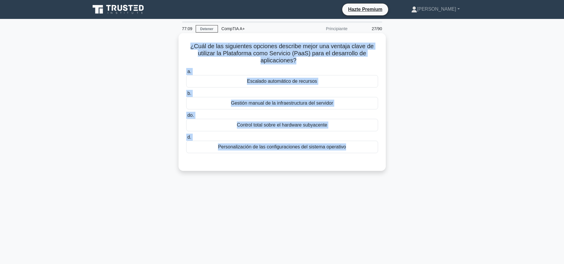
drag, startPoint x: 189, startPoint y: 45, endPoint x: 364, endPoint y: 159, distance: 208.4
click at [364, 159] on div "¿Cuál de las siguientes opciones describe mejor una ventaja clave de utilizar l…" at bounding box center [282, 102] width 202 height 133
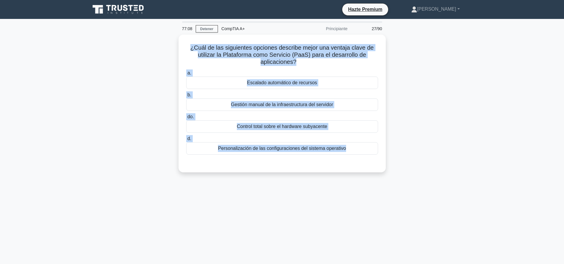
copy div "¿Cuál de las siguientes opciones describe mejor una ventaja clave de utilizar l…"
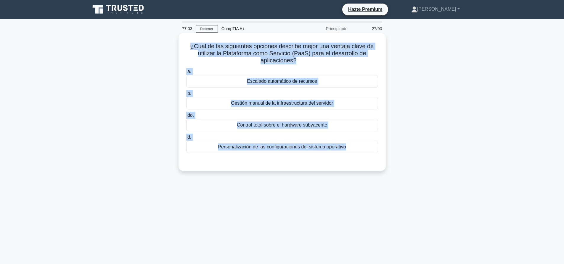
click at [330, 76] on div "Escalado automático de recursos" at bounding box center [282, 81] width 192 height 12
click at [186, 74] on input "a. Escalado automático de recursos" at bounding box center [186, 72] width 0 height 4
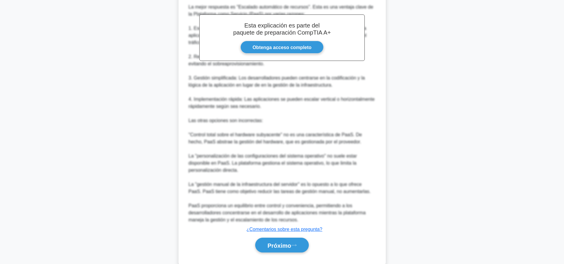
scroll to position [187, 0]
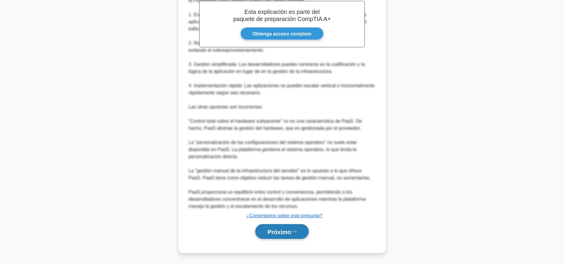
click at [299, 233] on button "Próximo" at bounding box center [281, 231] width 53 height 15
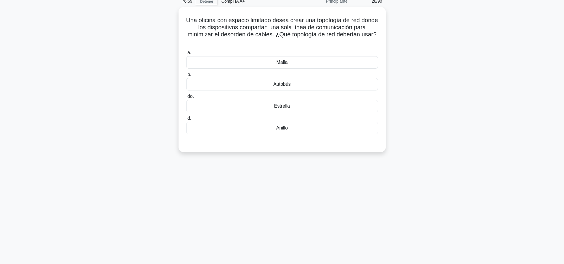
scroll to position [0, 0]
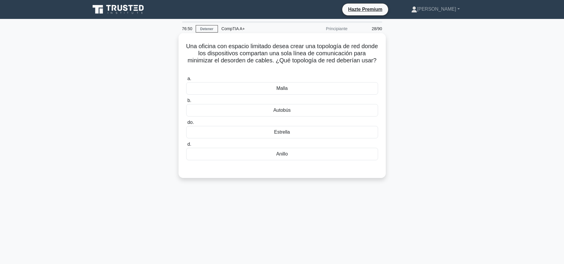
click at [292, 156] on div "Anillo" at bounding box center [282, 154] width 192 height 12
click at [186, 146] on input "[PERSON_NAME][GEOGRAPHIC_DATA]" at bounding box center [186, 145] width 0 height 4
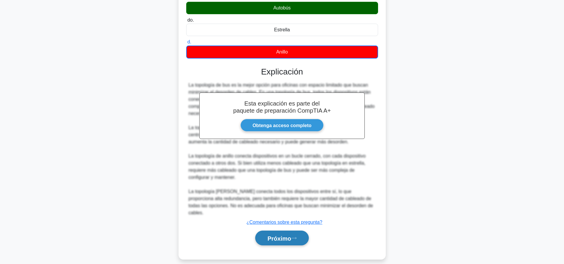
drag, startPoint x: 299, startPoint y: 235, endPoint x: 311, endPoint y: 219, distance: 19.9
click at [299, 235] on button "Próximo" at bounding box center [281, 238] width 53 height 15
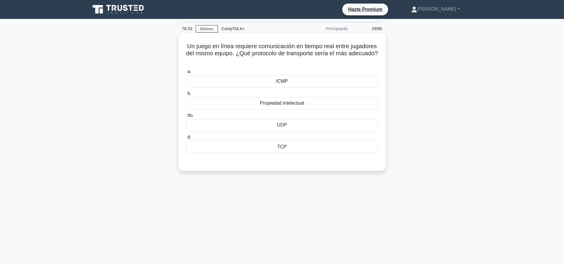
click at [298, 130] on div "UDP" at bounding box center [282, 125] width 192 height 12
click at [186, 117] on input "do. UDP" at bounding box center [186, 116] width 0 height 4
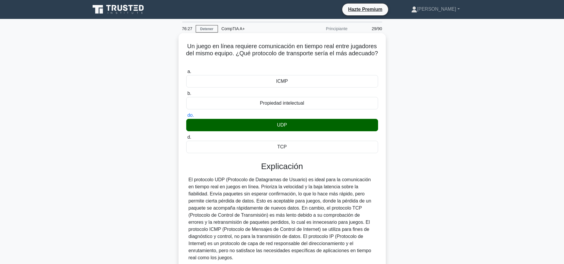
scroll to position [55, 0]
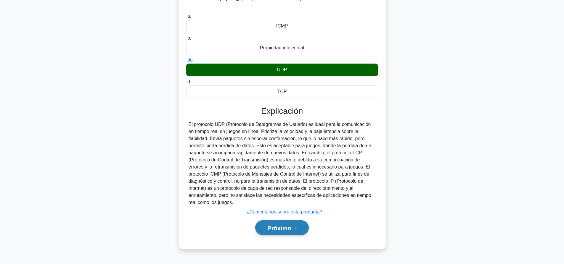
click at [289, 225] on font "Próximo" at bounding box center [279, 228] width 24 height 7
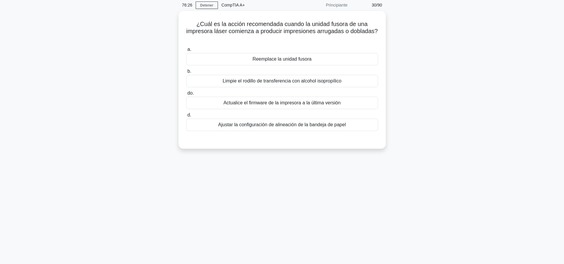
scroll to position [0, 0]
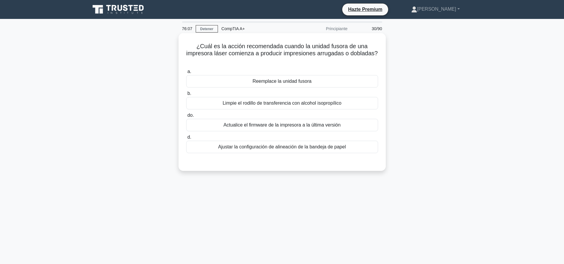
click at [307, 102] on font "Limpie el rodillo de transferencia con alcohol isopropílico" at bounding box center [281, 103] width 119 height 5
click at [288, 103] on font "Limpie el rodillo de transferencia con alcohol isopropílico" at bounding box center [281, 103] width 119 height 5
click at [186, 96] on input "b. [PERSON_NAME] el rodillo de transferencia con [MEDICAL_DATA]" at bounding box center [186, 94] width 0 height 4
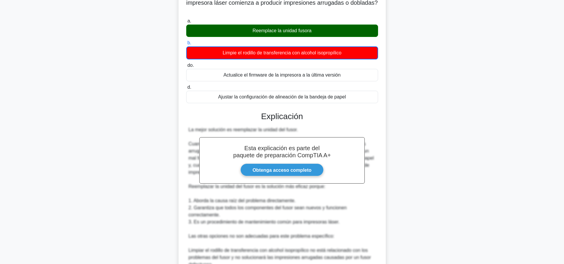
scroll to position [180, 0]
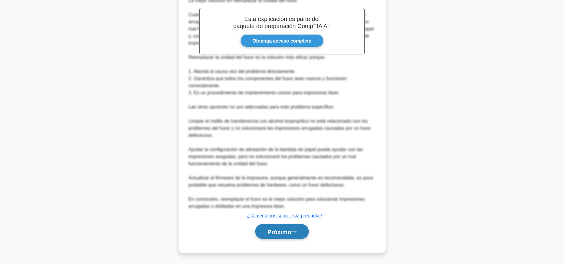
click at [299, 229] on button "Próximo" at bounding box center [281, 231] width 53 height 15
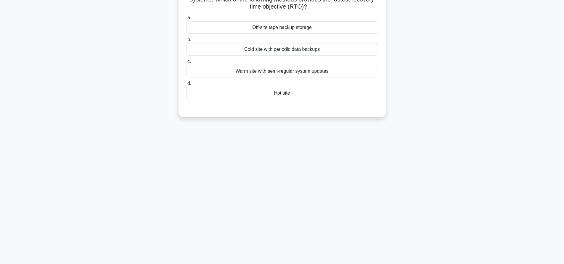
scroll to position [0, 0]
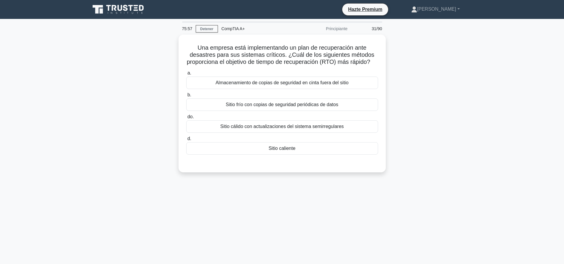
click at [205, 24] on div "75:57 Detener CompTIA A+ Principiante 31/90" at bounding box center [281, 29] width 207 height 12
click at [208, 27] on font "Detener" at bounding box center [206, 29] width 13 height 4
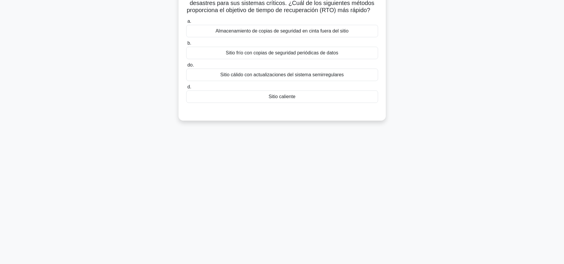
scroll to position [55, 0]
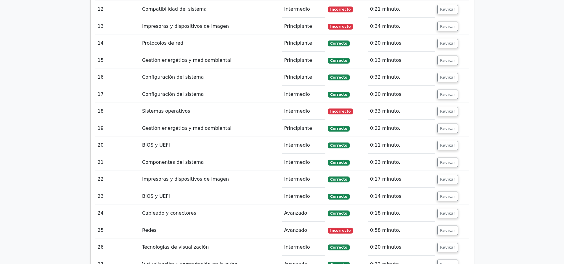
scroll to position [1110, 0]
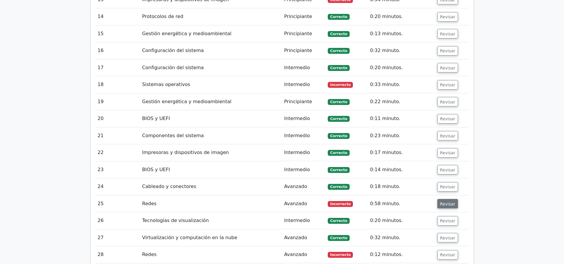
click at [440, 201] on font "Revisar" at bounding box center [447, 203] width 15 height 5
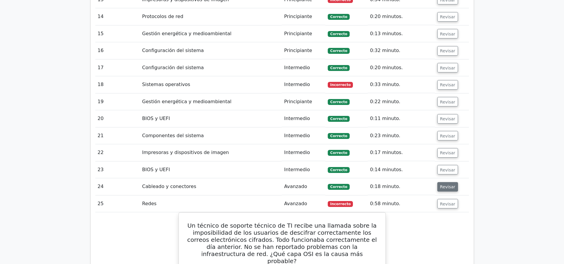
click at [440, 185] on font "Revisar" at bounding box center [447, 187] width 15 height 5
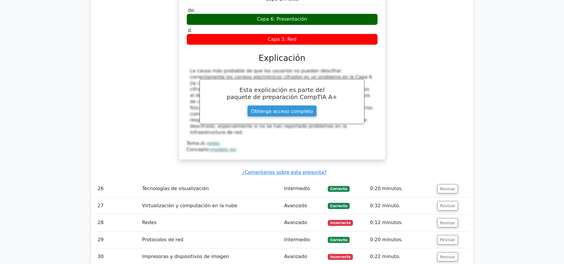
scroll to position [1664, 0]
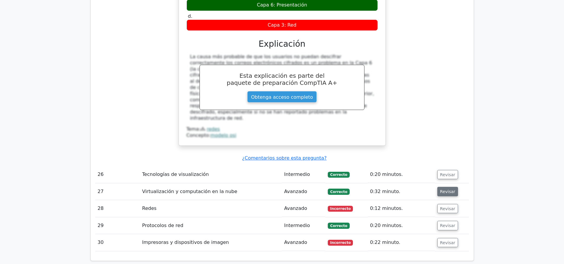
click at [453, 187] on button "Revisar" at bounding box center [447, 191] width 21 height 9
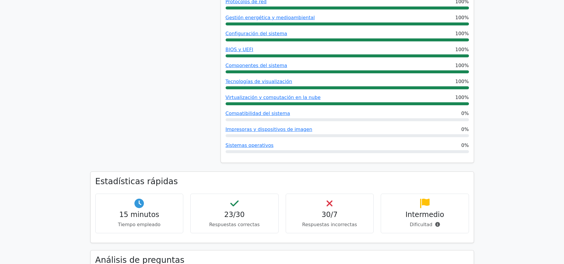
scroll to position [314, 0]
